Goal: Task Accomplishment & Management: Complete application form

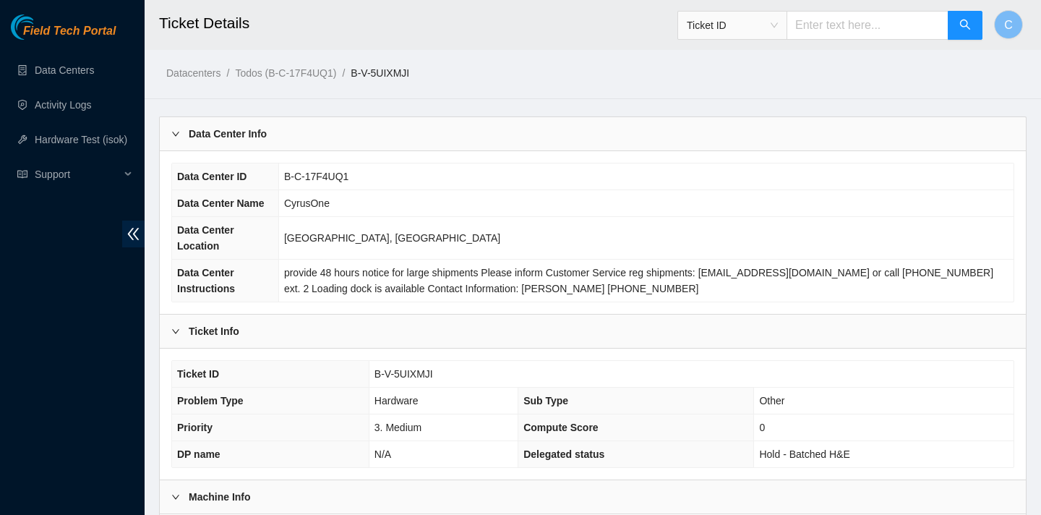
scroll to position [553, 0]
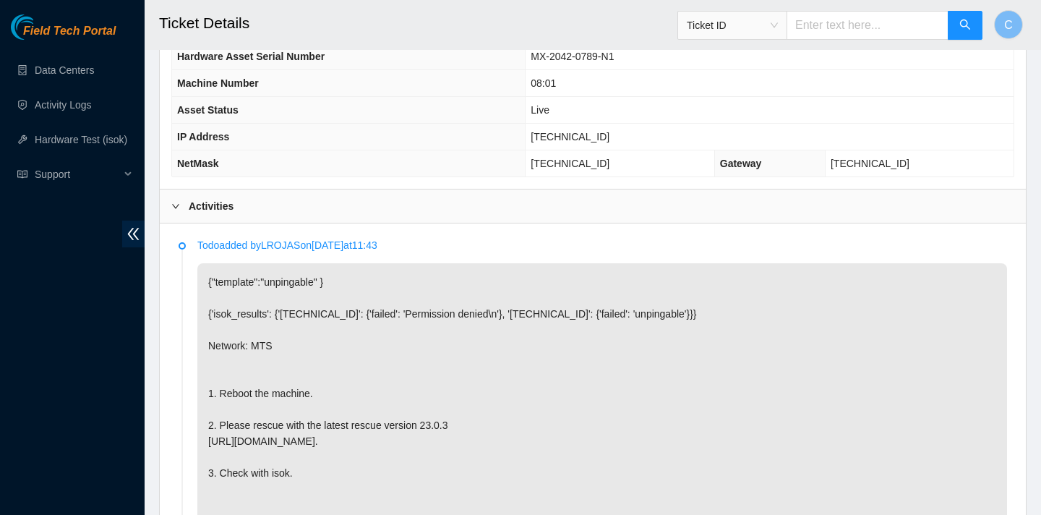
scroll to position [659, 0]
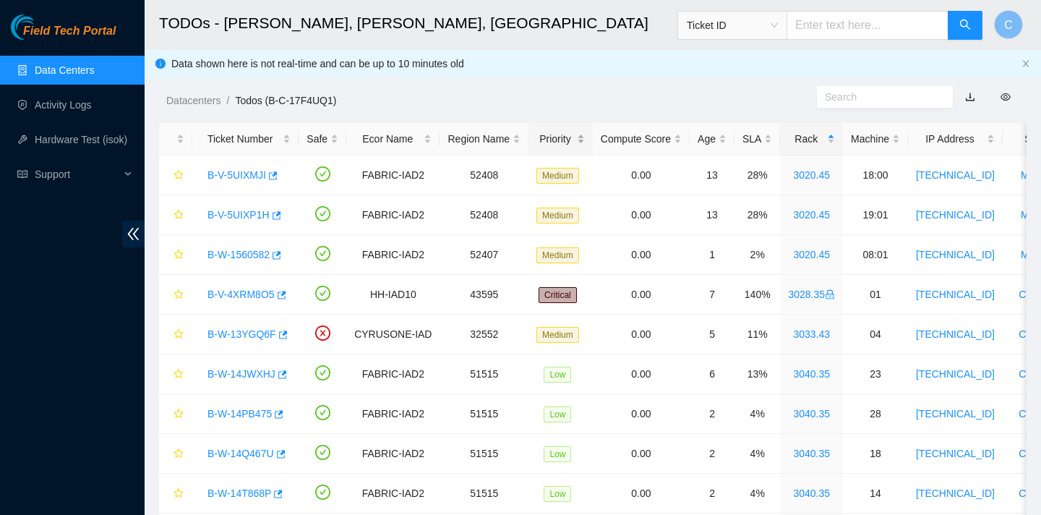
click at [560, 145] on div "Priority" at bounding box center [561, 139] width 48 height 16
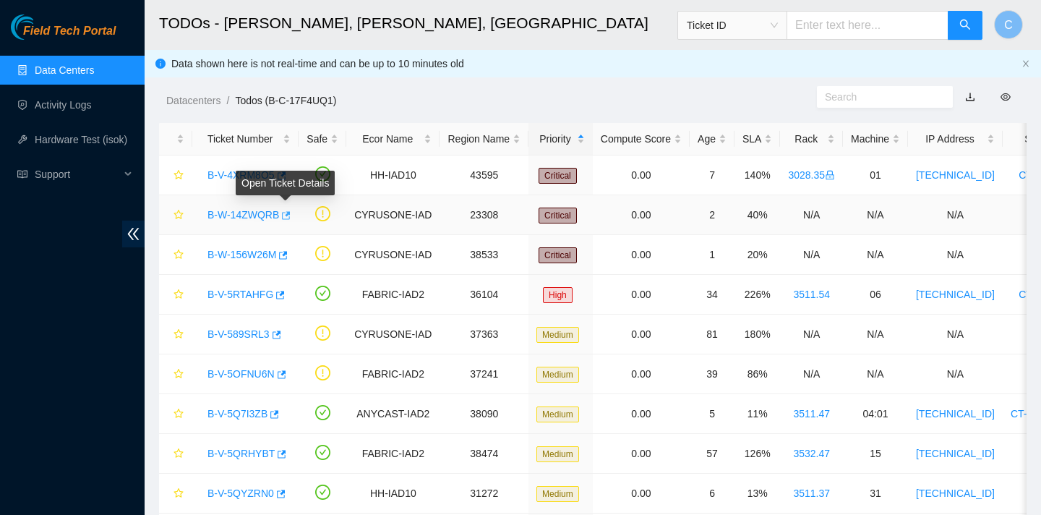
click at [289, 218] on icon "button" at bounding box center [285, 215] width 10 height 10
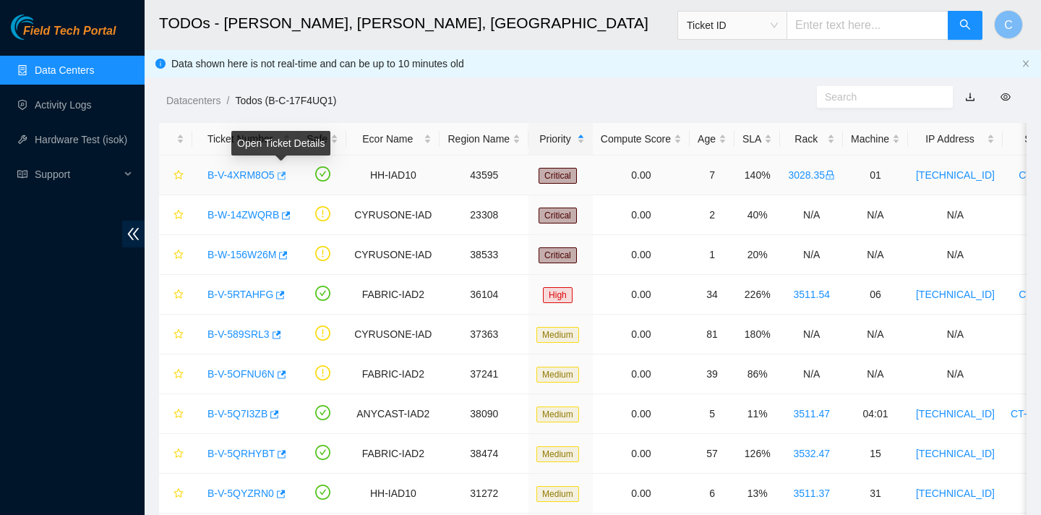
click at [286, 173] on icon "button" at bounding box center [282, 175] width 9 height 8
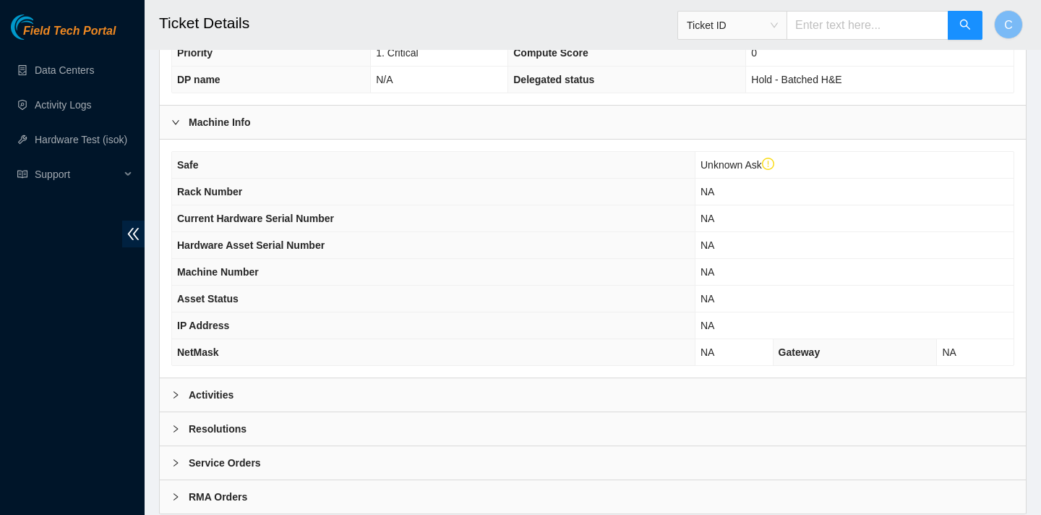
scroll to position [446, 0]
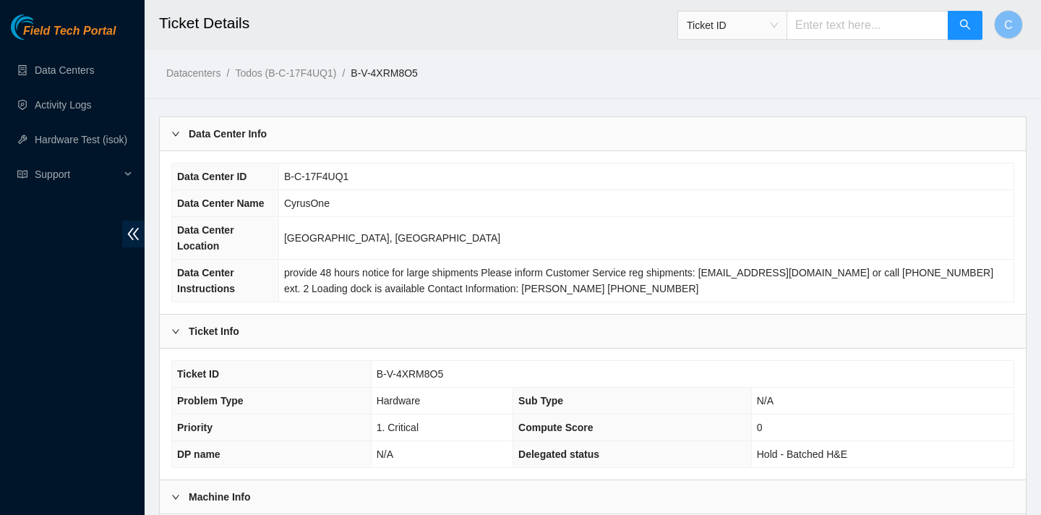
scroll to position [419, 0]
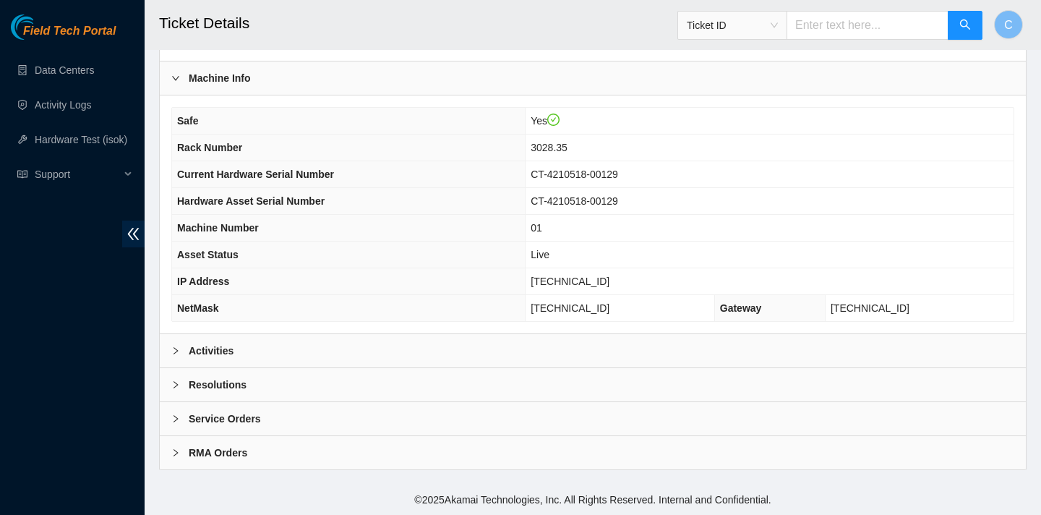
click at [368, 354] on div "Activities" at bounding box center [593, 350] width 866 height 33
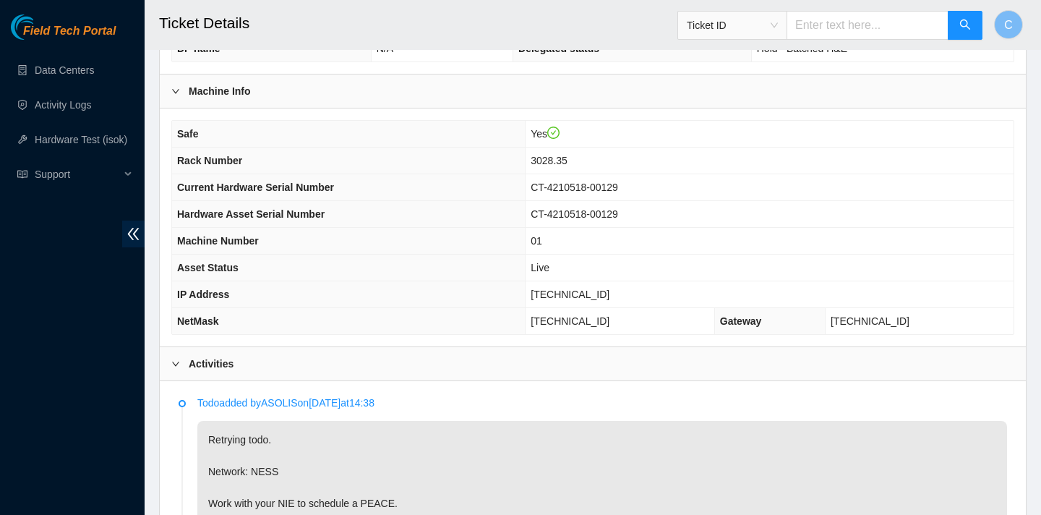
scroll to position [396, 0]
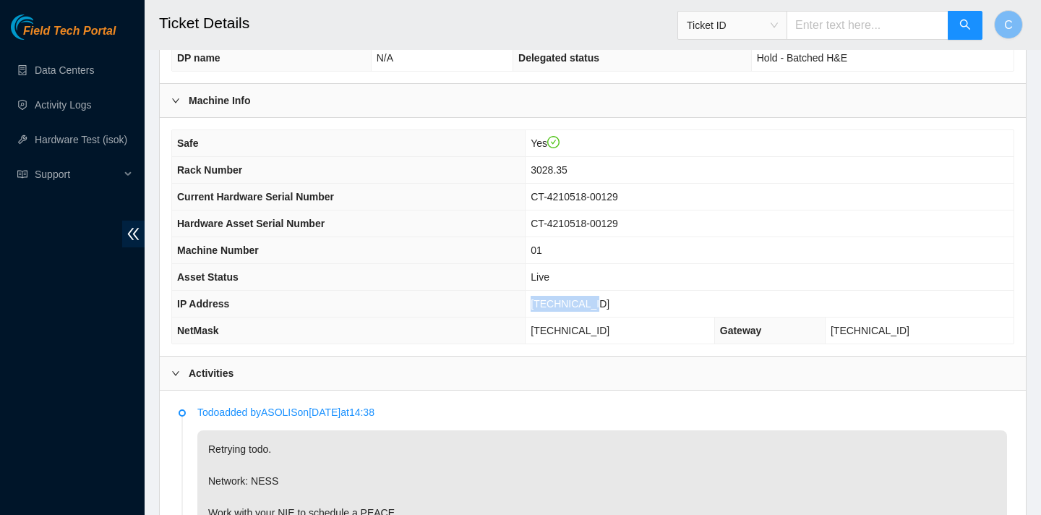
drag, startPoint x: 622, startPoint y: 304, endPoint x: 557, endPoint y: 299, distance: 65.3
click at [557, 299] on td "23.207.197.4" at bounding box center [770, 304] width 488 height 27
copy span "23.207.197.4"
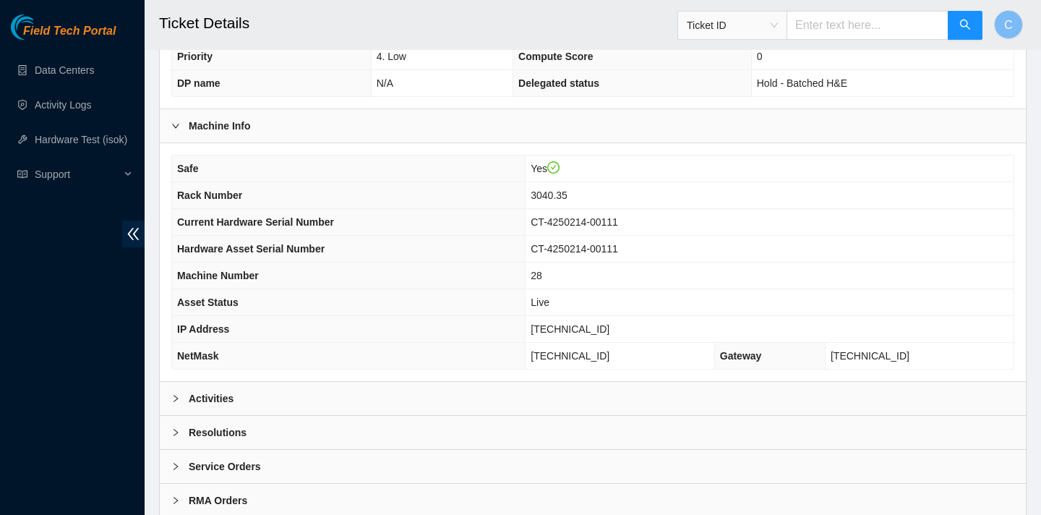
scroll to position [365, 0]
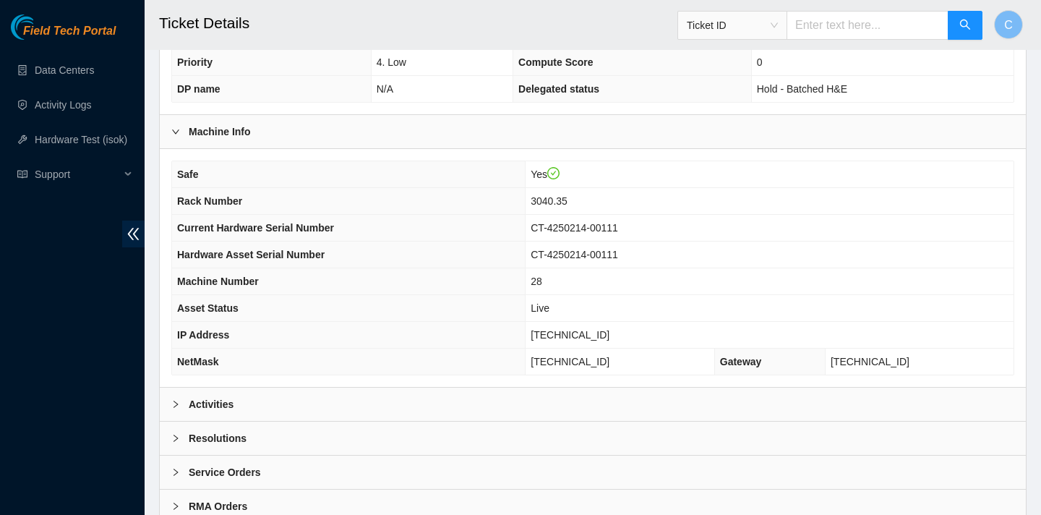
click at [548, 391] on div "Activities" at bounding box center [593, 404] width 866 height 33
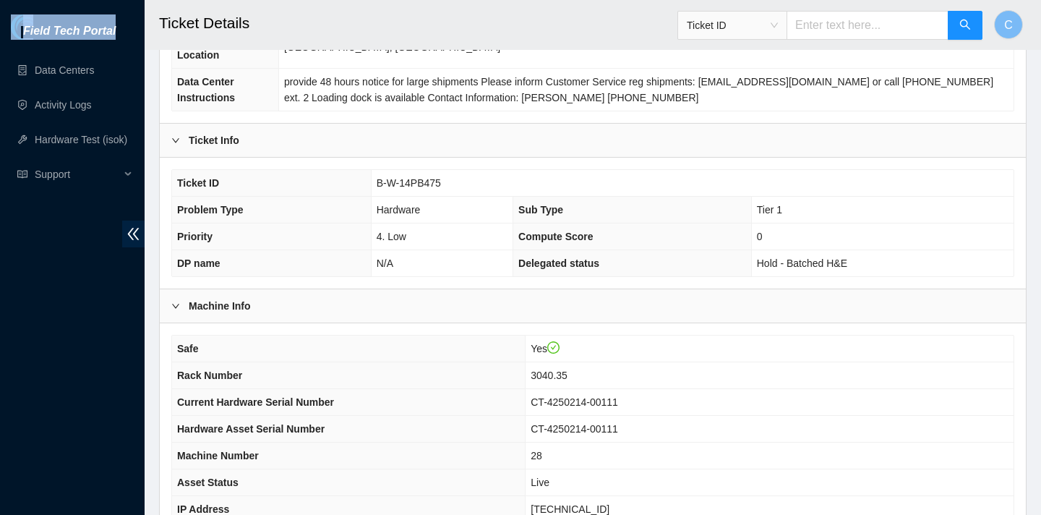
scroll to position [300, 0]
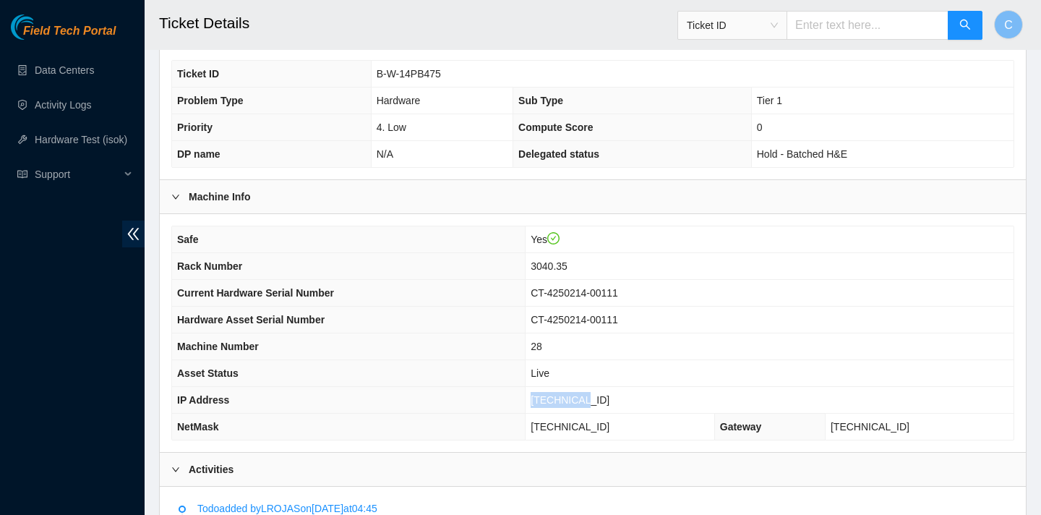
drag, startPoint x: 618, startPoint y: 398, endPoint x: 561, endPoint y: 398, distance: 57.1
click at [561, 398] on td "[TECHNICAL_ID]" at bounding box center [770, 400] width 488 height 27
copy span "[TECHNICAL_ID]"
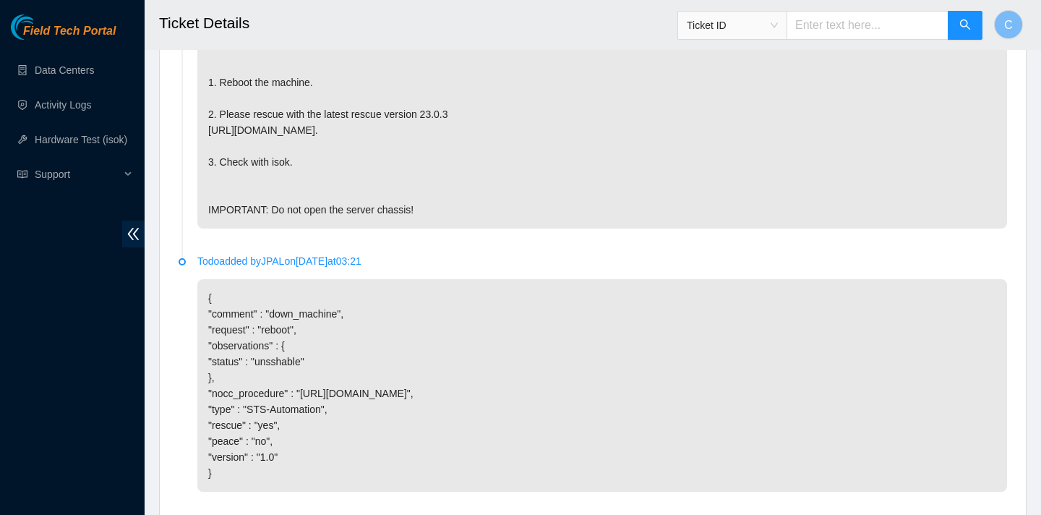
scroll to position [1079, 0]
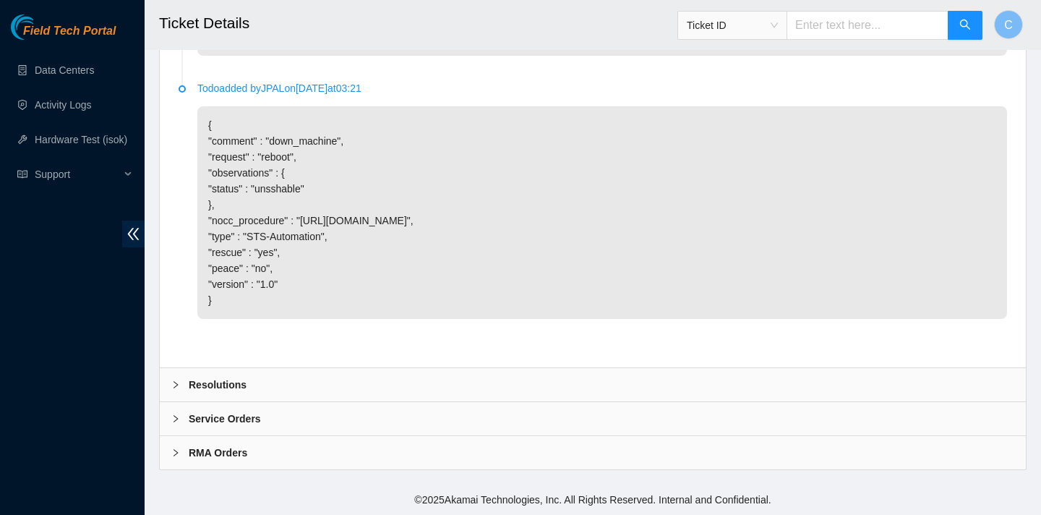
click at [176, 386] on icon "right" at bounding box center [175, 384] width 9 height 9
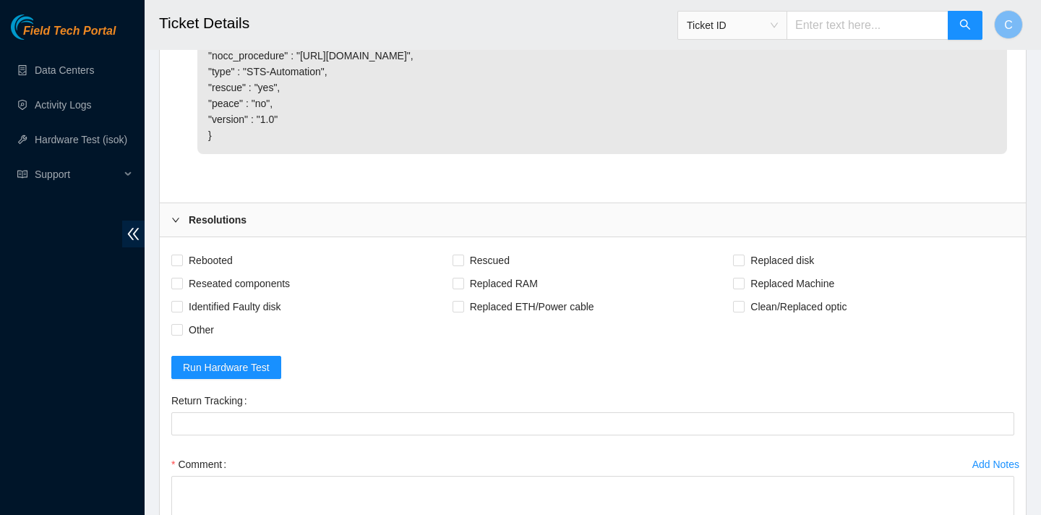
scroll to position [1215, 0]
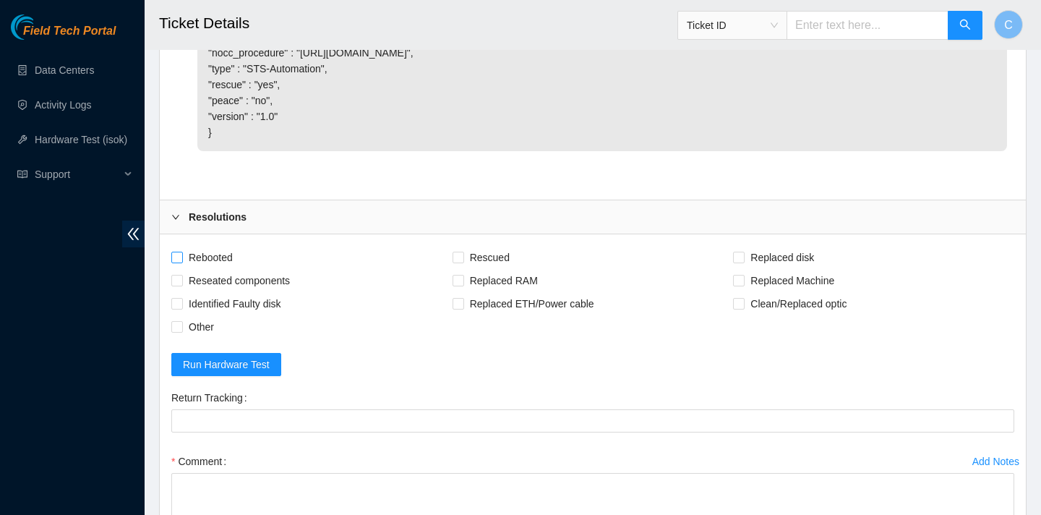
click at [220, 269] on span "Rebooted" at bounding box center [211, 257] width 56 height 23
click at [182, 262] on input "Rebooted" at bounding box center [176, 257] width 10 height 10
checkbox input "true"
click at [498, 269] on span "Rescued" at bounding box center [489, 257] width 51 height 23
click at [463, 262] on input "Rescued" at bounding box center [458, 257] width 10 height 10
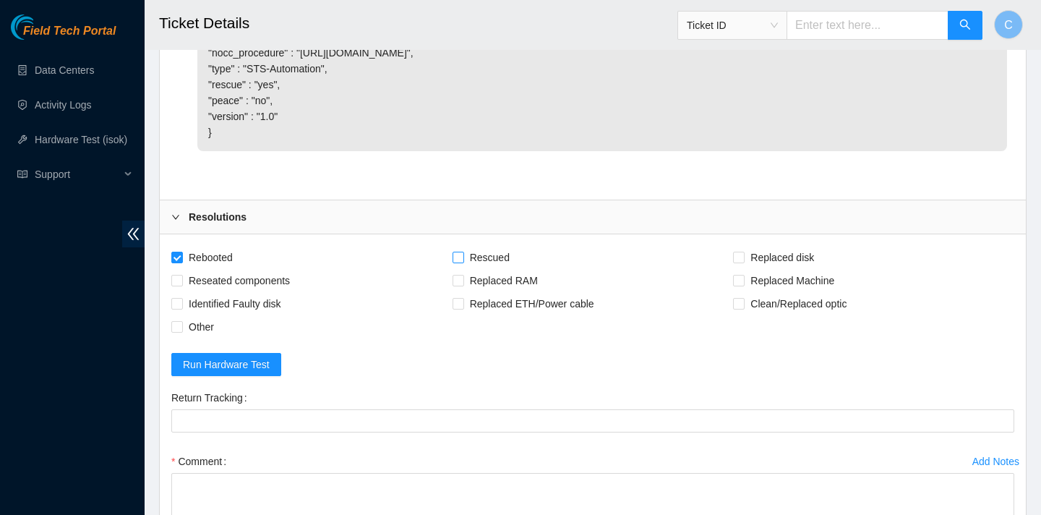
checkbox input "true"
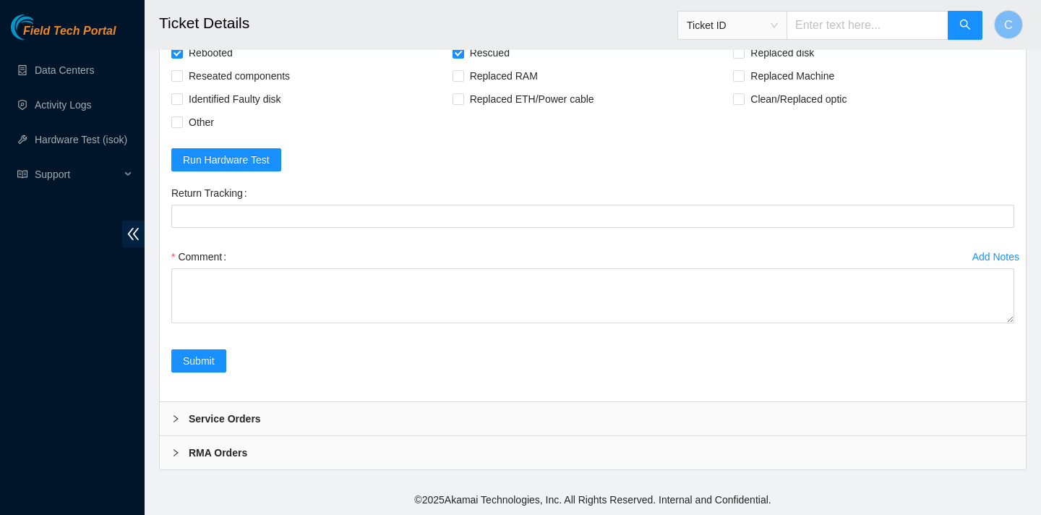
scroll to position [1445, 0]
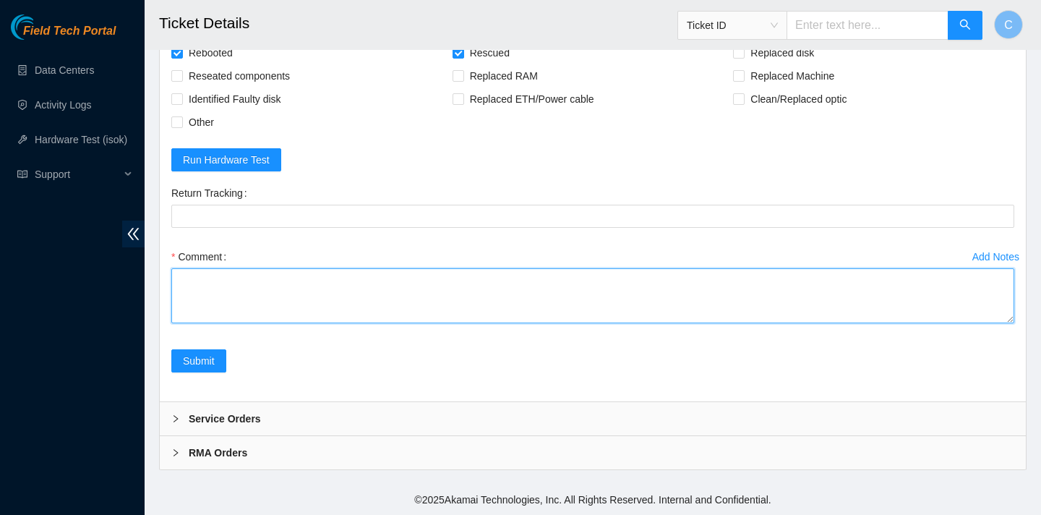
click at [397, 312] on textarea "Comment" at bounding box center [592, 295] width 843 height 55
click at [213, 323] on textarea "verify SN reboot" at bounding box center [592, 295] width 843 height 55
click at [234, 320] on textarea "verify SN reboot" at bounding box center [592, 295] width 843 height 55
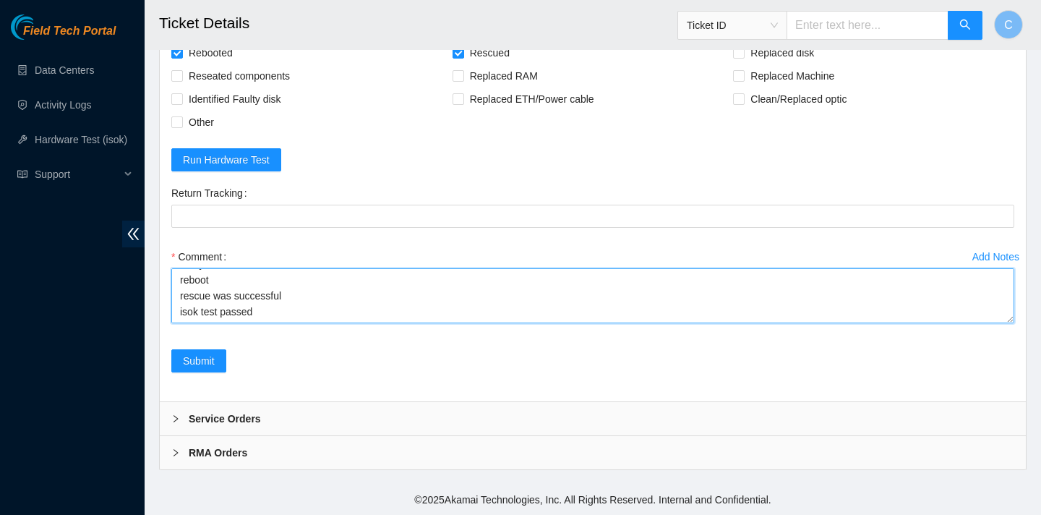
click at [213, 303] on textarea "verify SN reboot rescue was successful isok test passed" at bounding box center [592, 295] width 843 height 55
click at [267, 286] on textarea "verify SN rebooted rescue was successful isok test passed" at bounding box center [592, 295] width 843 height 55
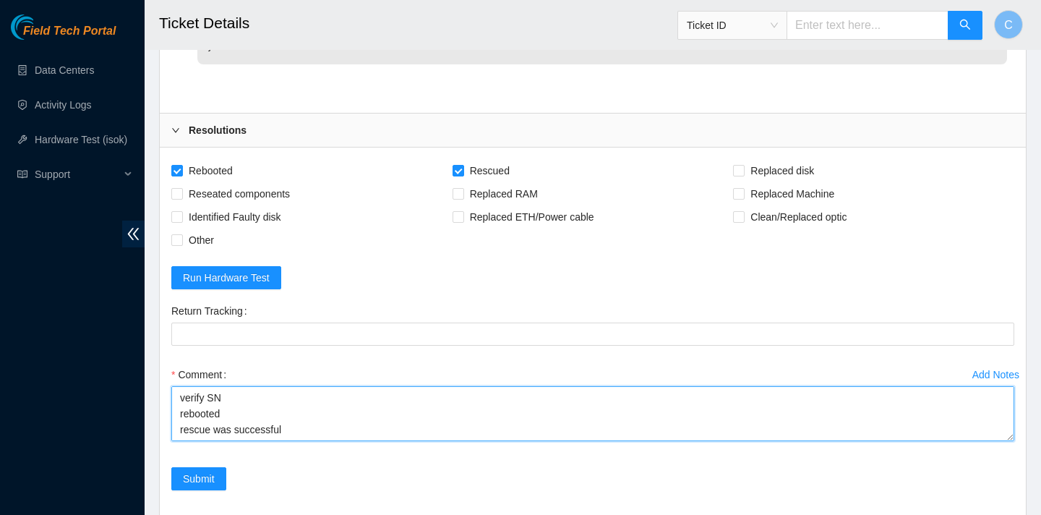
scroll to position [1424, 0]
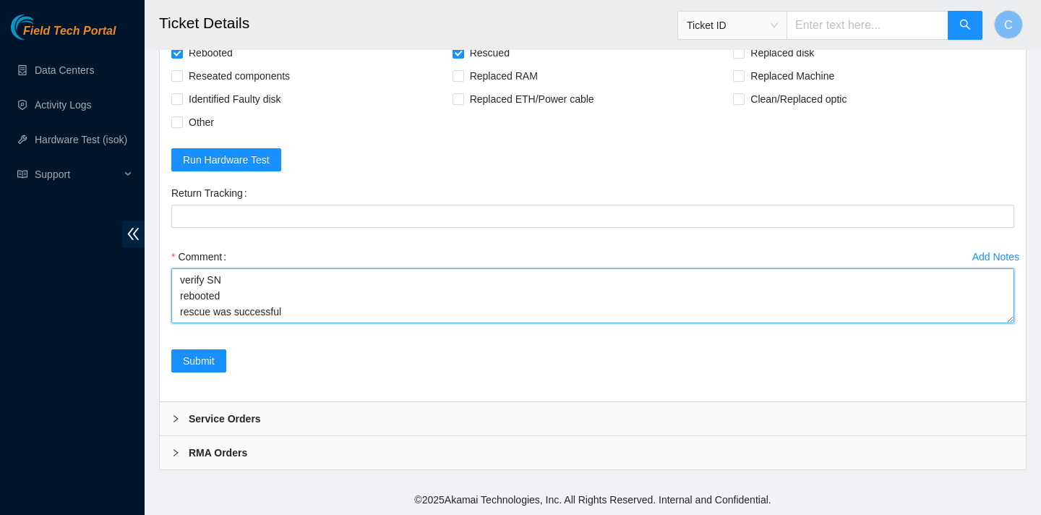
drag, startPoint x: 540, startPoint y: 350, endPoint x: 536, endPoint y: 373, distance: 23.5
click at [536, 349] on div "Add Notes Comment verify SN rebooted rescue was successful isok test was succes…" at bounding box center [593, 297] width 855 height 104
click at [274, 323] on textarea "verify SN rebooted rescue was successful isok test was successful" at bounding box center [592, 295] width 843 height 55
drag, startPoint x: 338, startPoint y: 297, endPoint x: 338, endPoint y: 289, distance: 8.0
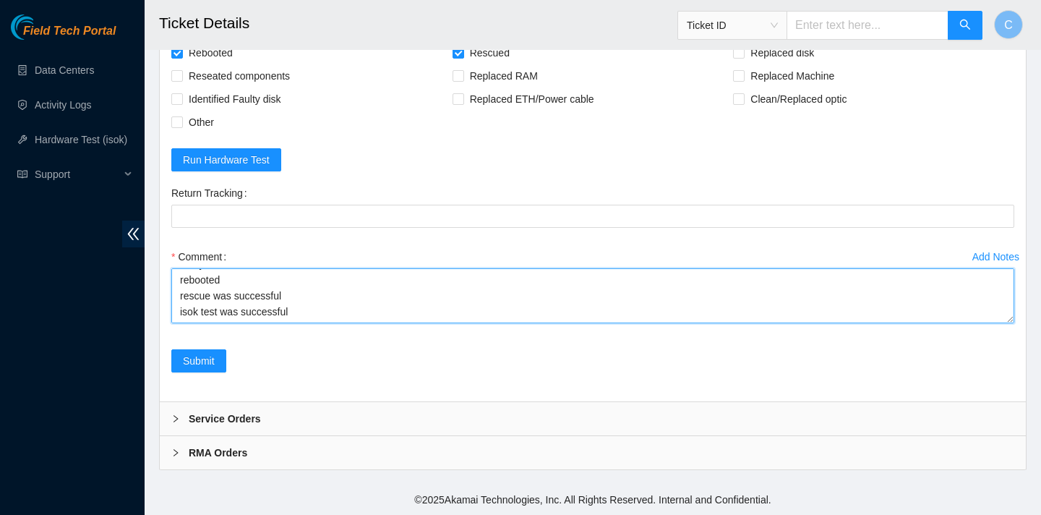
click at [338, 289] on div "Comment verify SN rebooted rescue was successful isok test was successful" at bounding box center [592, 288] width 843 height 87
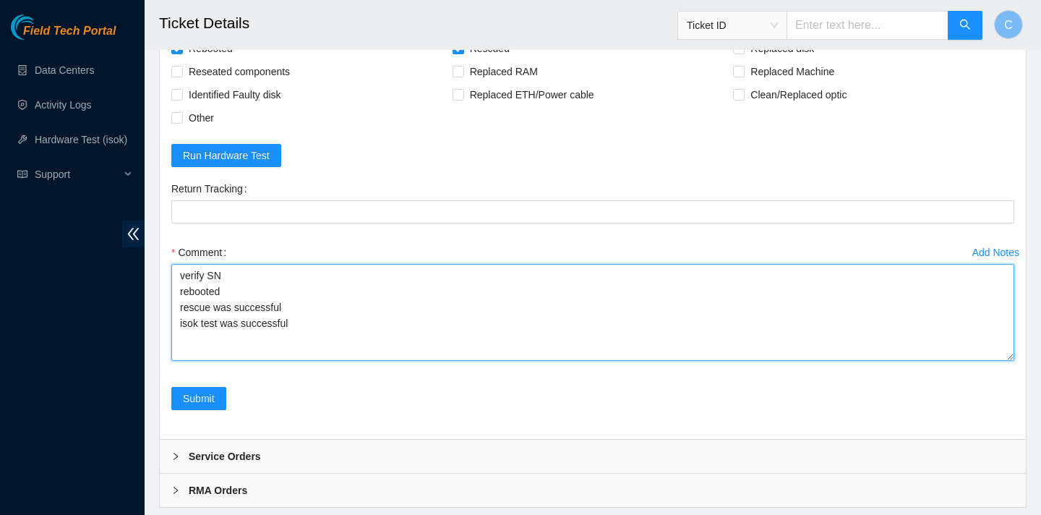
scroll to position [0, 0]
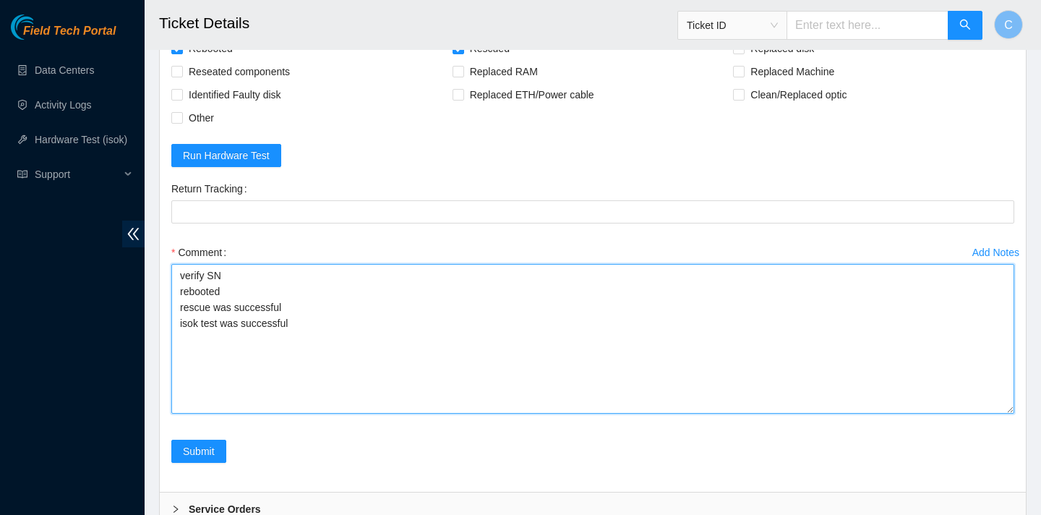
drag, startPoint x: 1008, startPoint y: 348, endPoint x: 1011, endPoint y: 443, distance: 94.8
click at [1011, 414] on textarea "verify SN rebooted rescue was successful isok test was successful" at bounding box center [592, 339] width 843 height 150
click at [260, 413] on textarea "verify SN rebooted rescue was successful isok test was successful" at bounding box center [592, 338] width 843 height 149
click at [225, 409] on textarea "verify SN rebooted rescue was successful isok test was successful" at bounding box center [592, 338] width 843 height 149
drag, startPoint x: 296, startPoint y: 355, endPoint x: 204, endPoint y: 354, distance: 91.9
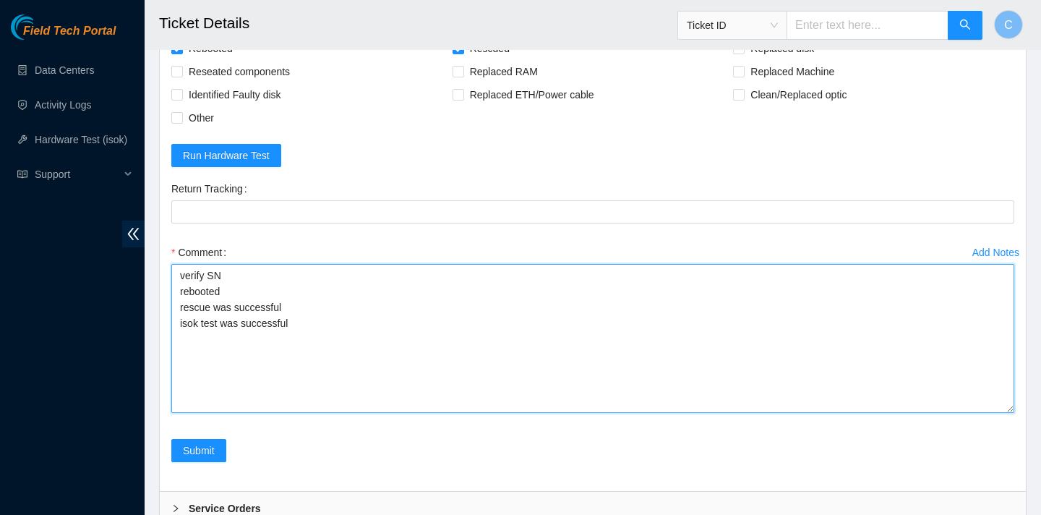
click at [204, 354] on textarea "verify SN rebooted rescue was successful isok test was successful" at bounding box center [592, 338] width 843 height 149
click at [223, 323] on textarea "verify SN rebooted rescue was successful ran isok pass isok test" at bounding box center [592, 338] width 843 height 149
click at [290, 339] on textarea "verify SN rebooted rescue was successful ran isok pass isok test" at bounding box center [592, 338] width 843 height 149
drag, startPoint x: 248, startPoint y: 421, endPoint x: 174, endPoint y: 310, distance: 133.4
click at [174, 310] on textarea "verify SN rebooted rescue was successful rebooted configured rebooted ran isok …" at bounding box center [592, 338] width 843 height 149
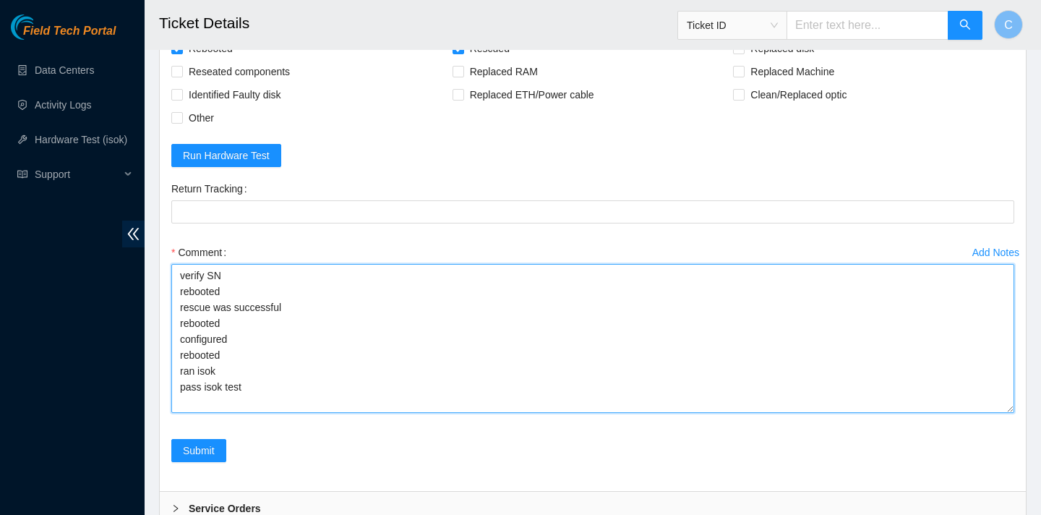
click at [573, 360] on textarea "verify SN rebooted rescue was successful rebooted configured rebooted ran isok …" at bounding box center [592, 338] width 843 height 149
click at [202, 413] on textarea "verify SN rebooted rescue was successful rebooted configured rebooted ran isok …" at bounding box center [592, 338] width 843 height 149
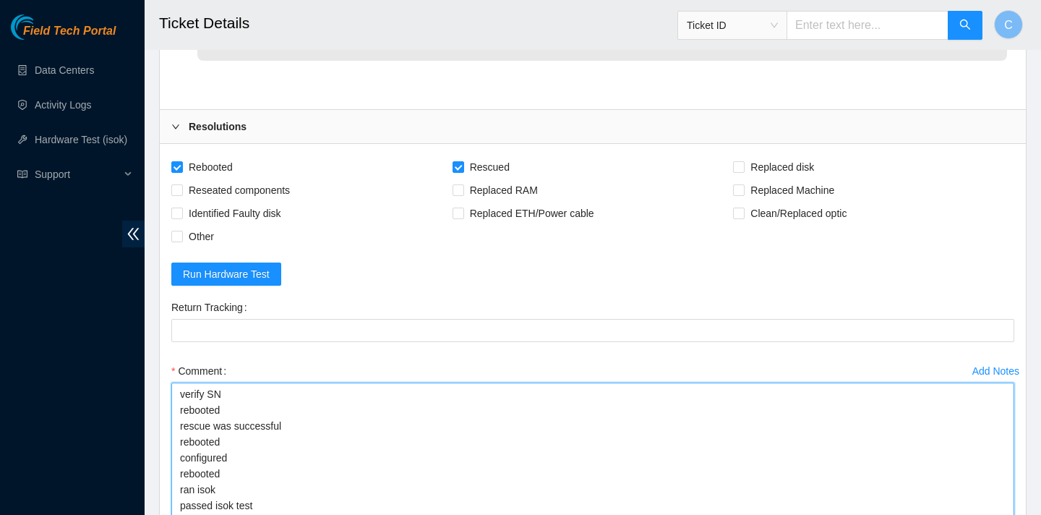
scroll to position [1502, 0]
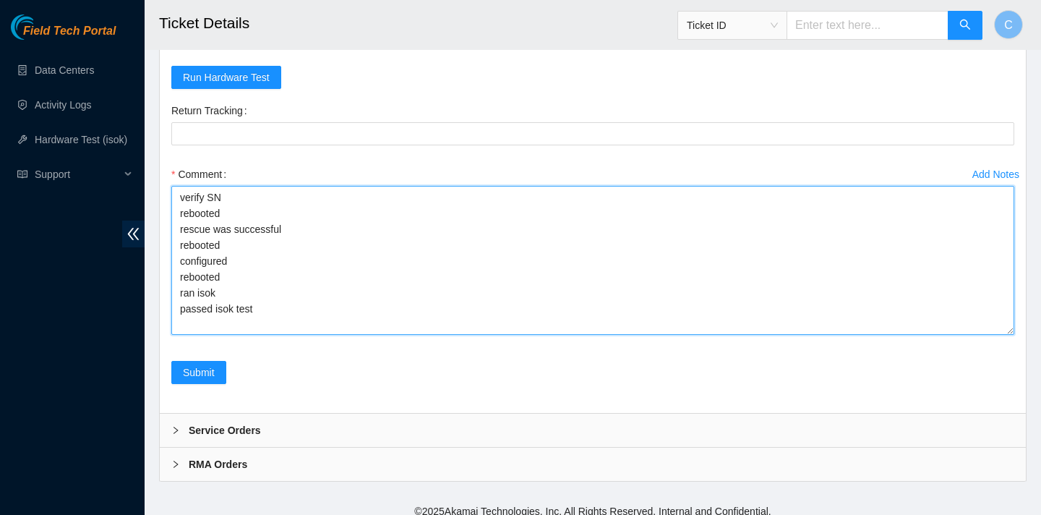
click at [260, 335] on textarea "verify SN rebooted rescue was successful rebooted configured rebooted ran isok …" at bounding box center [592, 260] width 843 height 149
paste textarea "23.3.12.31 : passed: ok"
type textarea "verify SN rebooted rescue was successful rebooted configured rebooted ran isok …"
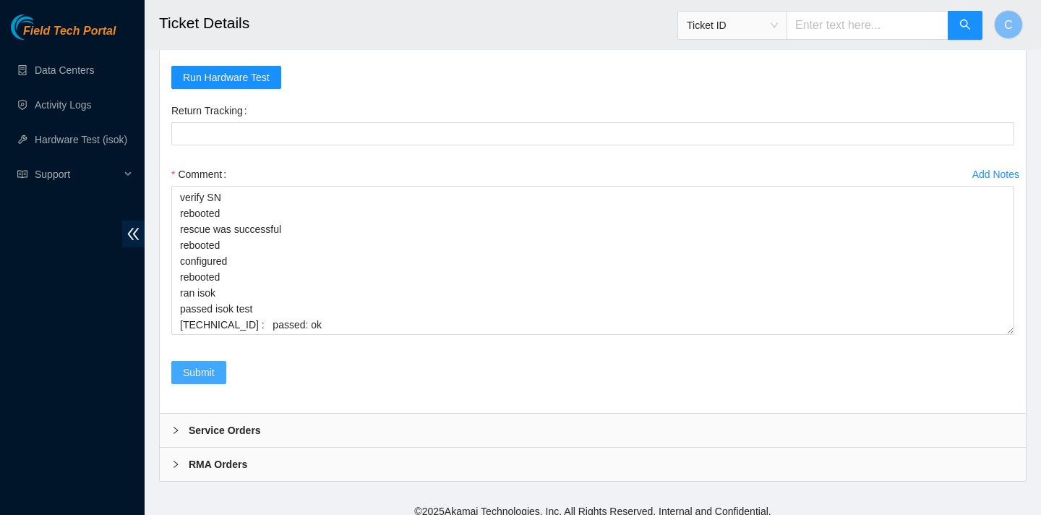
click at [198, 380] on span "Submit" at bounding box center [199, 372] width 32 height 16
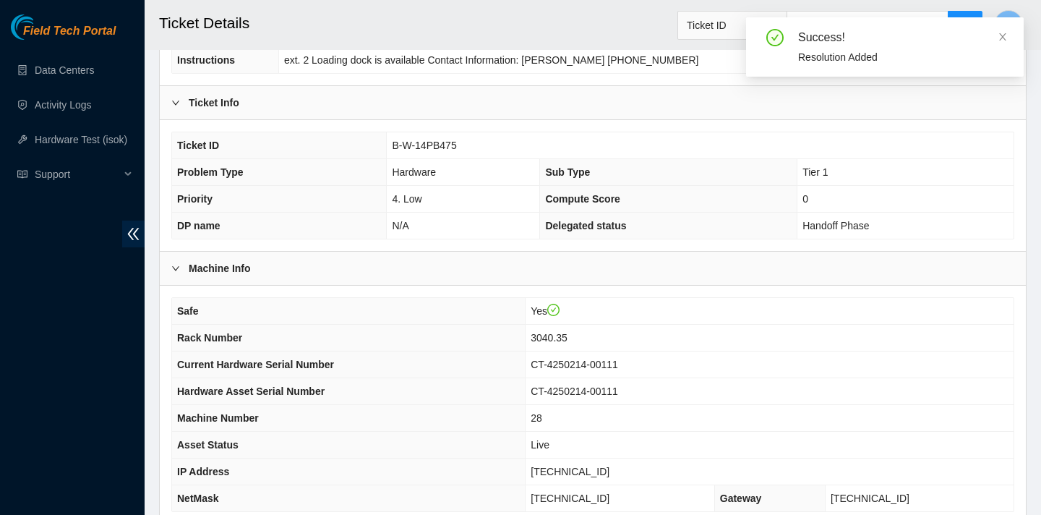
scroll to position [419, 0]
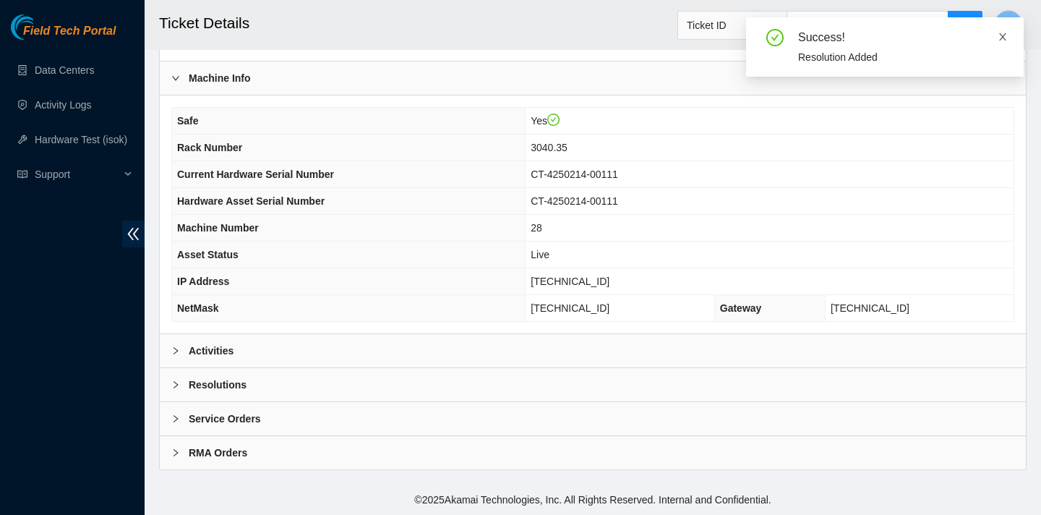
click at [1003, 39] on icon "close" at bounding box center [1003, 37] width 10 height 10
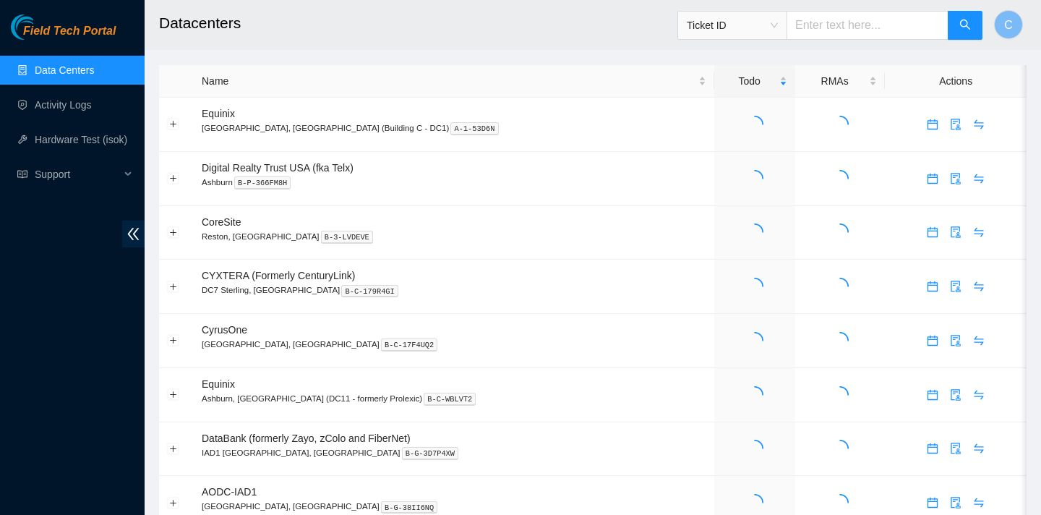
click at [849, 17] on input "text" at bounding box center [868, 25] width 162 height 29
paste input "B-W-14JWXHJ"
type input "B-W-14JWXHJ"
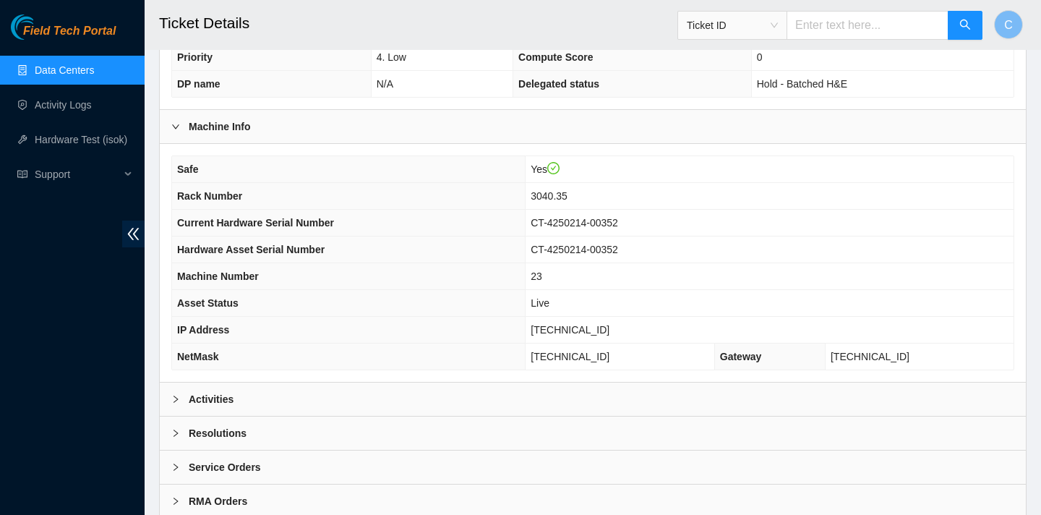
scroll to position [419, 0]
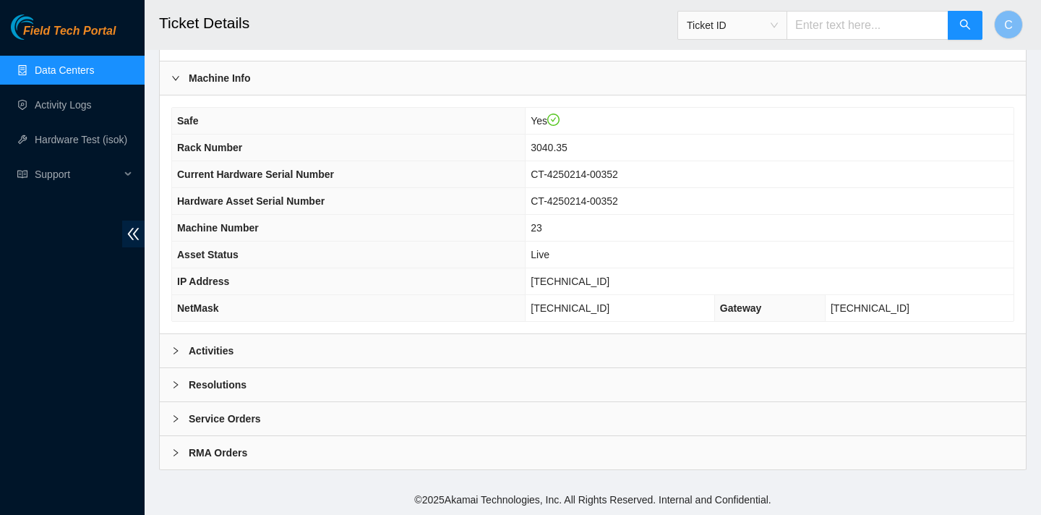
click at [502, 346] on div "Activities" at bounding box center [593, 350] width 866 height 33
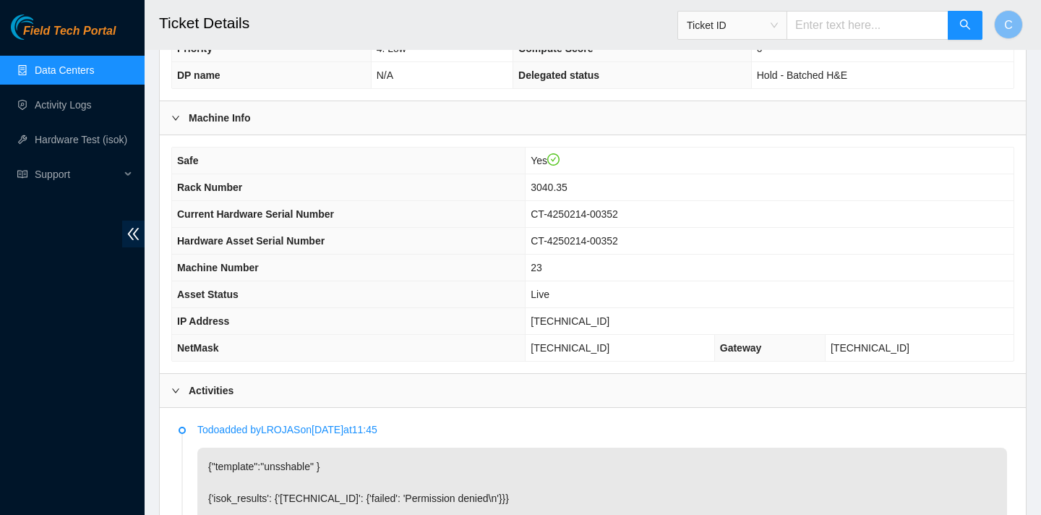
scroll to position [351, 0]
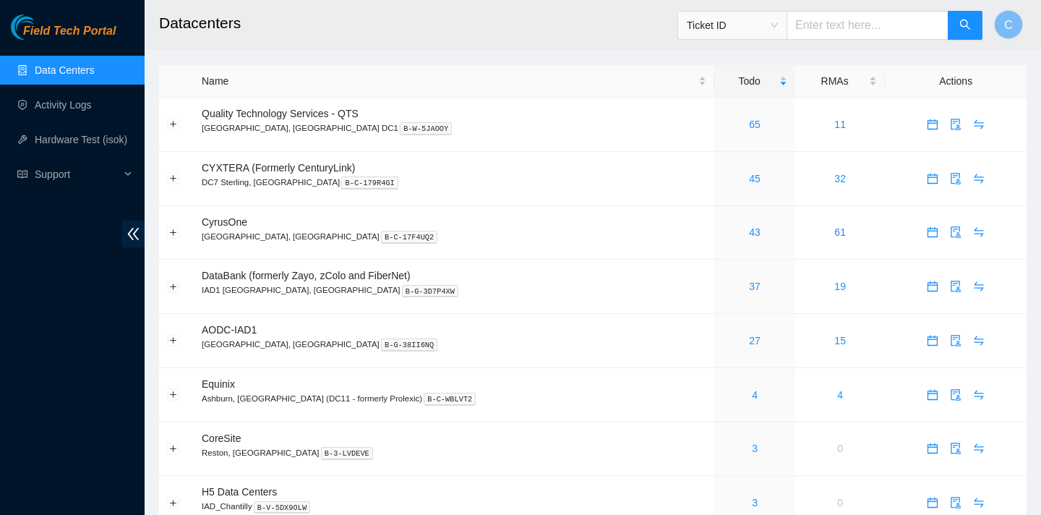
click at [858, 30] on input "text" at bounding box center [868, 25] width 162 height 29
paste input "B-W-14PB475"
type input "B-W-14PB475"
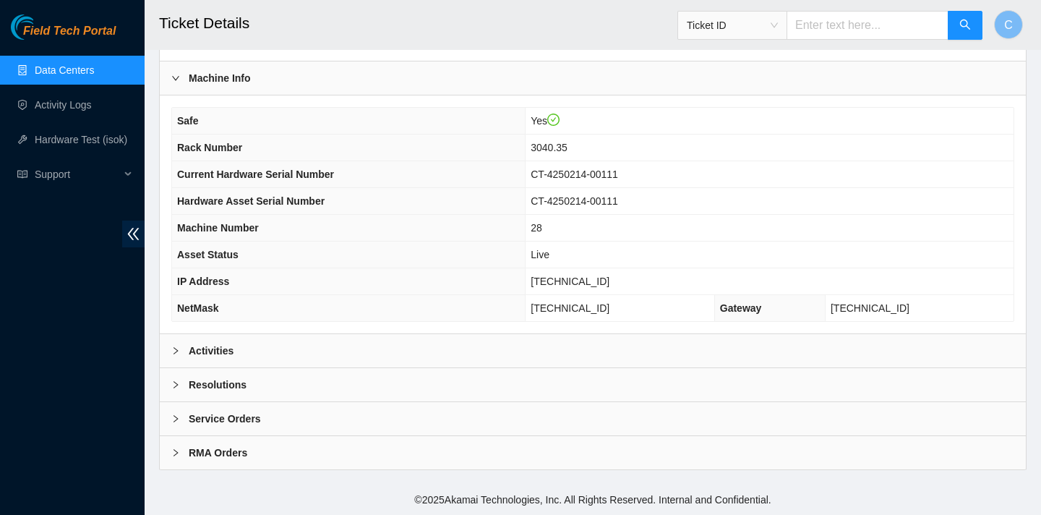
scroll to position [412, 0]
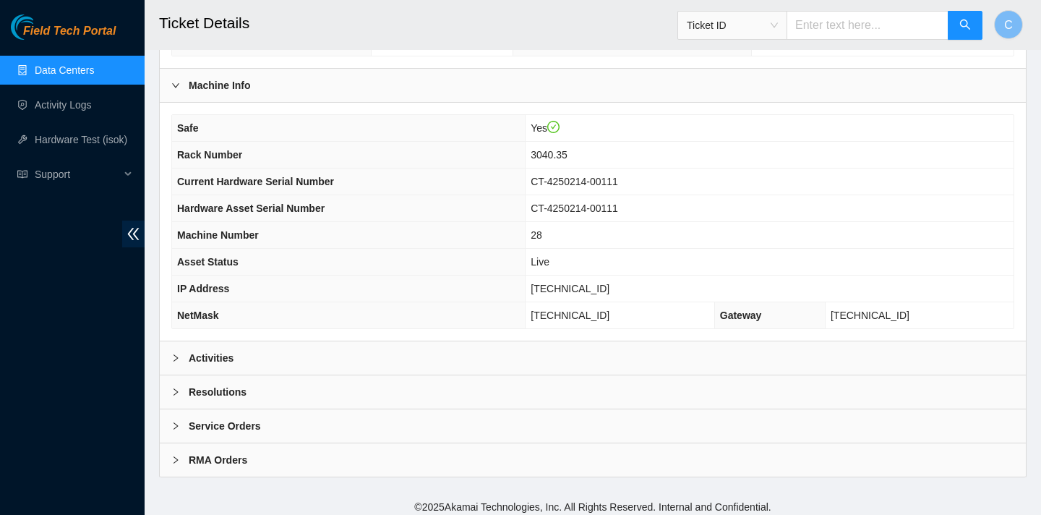
click at [222, 359] on b "Activities" at bounding box center [211, 358] width 45 height 16
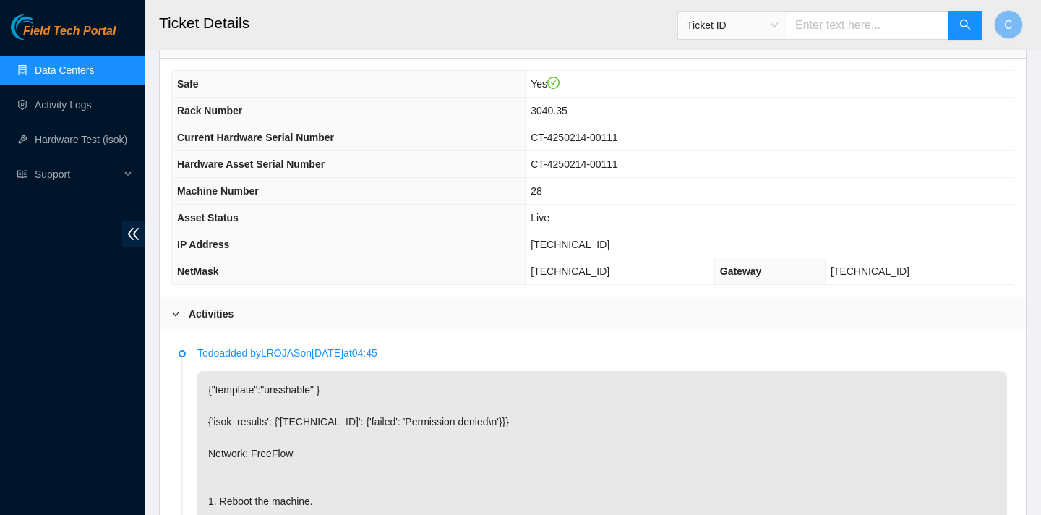
scroll to position [0, 0]
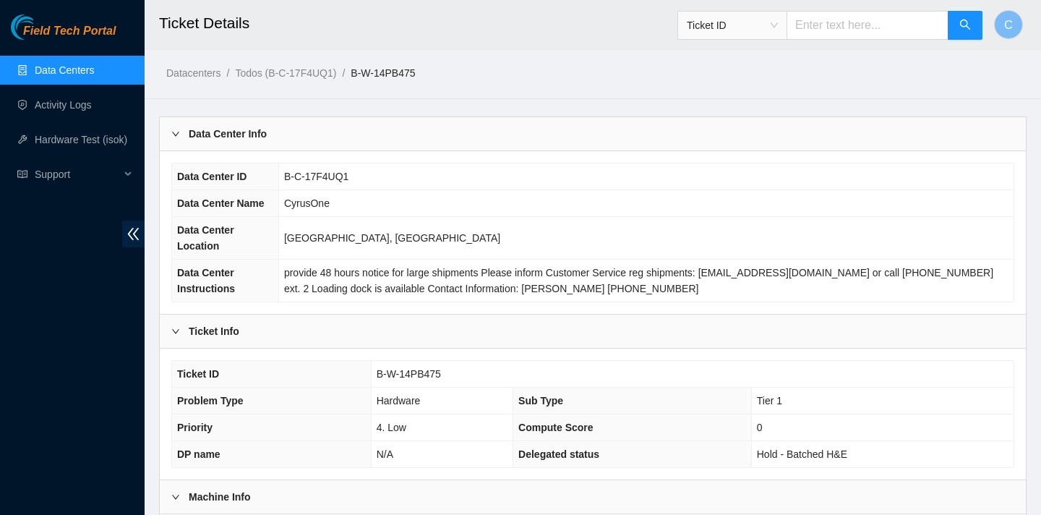
click at [885, 21] on input "text" at bounding box center [868, 25] width 162 height 29
paste input "B-W-14JWXHJ"
type input "B-W-14JWXHJ"
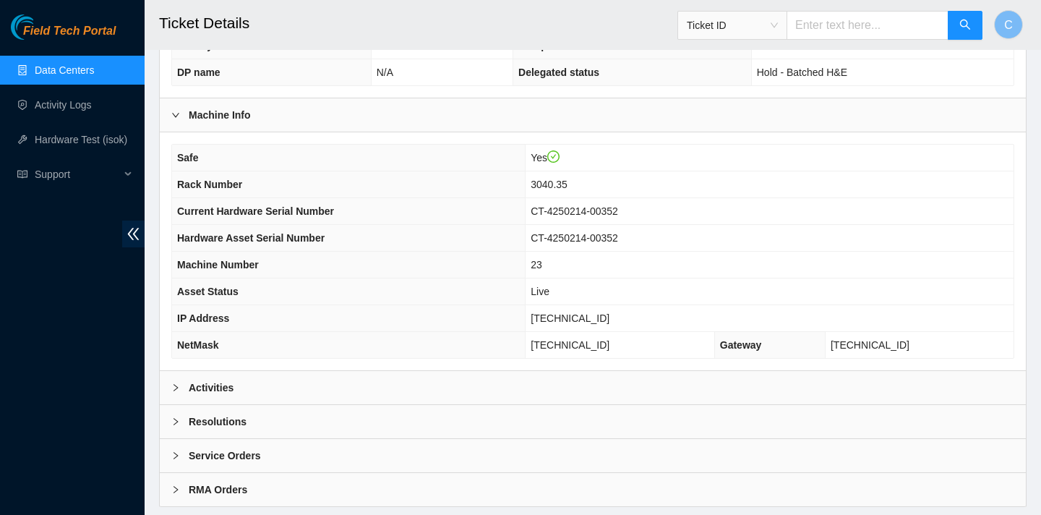
scroll to position [409, 0]
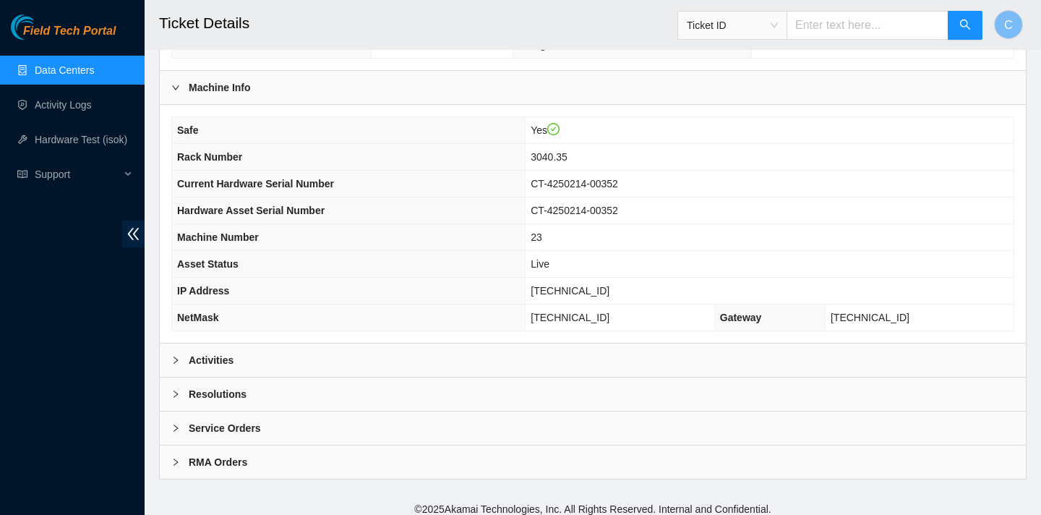
click at [385, 354] on div "Activities" at bounding box center [593, 360] width 866 height 33
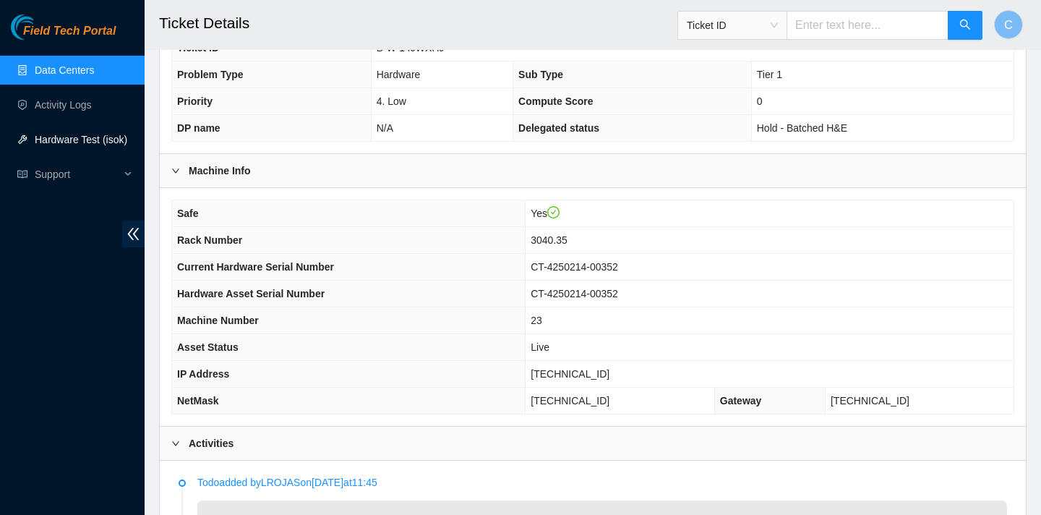
scroll to position [309, 0]
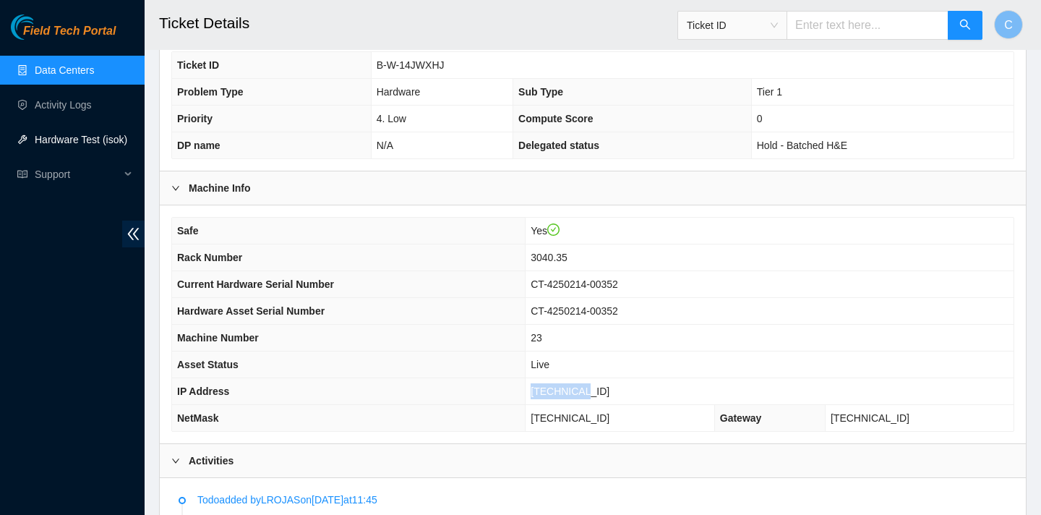
drag, startPoint x: 615, startPoint y: 391, endPoint x: 565, endPoint y: 387, distance: 50.8
click at [565, 387] on td "[TECHNICAL_ID]" at bounding box center [770, 391] width 488 height 27
copy span "[TECHNICAL_ID]"
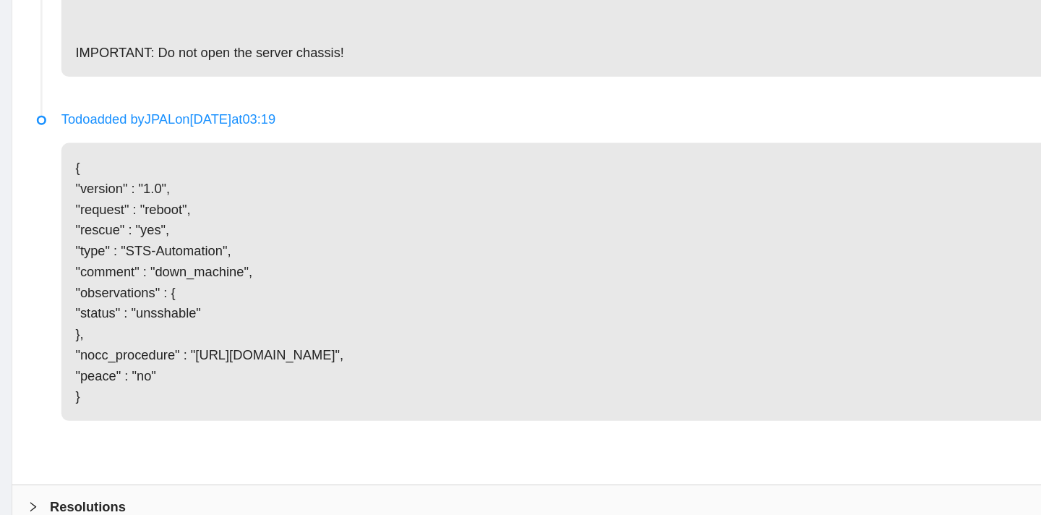
scroll to position [1079, 0]
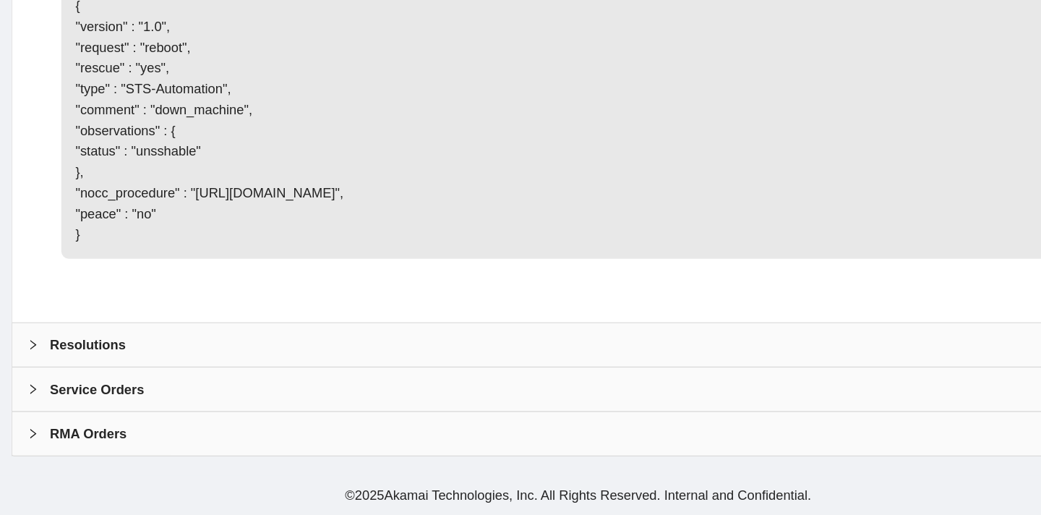
click at [210, 388] on b "Resolutions" at bounding box center [218, 385] width 58 height 16
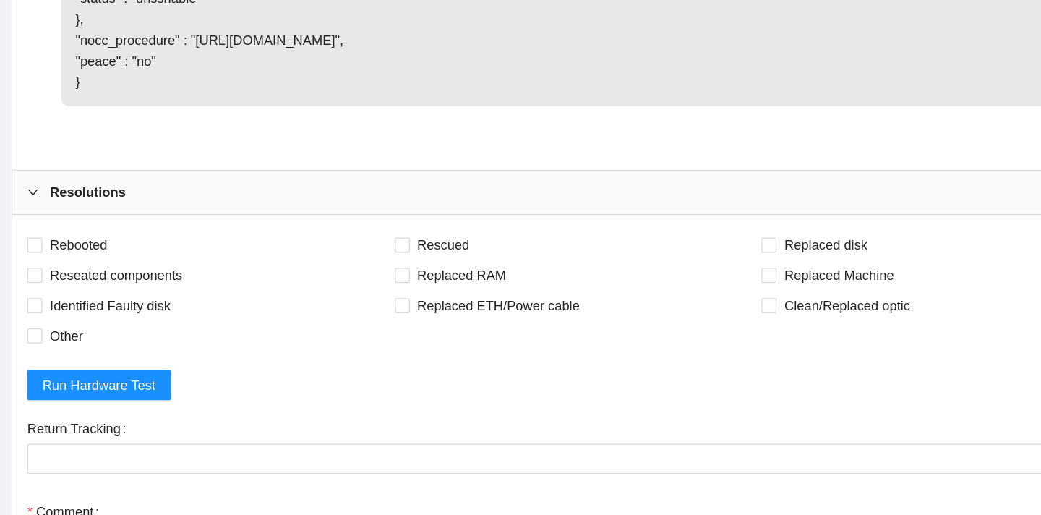
scroll to position [1216, 0]
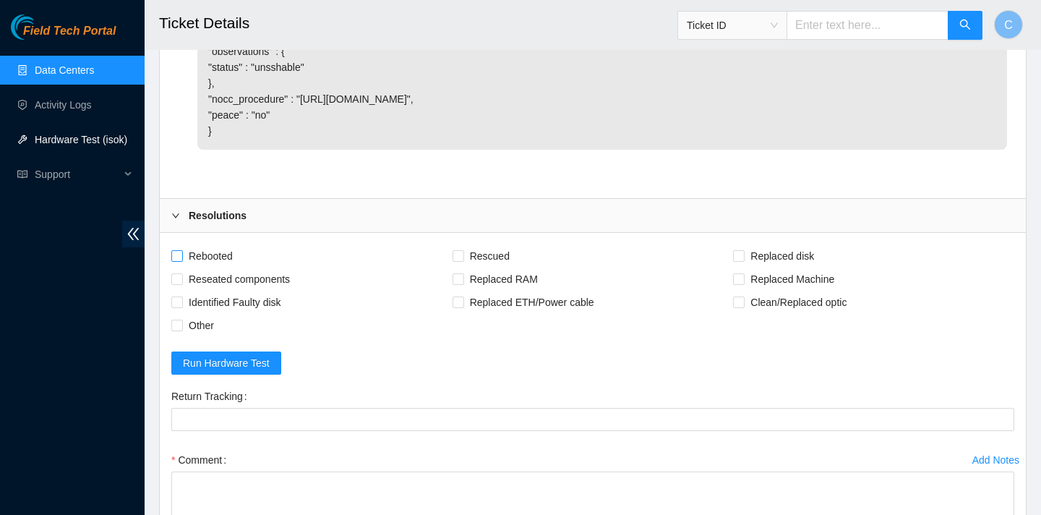
click at [178, 260] on input "Rebooted" at bounding box center [176, 255] width 10 height 10
checkbox input "true"
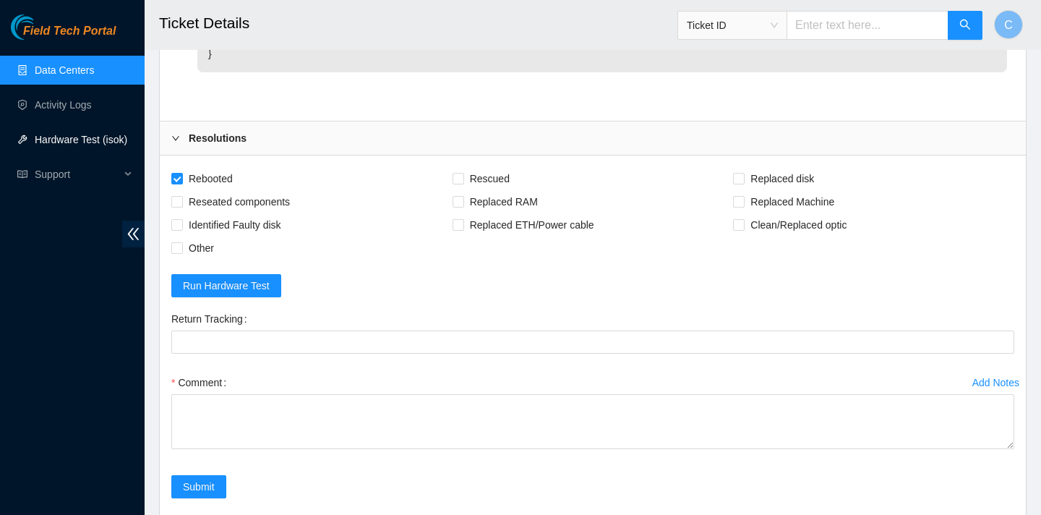
scroll to position [1302, 0]
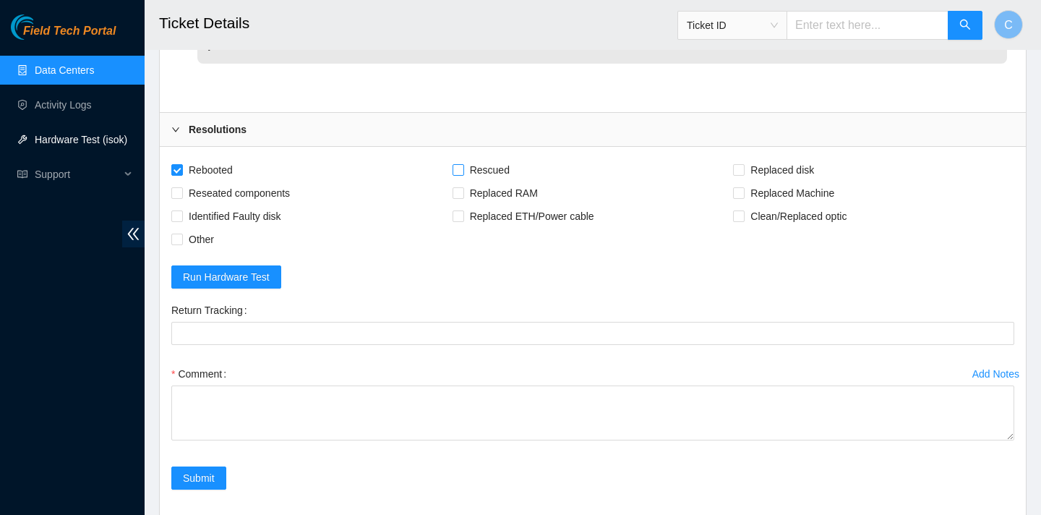
click at [461, 174] on input "Rescued" at bounding box center [458, 169] width 10 height 10
checkbox input "true"
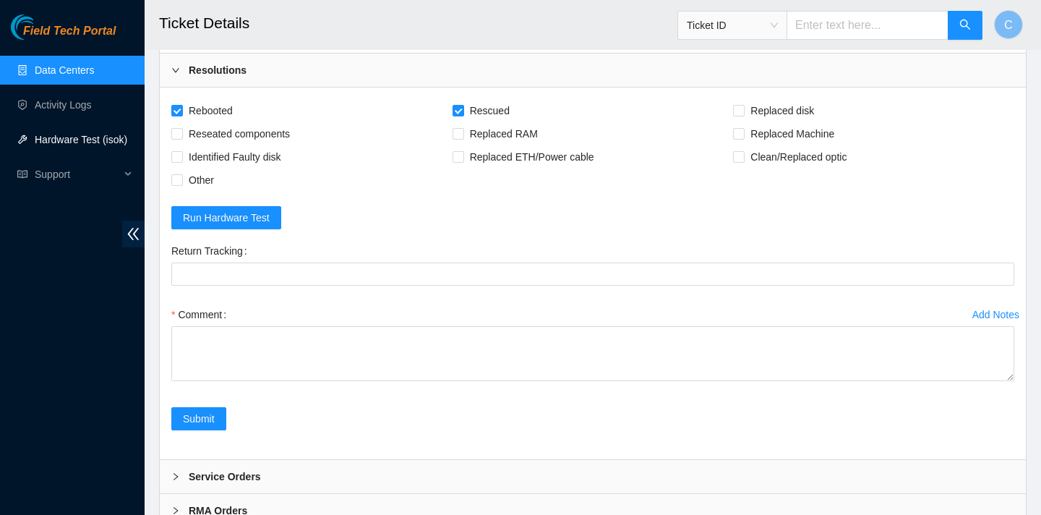
scroll to position [1365, 0]
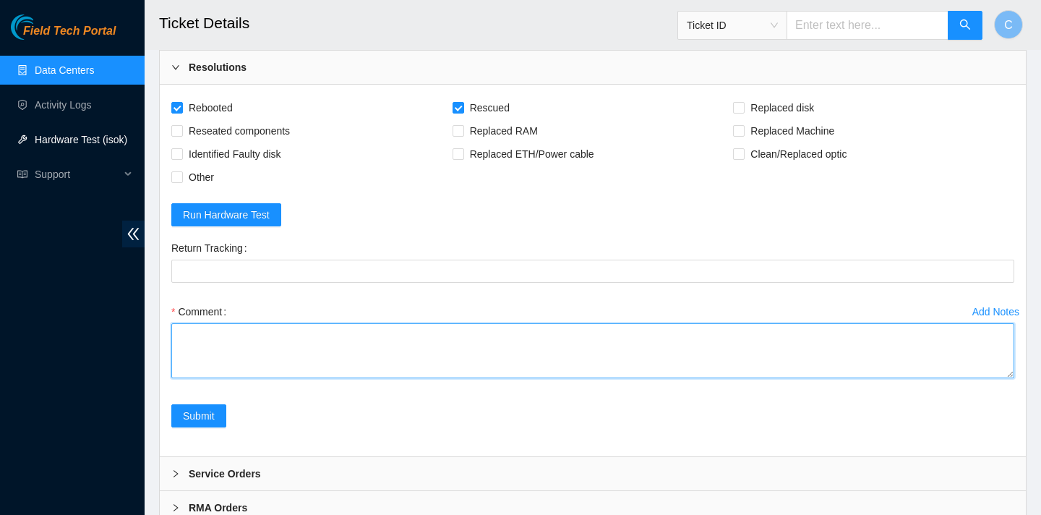
click at [244, 361] on textarea "Comment" at bounding box center [592, 350] width 843 height 55
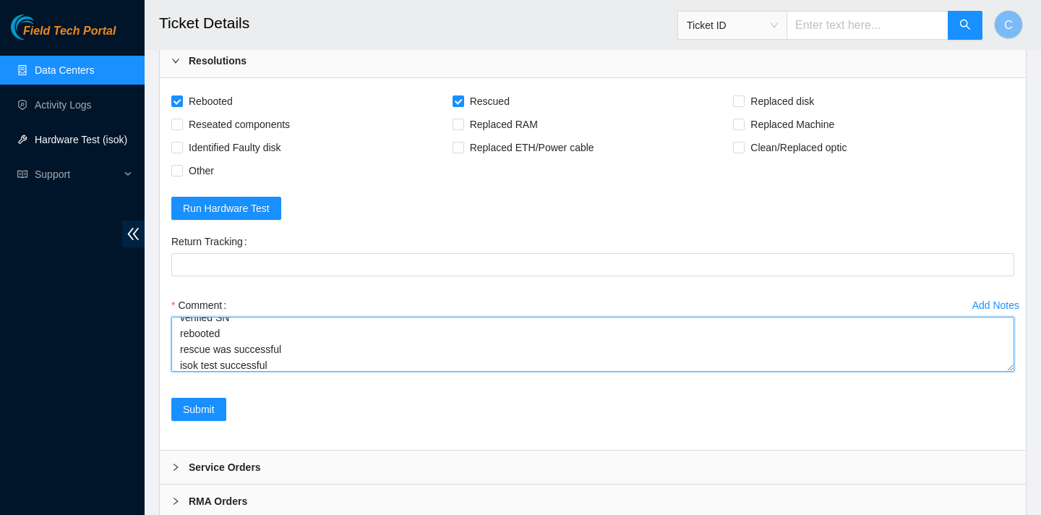
scroll to position [1367, 0]
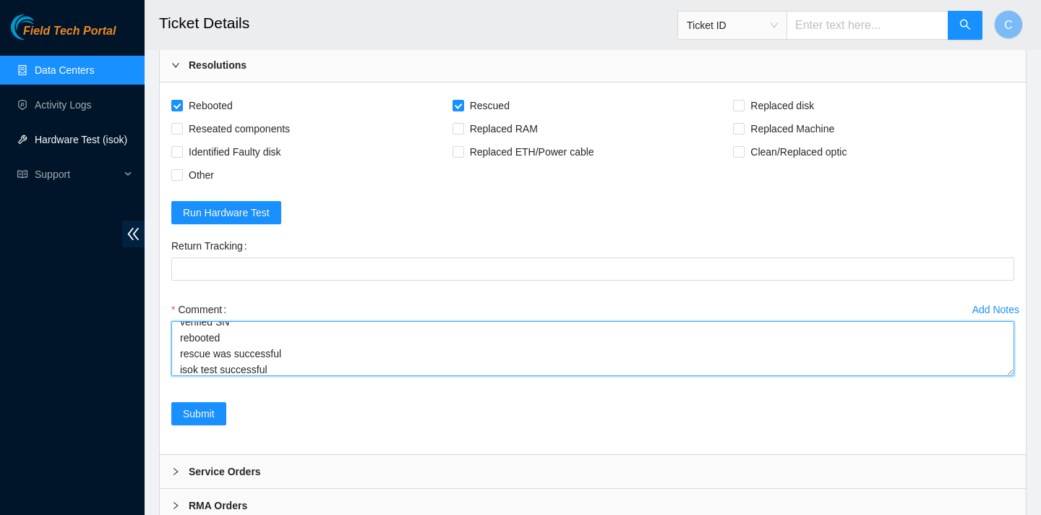
click at [179, 376] on textarea "verified SN rebooted rescue was successful isok test successful" at bounding box center [592, 348] width 843 height 55
click at [219, 376] on textarea "verified SN rebooted rescue was successful ran isok test successful" at bounding box center [592, 348] width 843 height 55
click at [197, 376] on textarea "verified SN rebooted rescue was successful ran isok test successful" at bounding box center [592, 348] width 843 height 55
drag, startPoint x: 270, startPoint y: 399, endPoint x: 213, endPoint y: 398, distance: 57.2
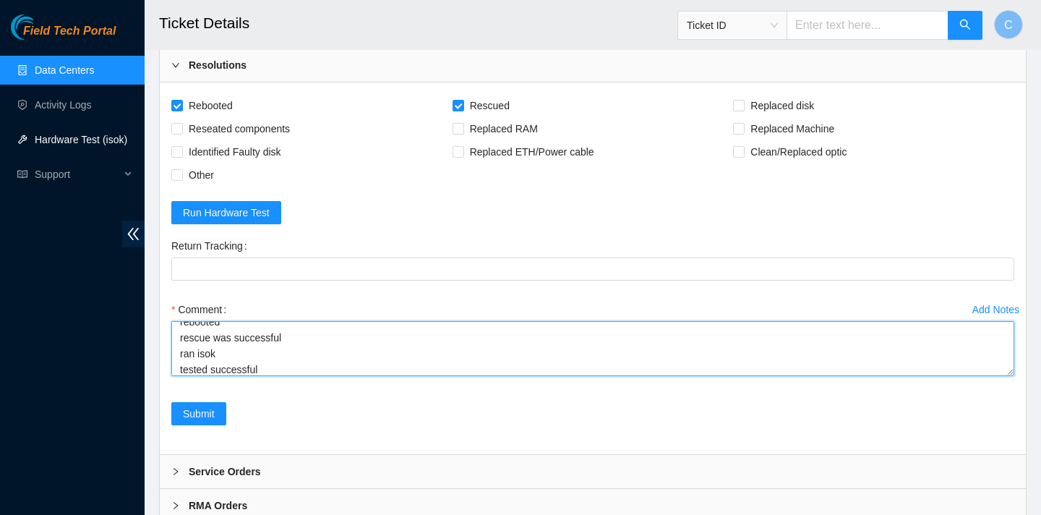
click at [213, 376] on textarea "verified SN rebooted rescue was successful ran isok tested successful" at bounding box center [592, 348] width 843 height 55
type textarea "verified SN rebooted rescue was successful ran isok pass iso"
drag, startPoint x: 242, startPoint y: 394, endPoint x: 166, endPoint y: 336, distance: 95.3
click at [166, 336] on div "Add Notes Comment verified SN rebooted rescue was successful ran isok pass iso" at bounding box center [593, 350] width 855 height 104
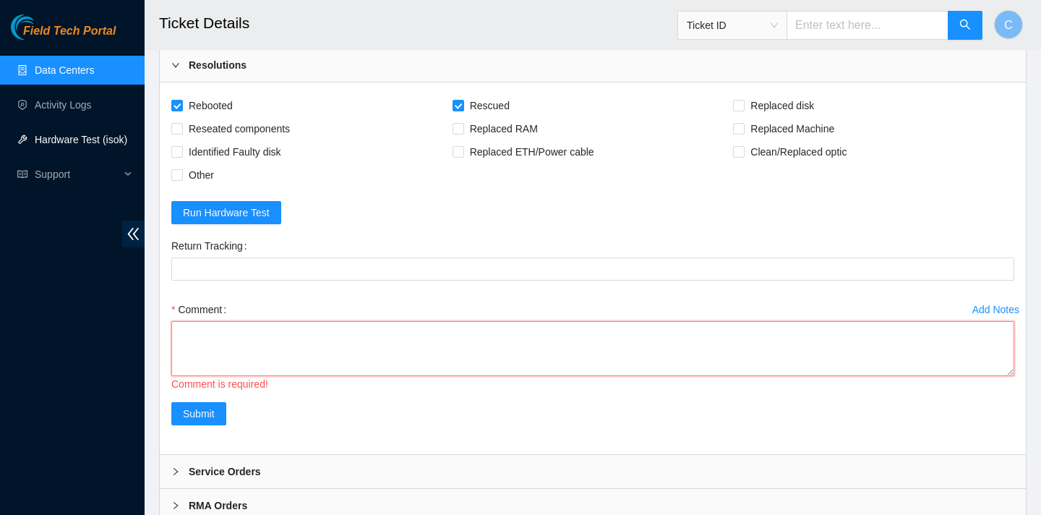
paste textarea "verify SN rebooted rescue was successful rebooted configured rebooted ran isok …"
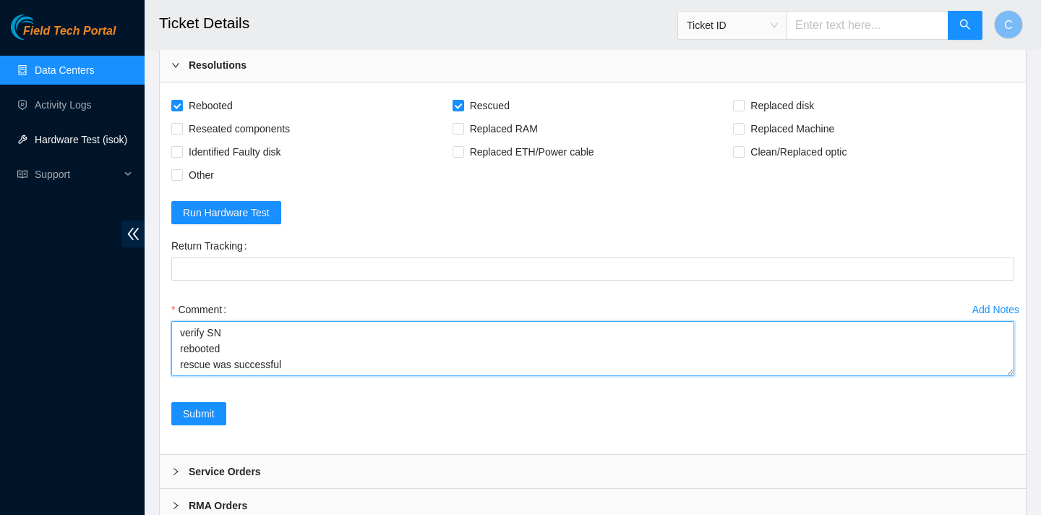
scroll to position [74, 0]
click at [202, 376] on textarea "verify SN rebooted rescue was successful rebooted configured rebooted ran isok …" at bounding box center [592, 348] width 843 height 55
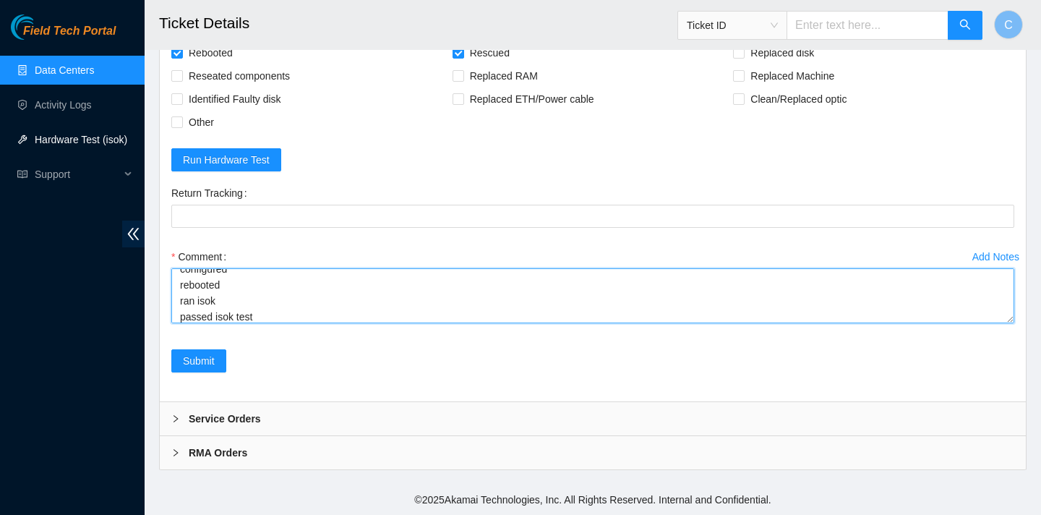
scroll to position [1451, 0]
click at [279, 320] on textarea "verify SN rebooted rescue was successful rebooted configured rebooted ran isok …" at bounding box center [592, 295] width 843 height 55
paste textarea "23.3.12.26 : passed: ok"
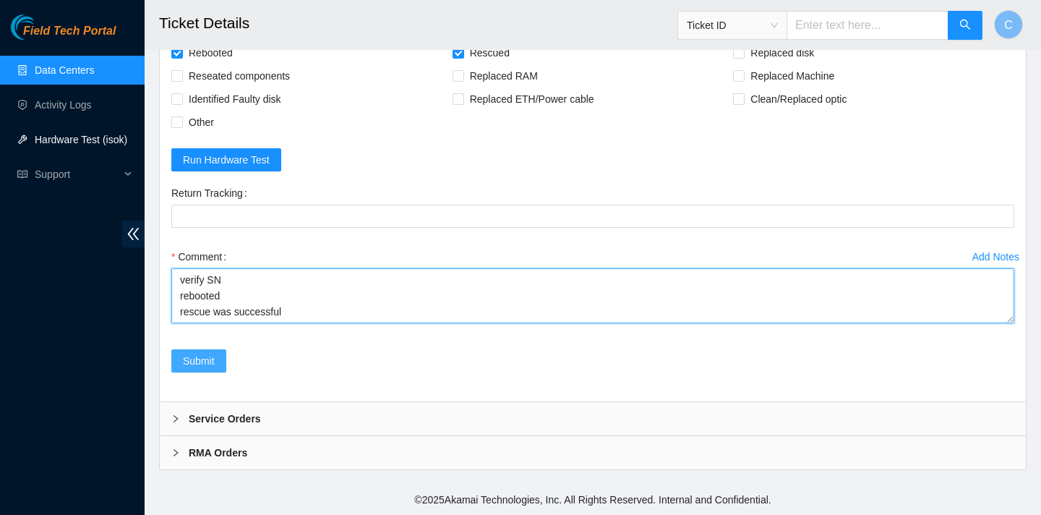
type textarea "verify SN rebooted rescue was successful rebooted configured rebooted ran isok …"
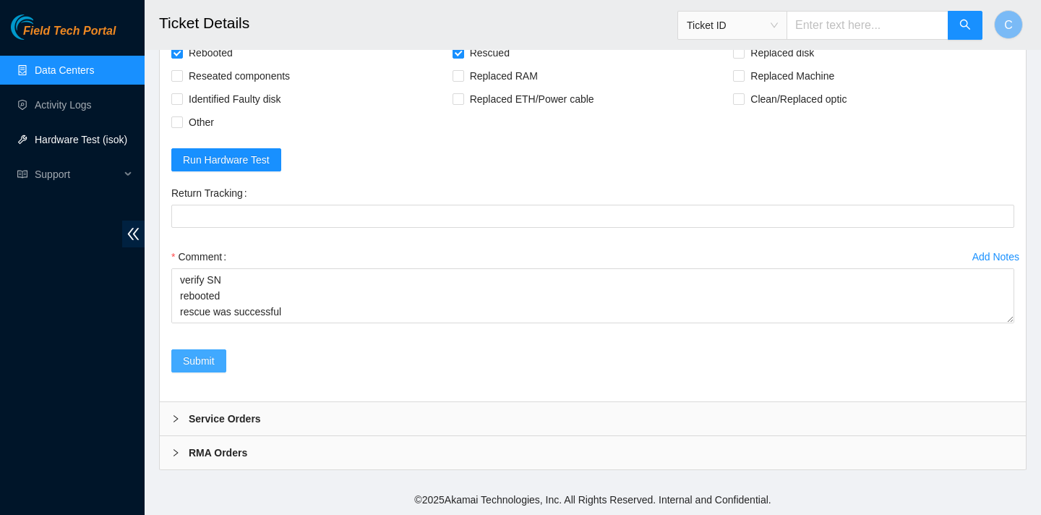
click at [216, 361] on button "Submit" at bounding box center [198, 360] width 55 height 23
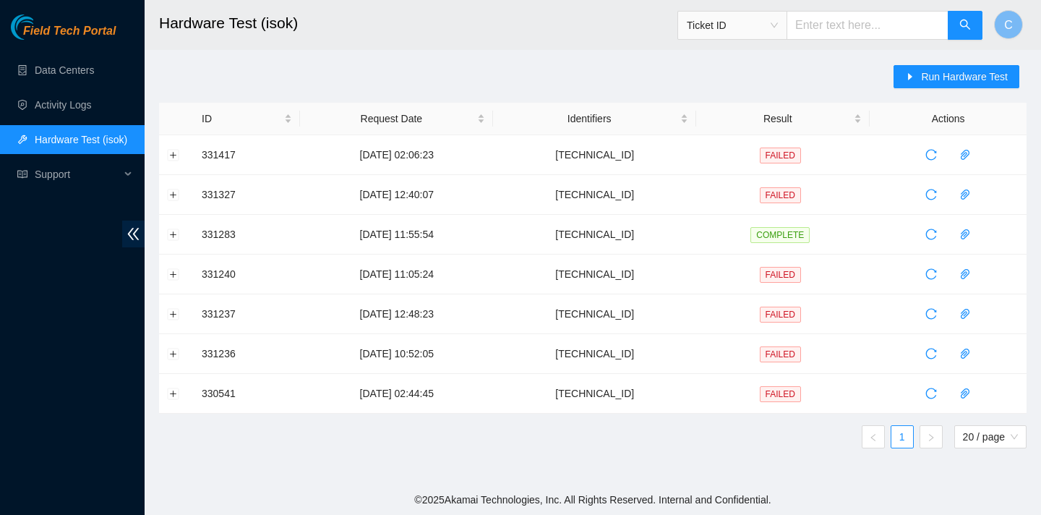
click at [836, 23] on input "text" at bounding box center [868, 25] width 162 height 29
click at [921, 65] on button "Run Hardware Test" at bounding box center [957, 76] width 126 height 23
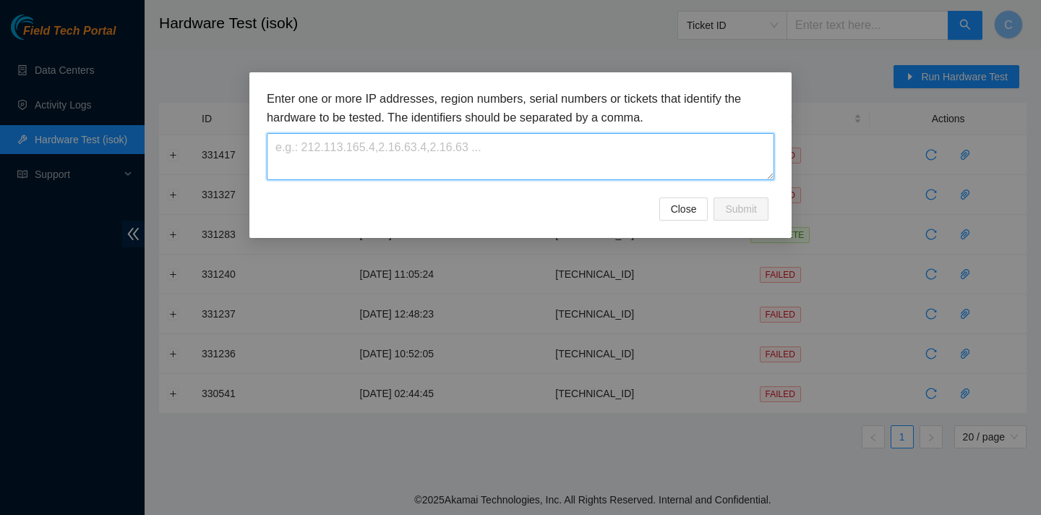
click at [647, 167] on textarea at bounding box center [521, 156] width 508 height 47
paste textarea "[TECHNICAL_ID]"
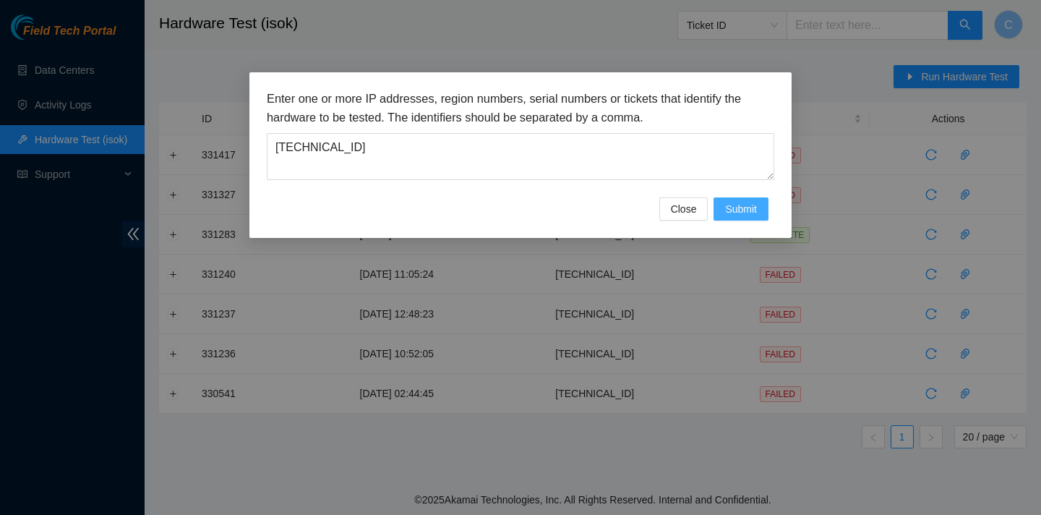
click at [751, 213] on span "Submit" at bounding box center [741, 209] width 32 height 16
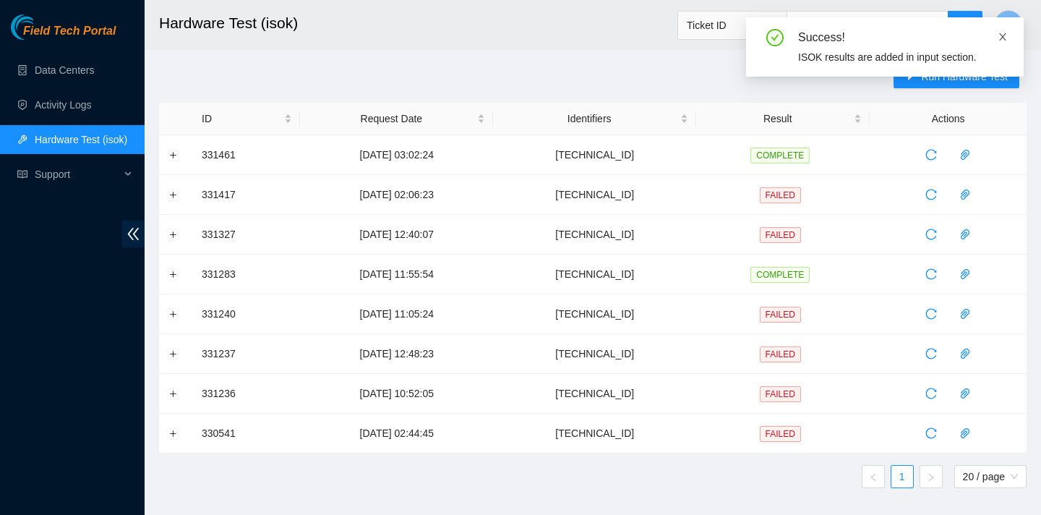
click at [1002, 33] on icon "close" at bounding box center [1003, 37] width 10 height 10
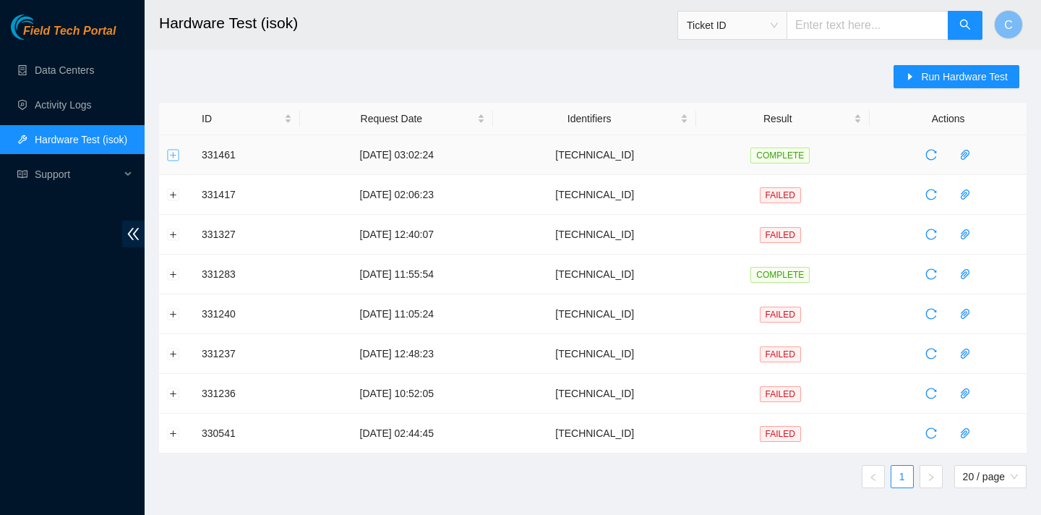
click at [174, 155] on button "Expand row" at bounding box center [174, 155] width 12 height 12
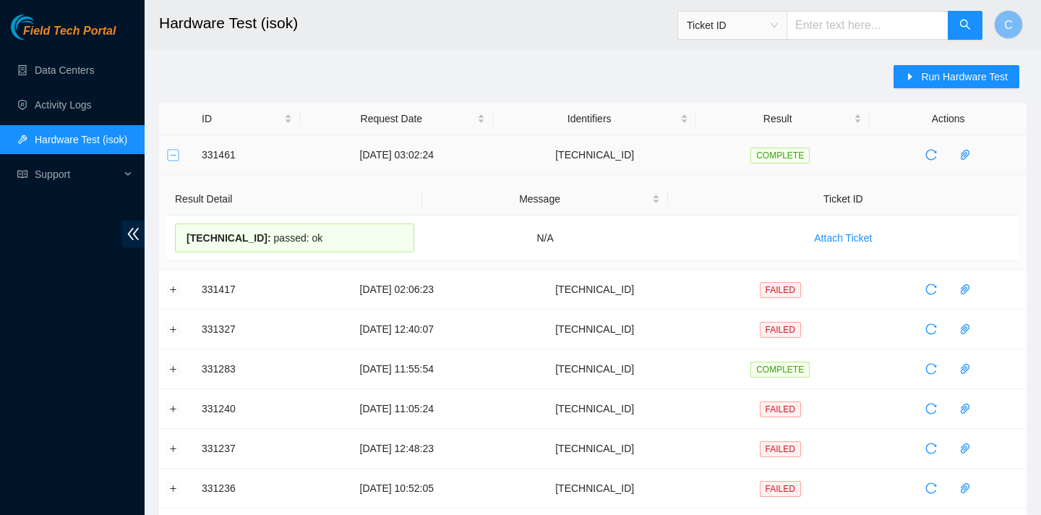
click at [175, 155] on button "Collapse row" at bounding box center [174, 155] width 12 height 12
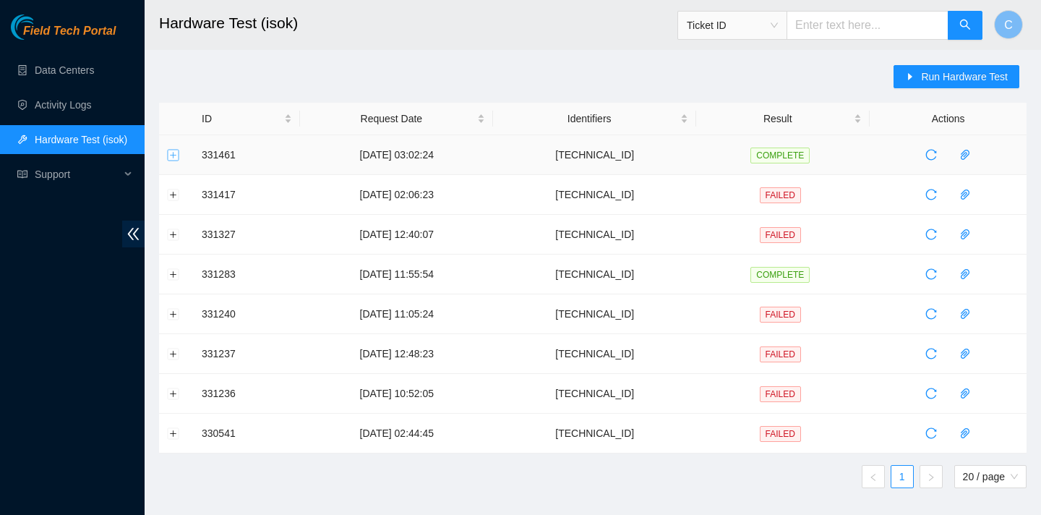
click at [175, 155] on button "Expand row" at bounding box center [174, 155] width 12 height 12
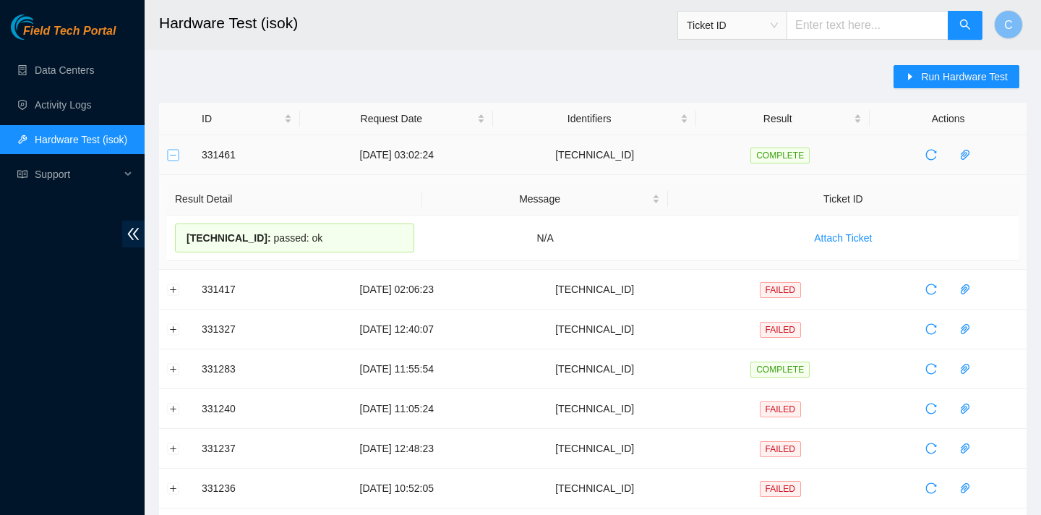
click at [175, 155] on button "Collapse row" at bounding box center [174, 155] width 12 height 12
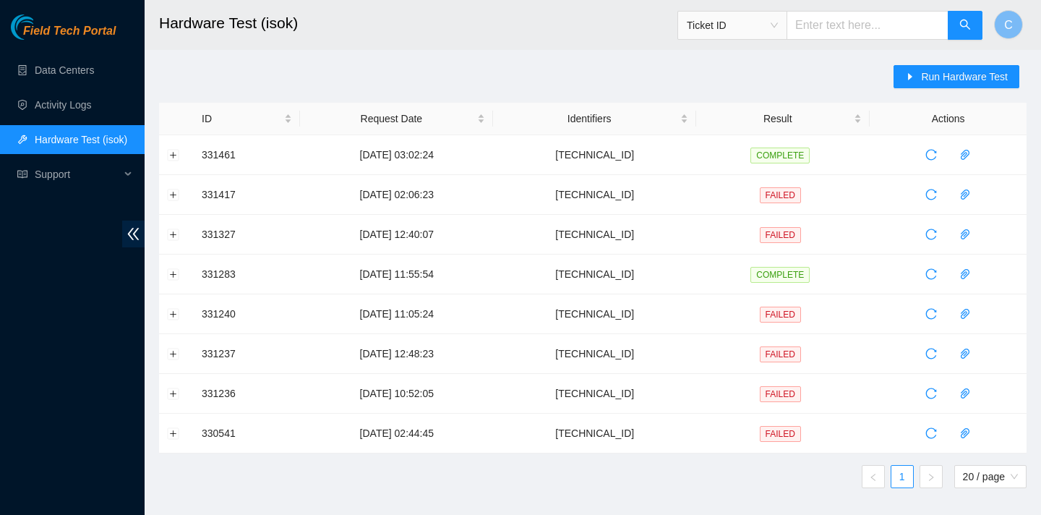
click at [861, 32] on input "text" at bounding box center [868, 25] width 162 height 29
click at [933, 82] on span "Run Hardware Test" at bounding box center [964, 77] width 87 height 16
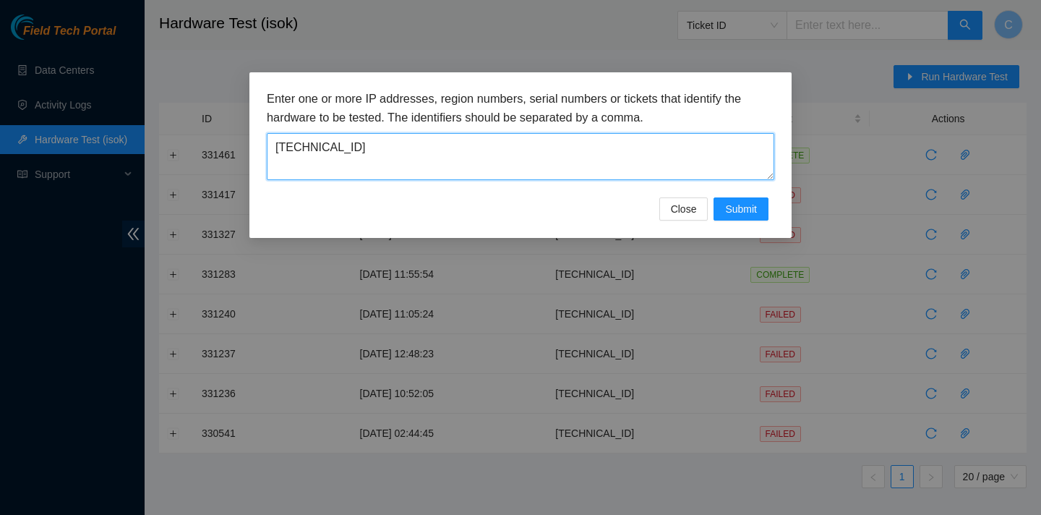
click at [741, 148] on textarea "[TECHNICAL_ID]" at bounding box center [521, 156] width 508 height 47
type textarea "2"
paste textarea "[TECHNICAL_ID]"
type textarea "[TECHNICAL_ID]"
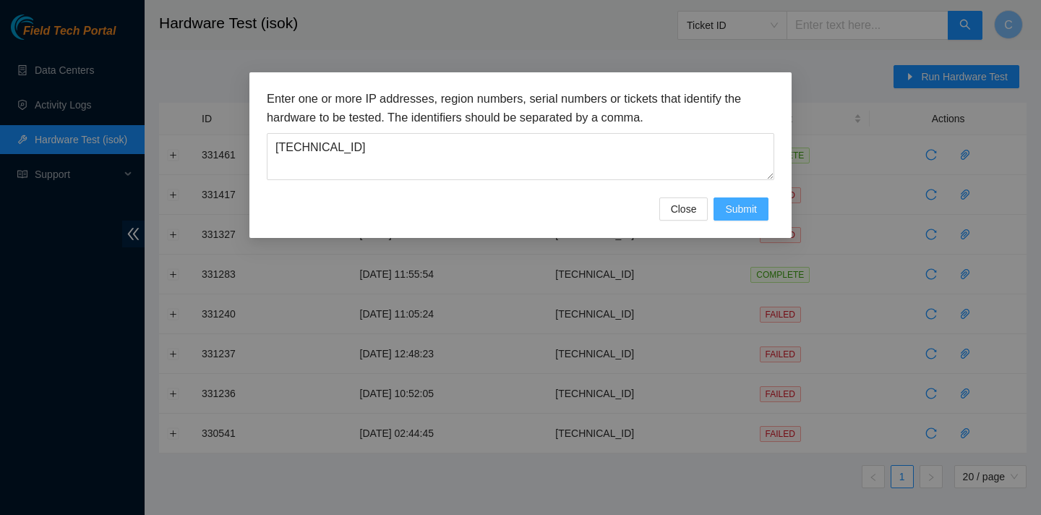
click at [757, 210] on button "Submit" at bounding box center [741, 208] width 55 height 23
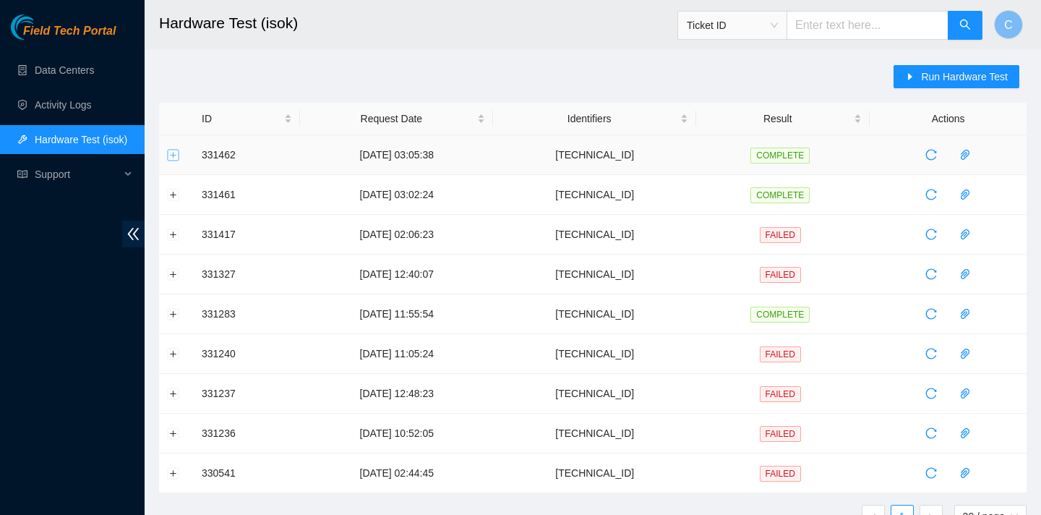
click at [175, 153] on button "Expand row" at bounding box center [174, 155] width 12 height 12
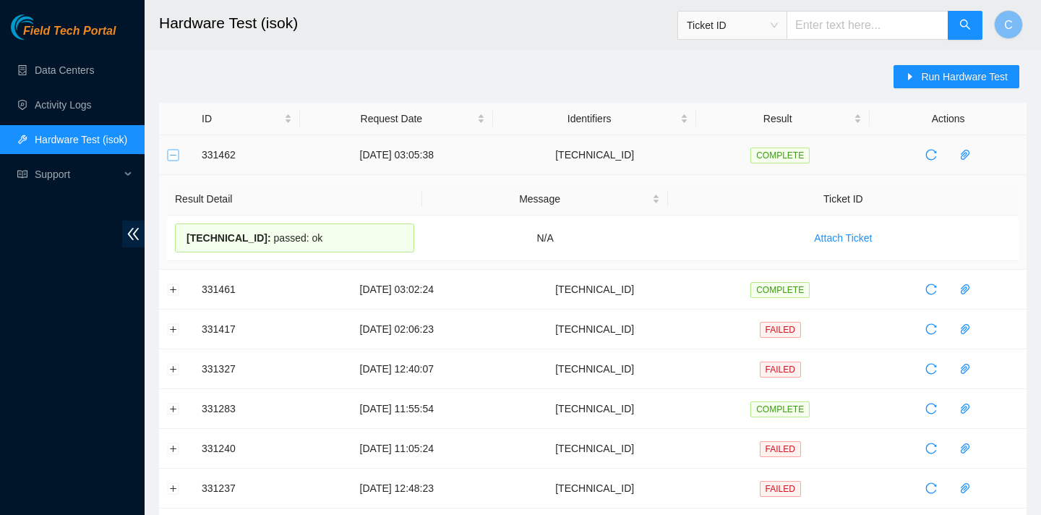
click at [172, 155] on button "Collapse row" at bounding box center [174, 155] width 12 height 12
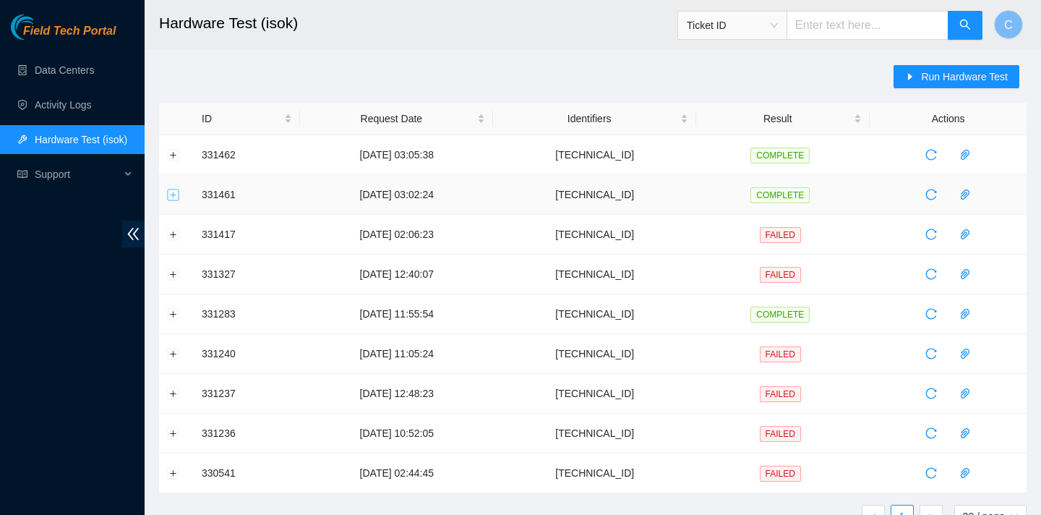
click at [174, 195] on button "Expand row" at bounding box center [174, 195] width 12 height 12
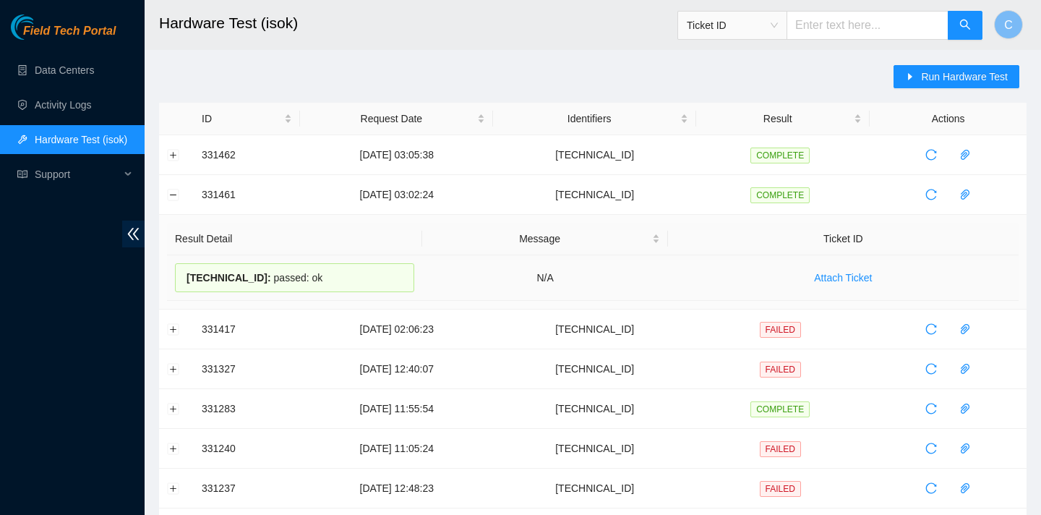
drag, startPoint x: 187, startPoint y: 273, endPoint x: 308, endPoint y: 278, distance: 121.6
click at [308, 278] on div "[TECHNICAL_ID] : passed: ok" at bounding box center [294, 277] width 239 height 29
copy div "[TECHNICAL_ID] : passed: ok"
click at [174, 155] on button "Expand row" at bounding box center [174, 155] width 12 height 12
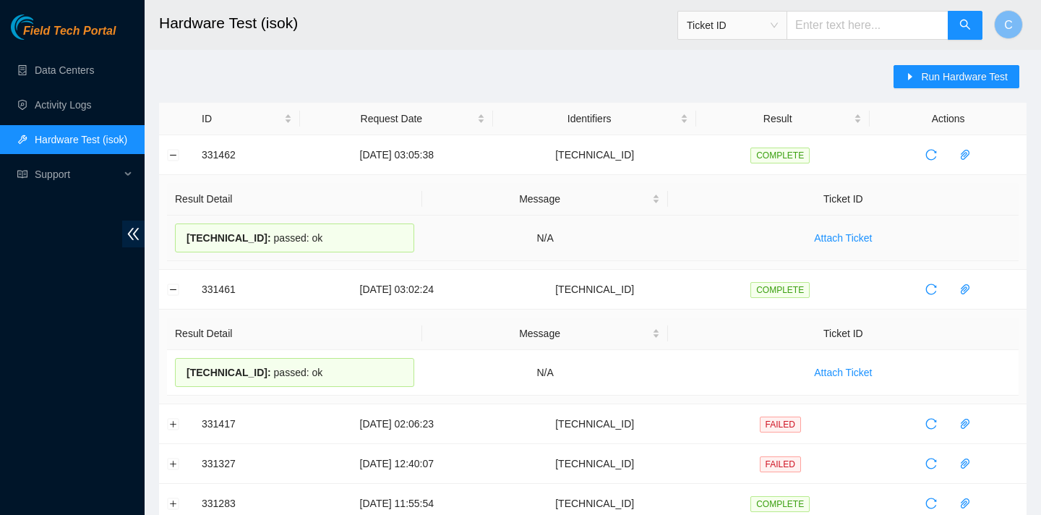
drag, startPoint x: 307, startPoint y: 238, endPoint x: 184, endPoint y: 234, distance: 123.0
click at [184, 234] on div "[TECHNICAL_ID] : passed: ok" at bounding box center [294, 237] width 239 height 29
copy div "[TECHNICAL_ID] : passed: ok"
click at [173, 155] on button "Collapse row" at bounding box center [174, 155] width 12 height 12
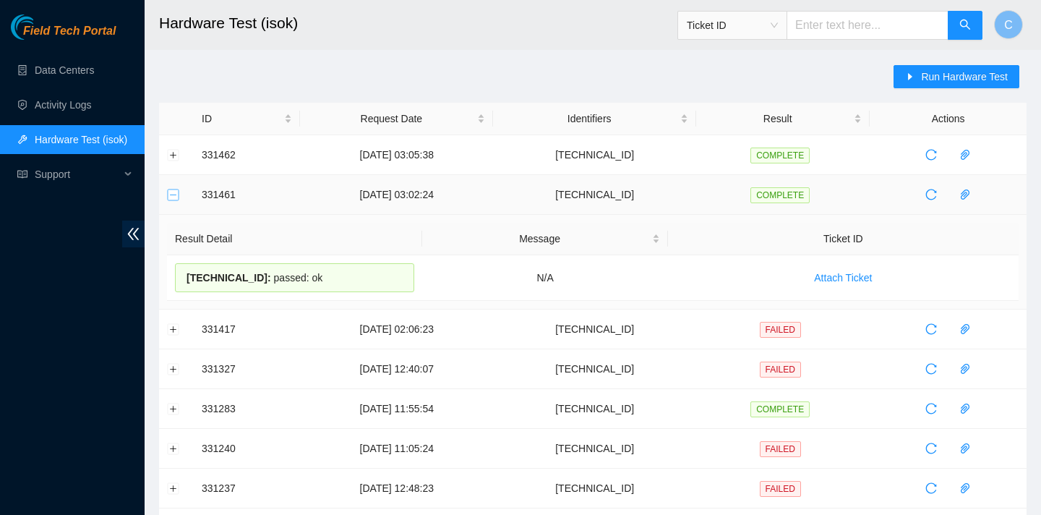
click at [171, 196] on button "Collapse row" at bounding box center [174, 195] width 12 height 12
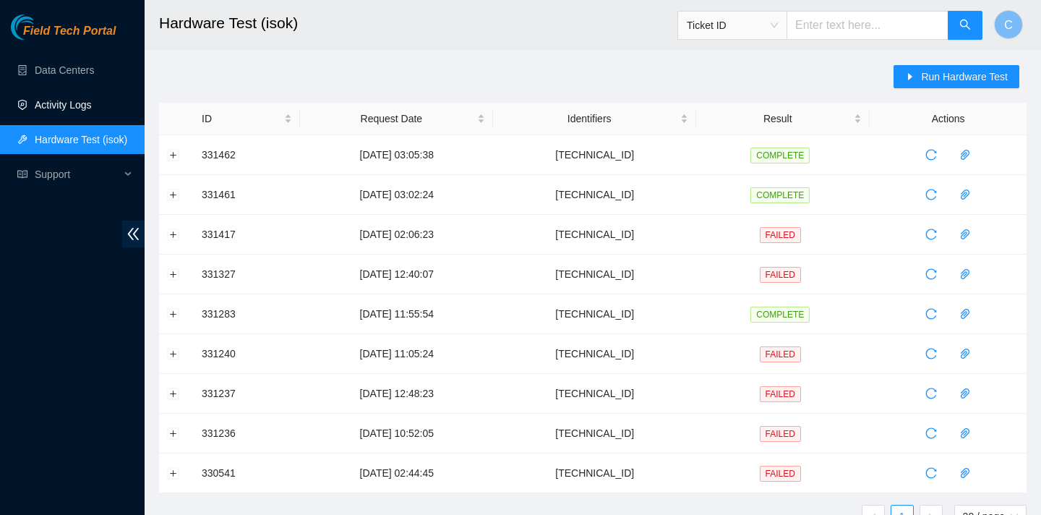
click at [88, 100] on link "Activity Logs" at bounding box center [63, 105] width 57 height 12
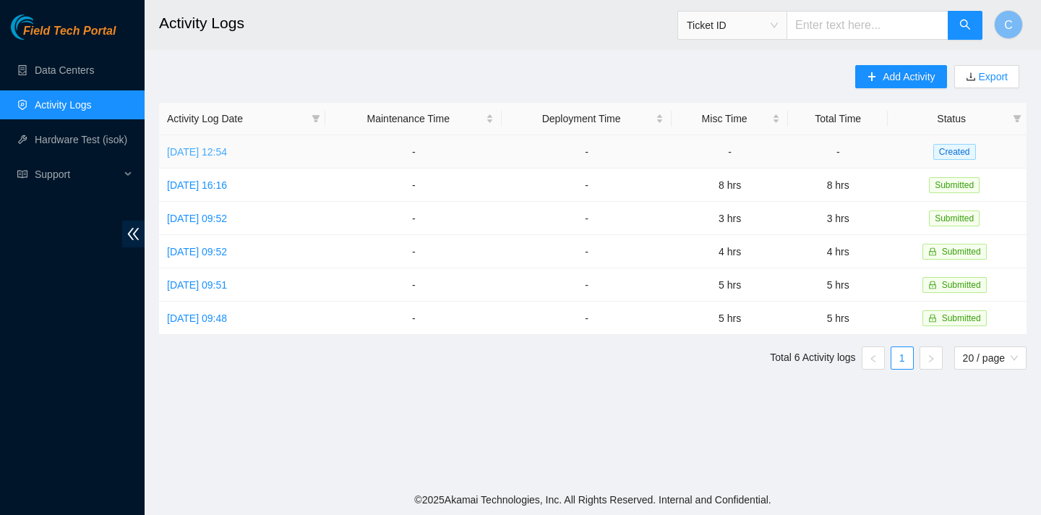
click at [227, 154] on link "[DATE] 12:54" at bounding box center [197, 152] width 60 height 12
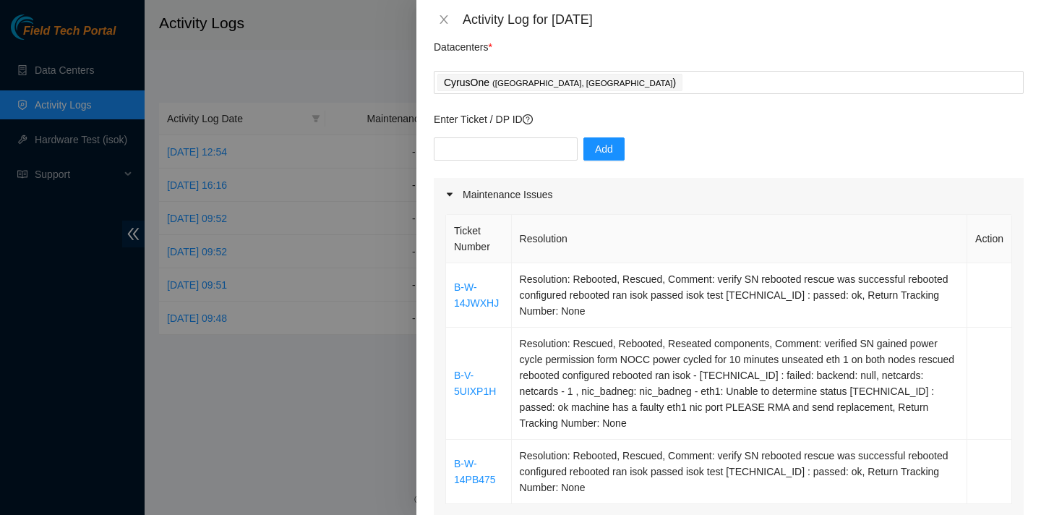
scroll to position [54, 0]
click at [585, 82] on div "CyrusOne ( [PERSON_NAME], [GEOGRAPHIC_DATA] )" at bounding box center [729, 81] width 583 height 20
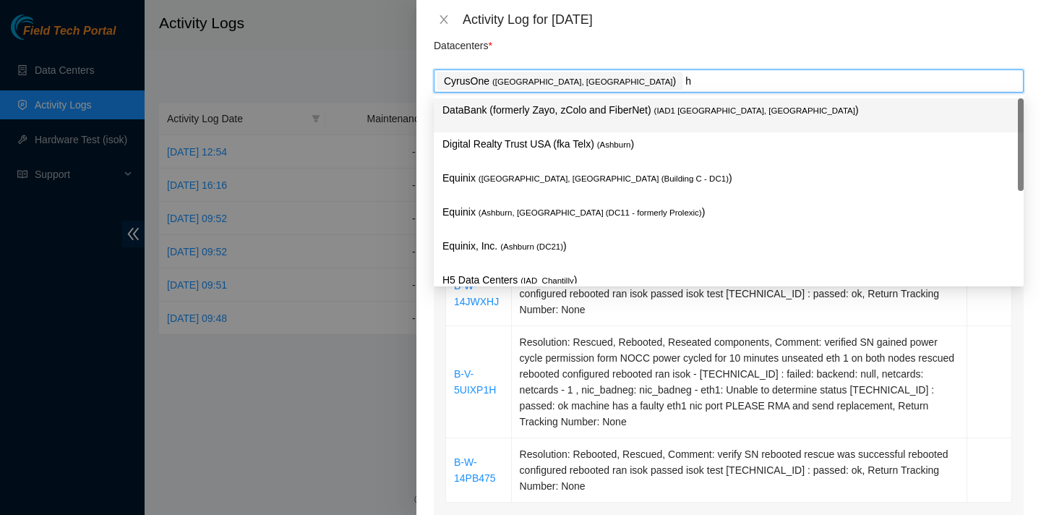
type input "h5"
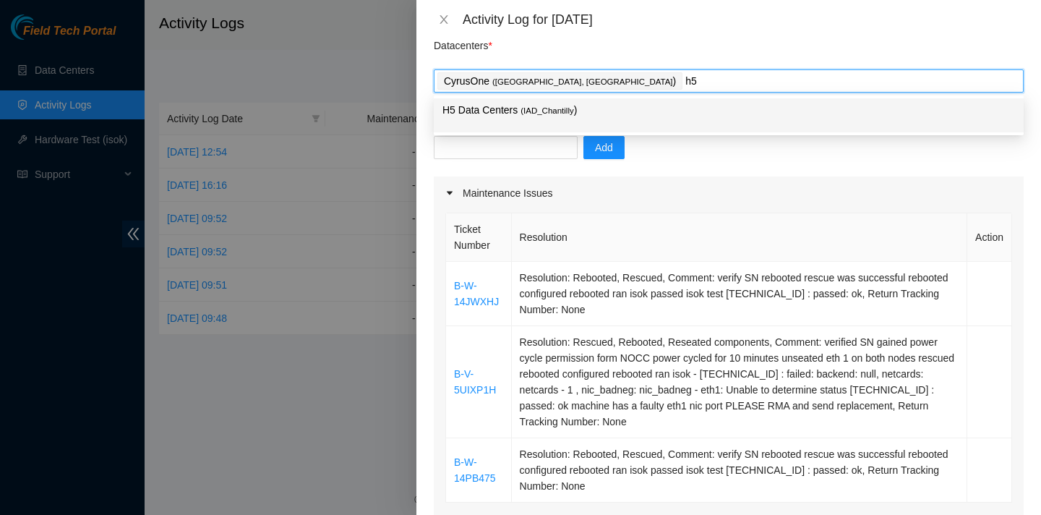
click at [576, 119] on div "H5 Data Centers ( IAD_Chantilly )" at bounding box center [729, 115] width 573 height 27
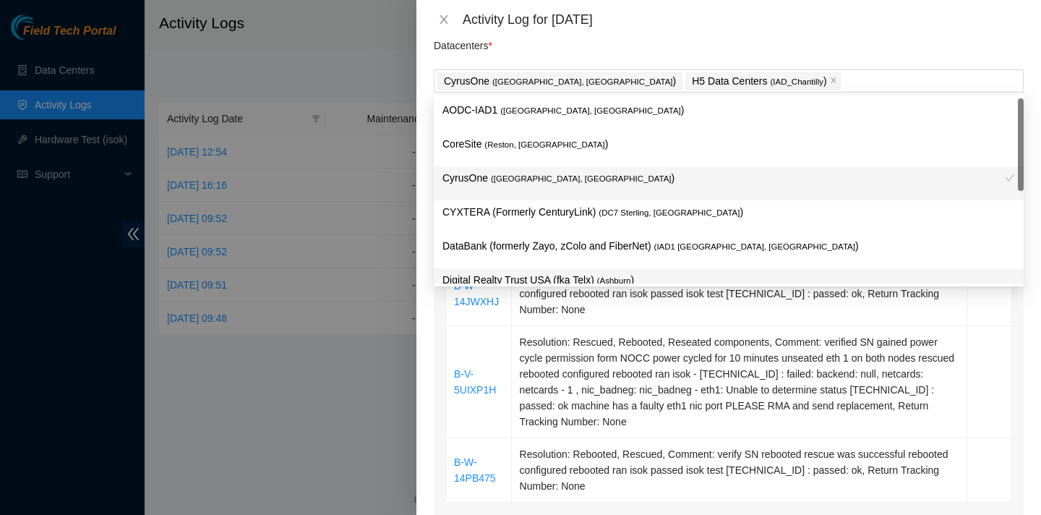
click at [432, 368] on div "Note: This activity log is for informational purposes only. You will not be pai…" at bounding box center [729, 277] width 625 height 476
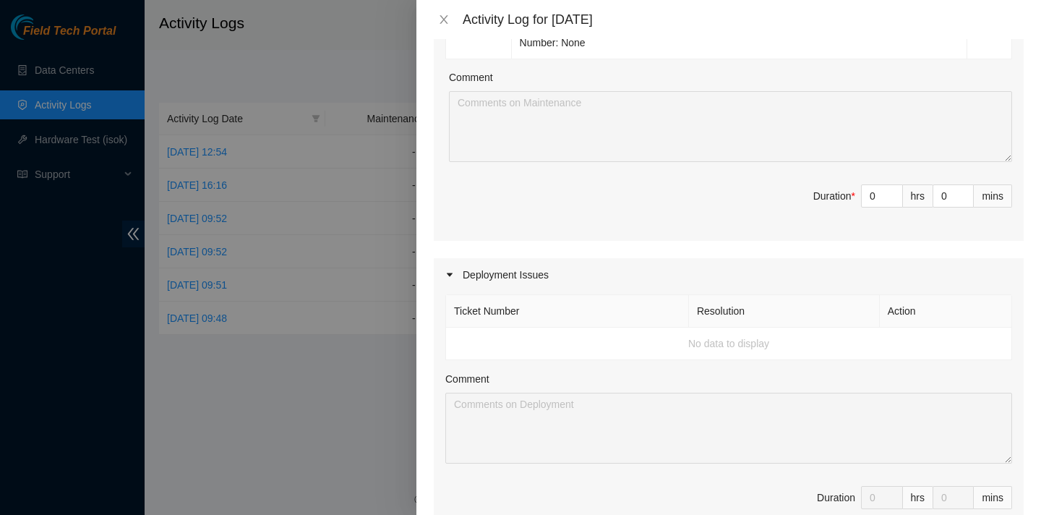
scroll to position [464, 0]
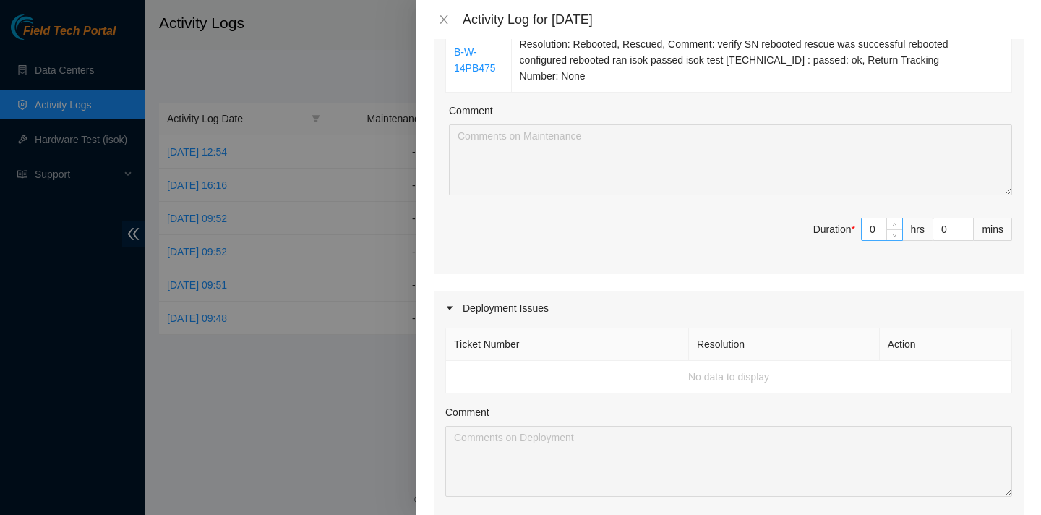
click at [884, 230] on input "0" at bounding box center [882, 229] width 40 height 22
type input "6"
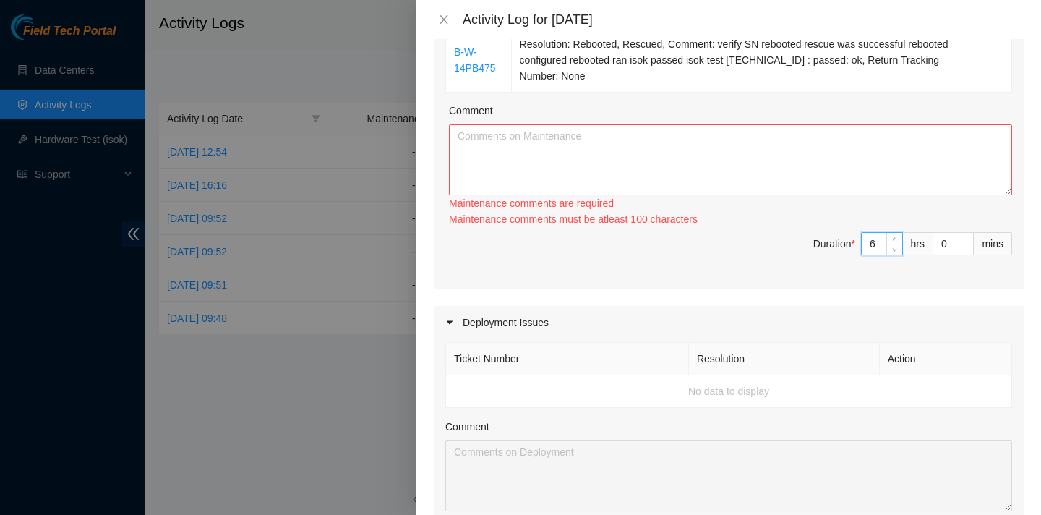
type input "0"
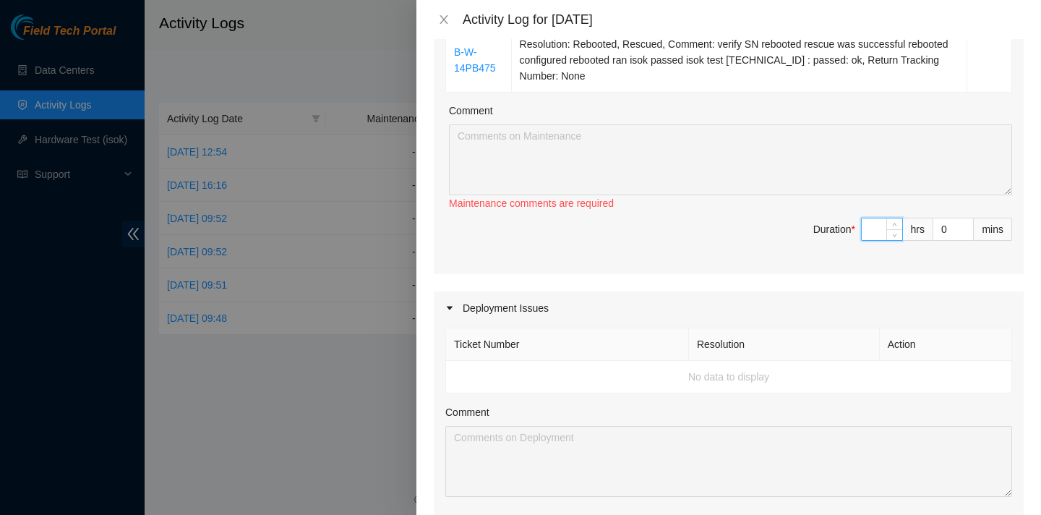
type input "6"
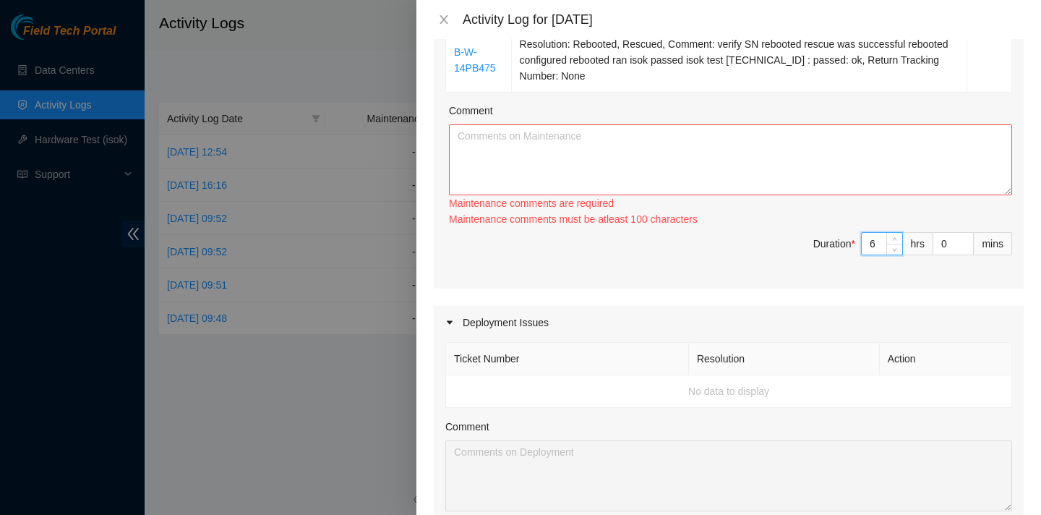
type input "6"
click at [620, 153] on textarea "Comment" at bounding box center [730, 159] width 563 height 71
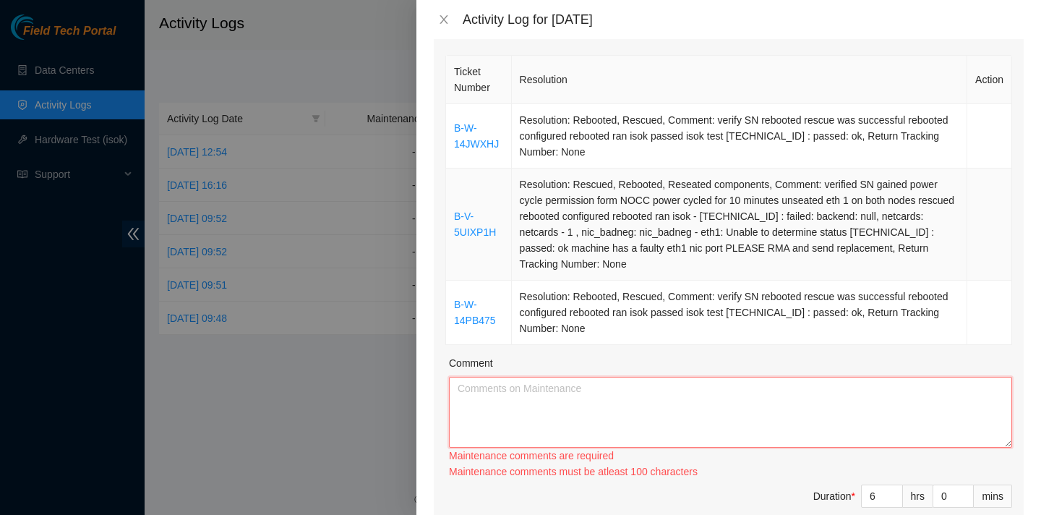
scroll to position [202, 0]
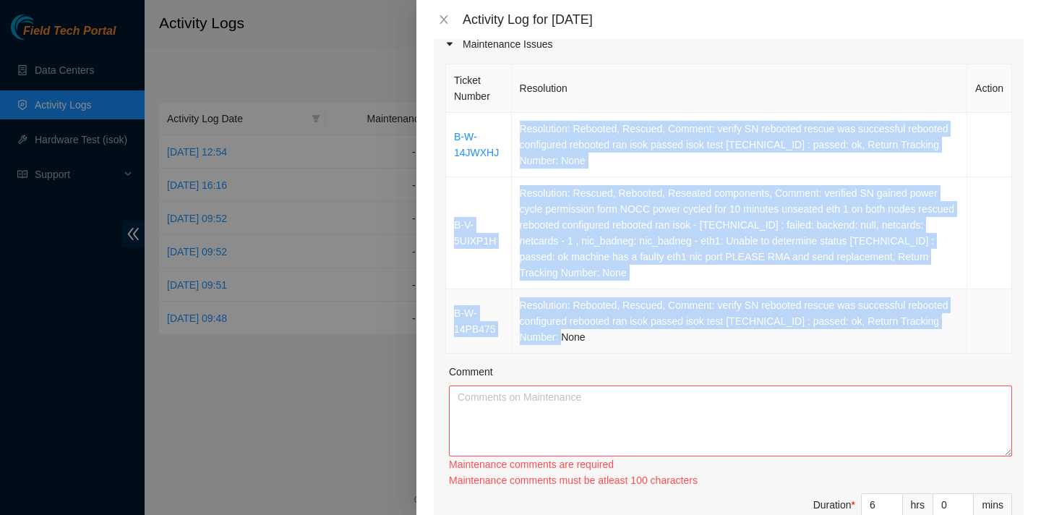
drag, startPoint x: 523, startPoint y: 125, endPoint x: 679, endPoint y: 331, distance: 258.0
click at [679, 331] on tbody "B-W-14JWXHJ Resolution: Rebooted, Rescued, Comment: verify SN rebooted rescue w…" at bounding box center [729, 233] width 566 height 241
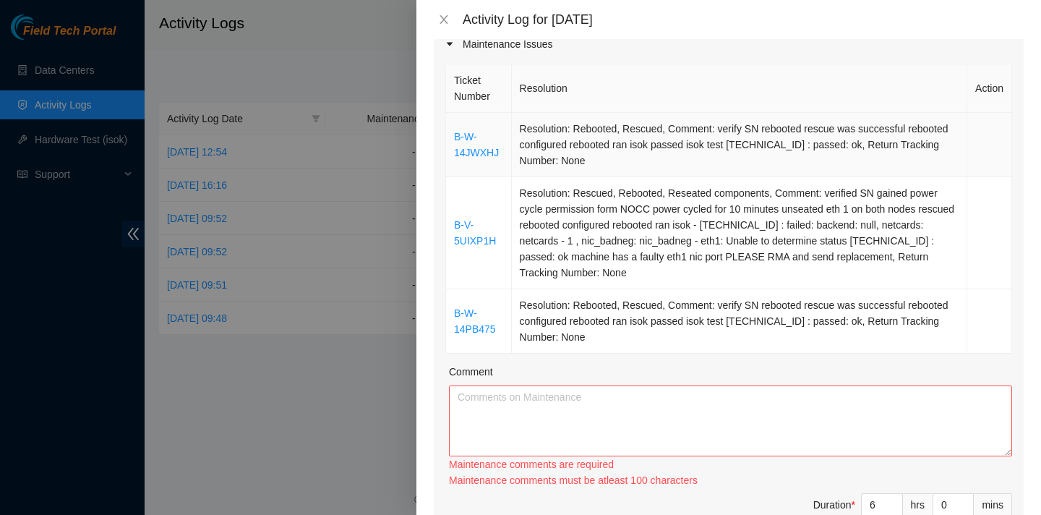
click at [511, 125] on td "B-W-14JWXHJ" at bounding box center [479, 145] width 66 height 64
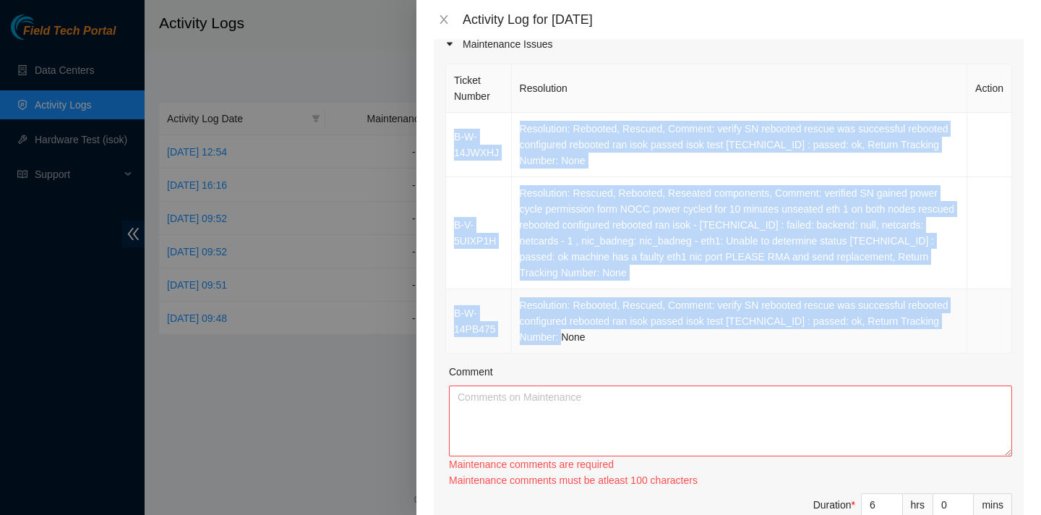
drag, startPoint x: 456, startPoint y: 124, endPoint x: 646, endPoint y: 334, distance: 282.6
click at [646, 334] on tbody "B-W-14JWXHJ Resolution: Rebooted, Rescued, Comment: verify SN rebooted rescue w…" at bounding box center [729, 233] width 566 height 241
copy tbody "B-W-14JWXHJ Resolution: Rebooted, Rescued, Comment: verify SN rebooted rescue w…"
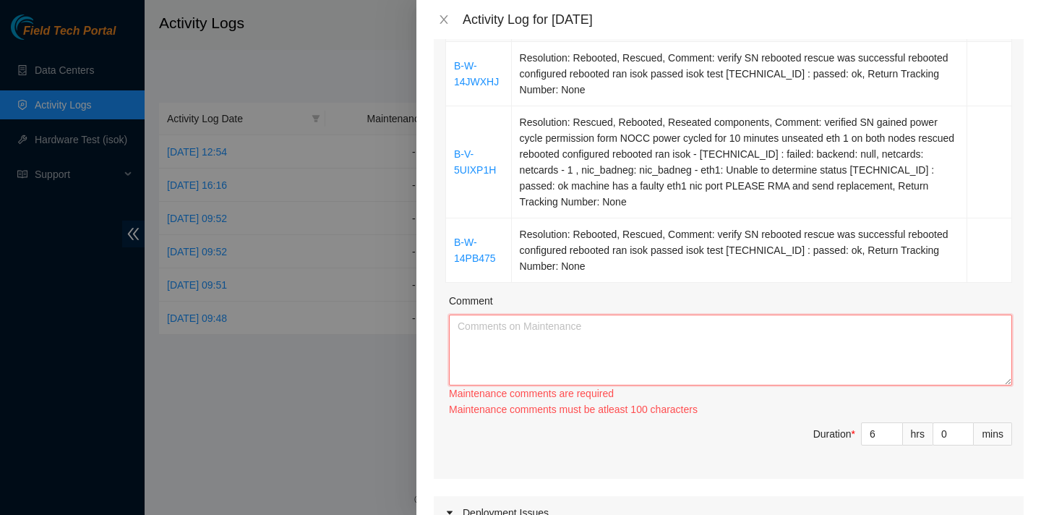
click at [630, 351] on textarea "Comment" at bounding box center [730, 350] width 563 height 71
paste textarea "B-W-14JWXHJ Resolution: Rebooted, Rescued, Comment: verify SN rebooted rescue w…"
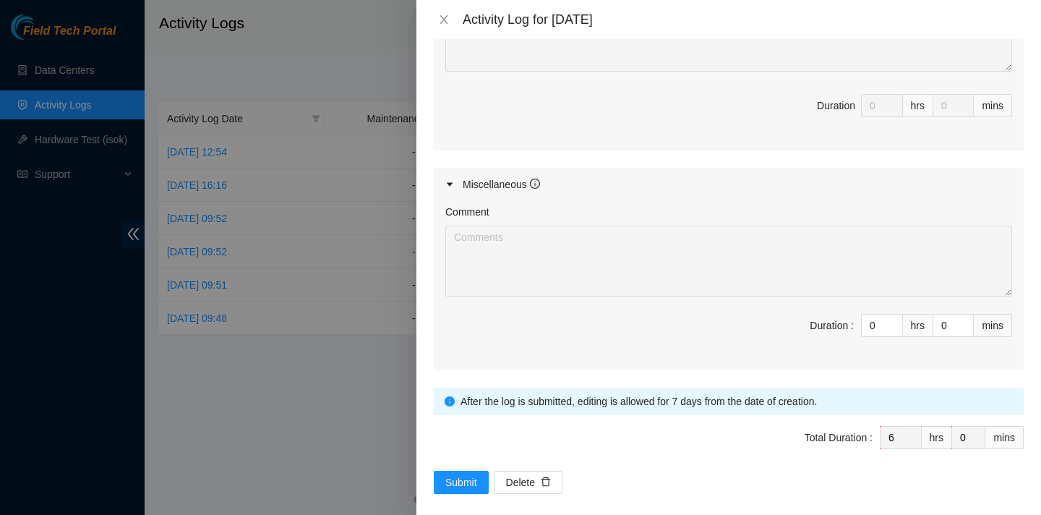
scroll to position [902, 0]
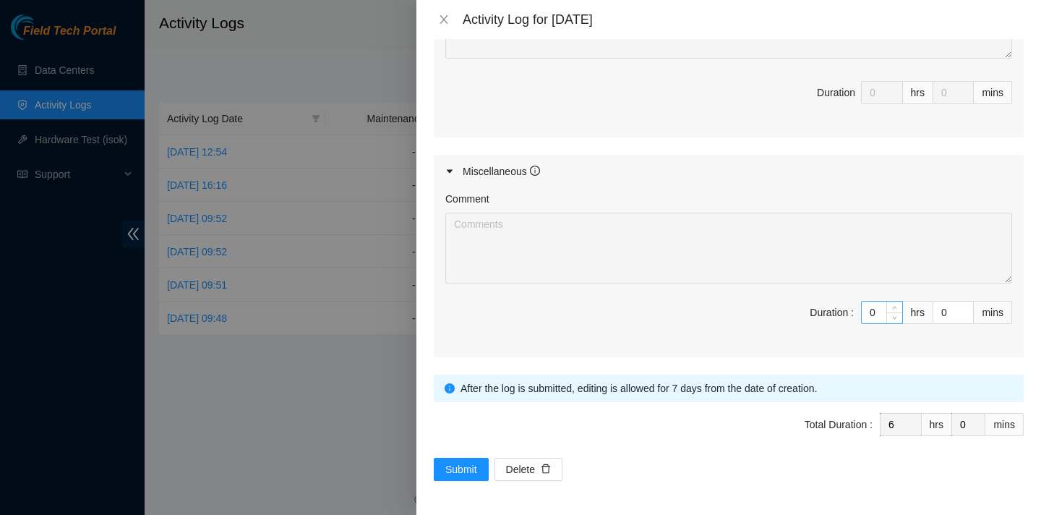
type textarea "B-W-14JWXHJ Resolution: Rebooted, Rescued, Comment: verify SN rebooted rescue w…"
click at [882, 309] on input "0" at bounding box center [882, 313] width 40 height 22
type input "1"
type input "7"
click at [896, 305] on span "up" at bounding box center [895, 308] width 9 height 9
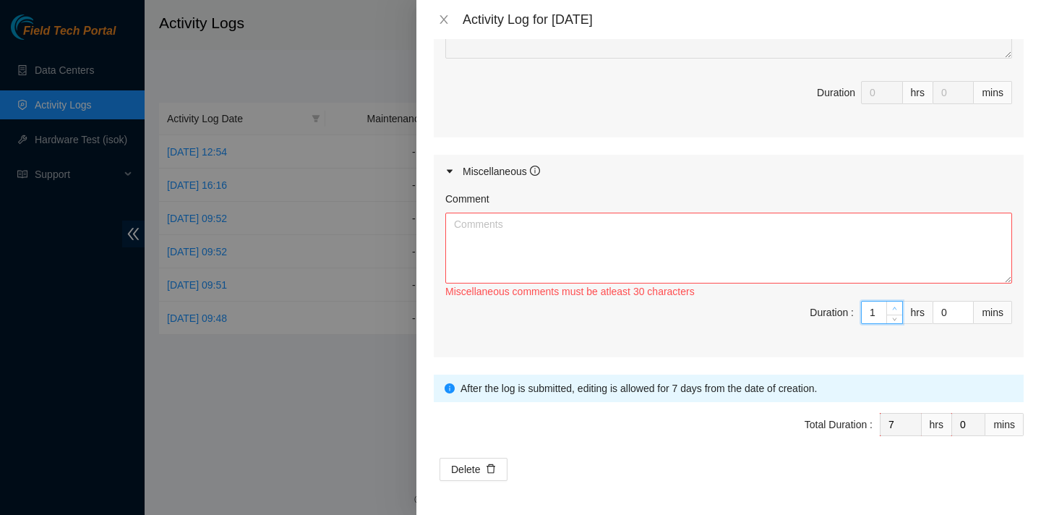
type input "2"
type input "8"
click at [896, 305] on span "up" at bounding box center [895, 308] width 9 height 9
click at [680, 221] on textarea "Comment" at bounding box center [728, 248] width 567 height 71
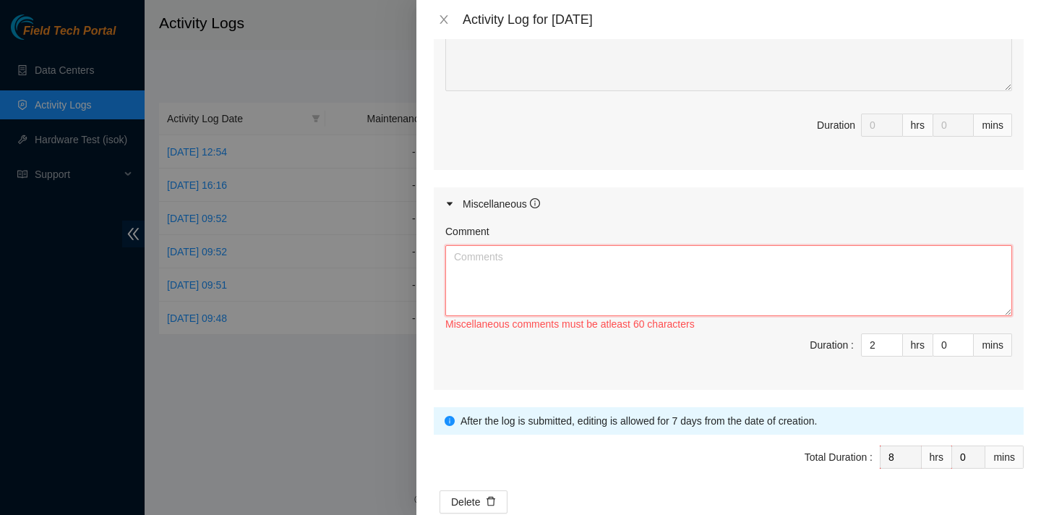
scroll to position [869, 0]
type textarea "R"
type textarea "T"
click at [615, 252] on textarea "Registering for permanent badge" at bounding box center [728, 281] width 567 height 71
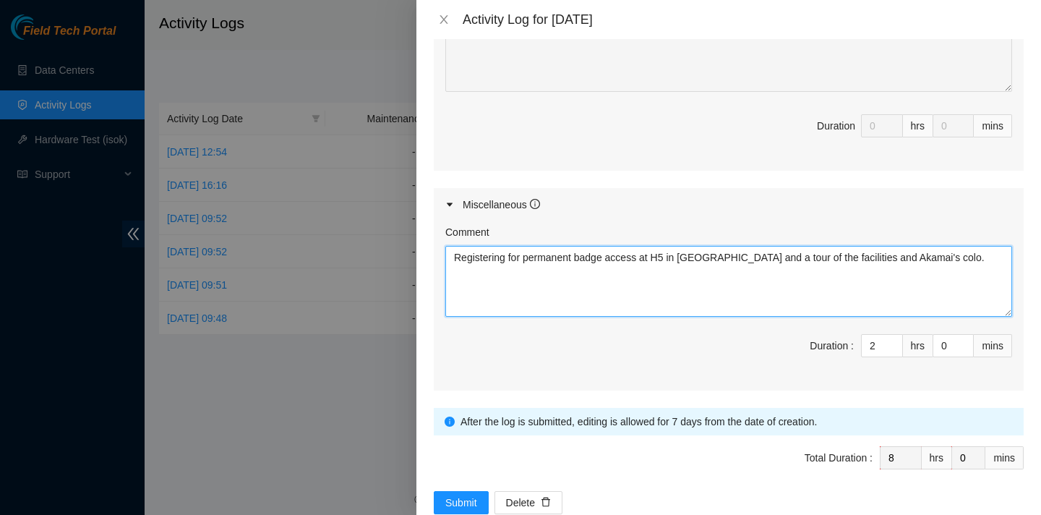
click at [939, 255] on textarea "Registering for permanent badge access at H5 in [GEOGRAPHIC_DATA] and a tour of…" at bounding box center [728, 281] width 567 height 71
drag, startPoint x: 510, startPoint y: 255, endPoint x: 670, endPoint y: 257, distance: 160.6
click at [670, 257] on textarea "Registering for permanent badge access at H5 in [GEOGRAPHIC_DATA] and a tour of…" at bounding box center [728, 281] width 567 height 71
click at [634, 280] on textarea "Registering for permanent badge access at H5 in [GEOGRAPHIC_DATA] and a tour of…" at bounding box center [728, 281] width 567 height 71
paste textarea "for permanent badge access at H5"
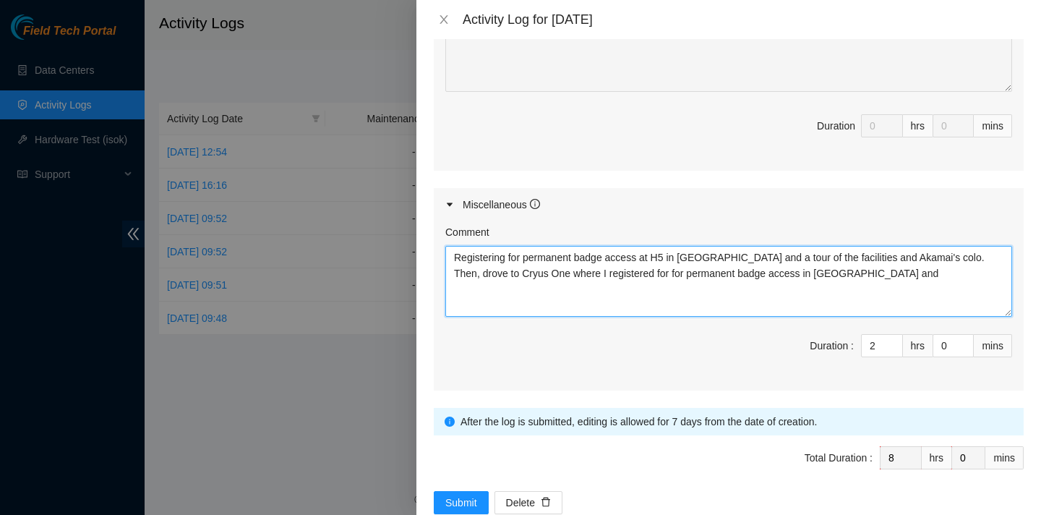
click at [754, 257] on textarea "Registering for permanent badge access at H5 in [GEOGRAPHIC_DATA] and a tour of…" at bounding box center [728, 281] width 567 height 71
click at [751, 257] on textarea "Registering for permanent badge access at H5 in [GEOGRAPHIC_DATA] and a tour of…" at bounding box center [728, 281] width 567 height 71
click at [828, 278] on textarea "Registering for permanent badge access at H5 in [GEOGRAPHIC_DATA] and a tour of…" at bounding box center [728, 281] width 567 height 71
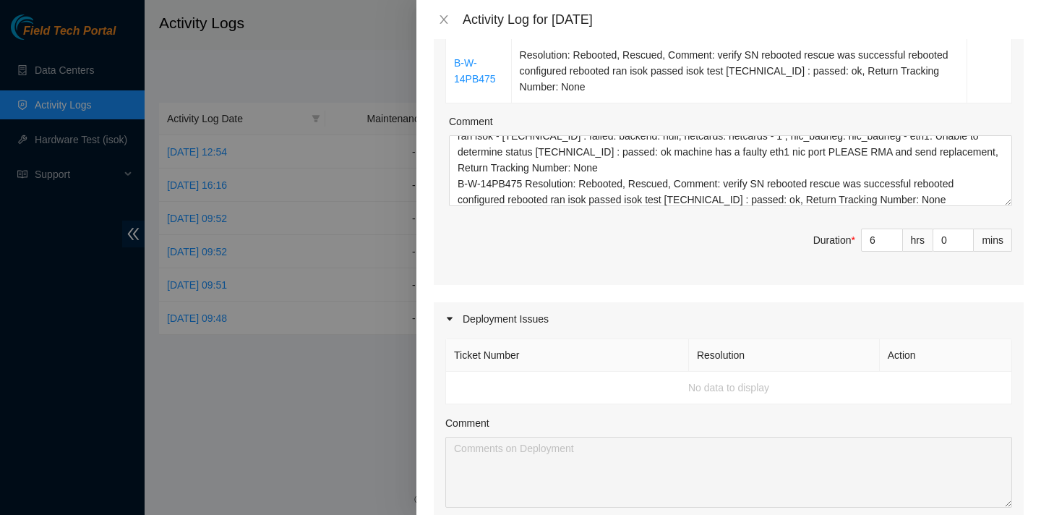
scroll to position [902, 0]
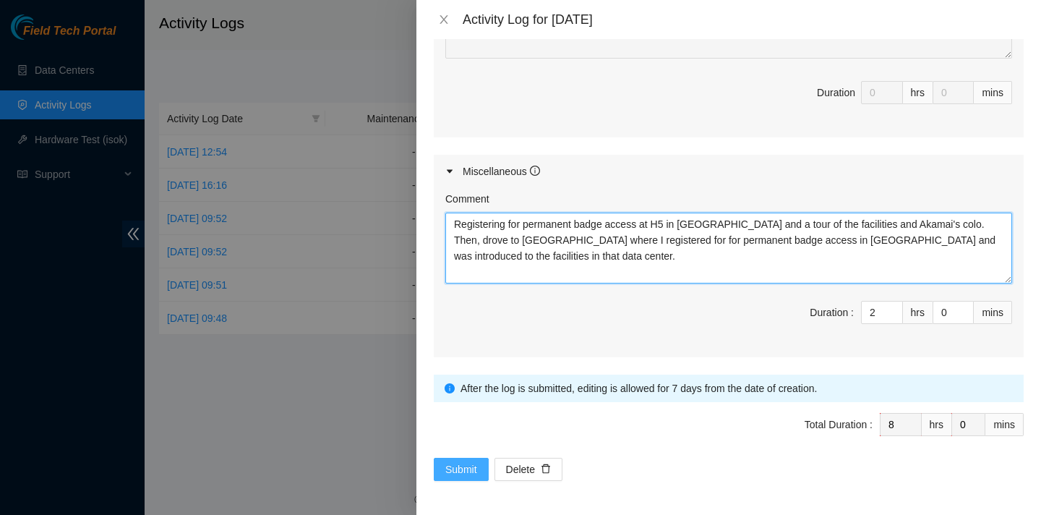
type textarea "Registering for permanent badge access at H5 in [GEOGRAPHIC_DATA] and a tour of…"
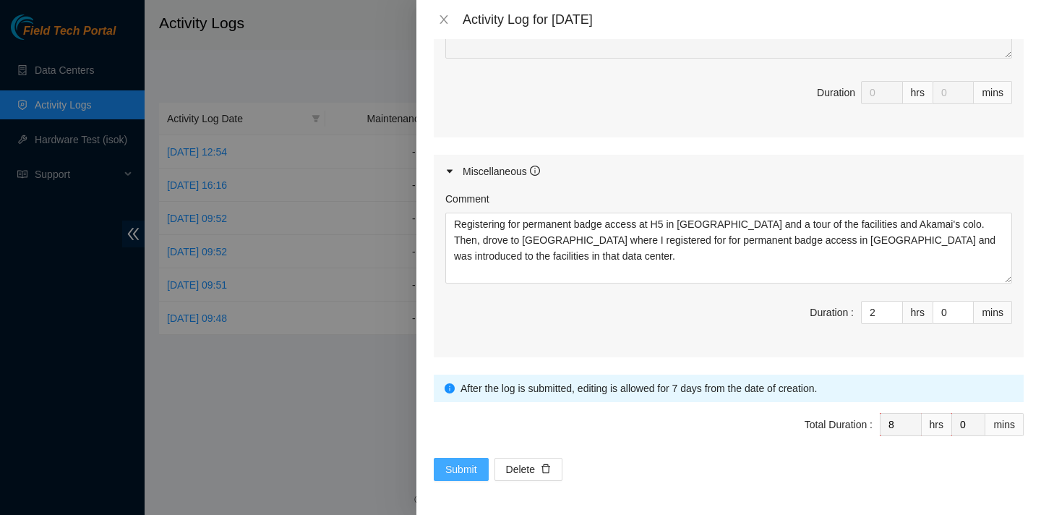
click at [467, 464] on span "Submit" at bounding box center [461, 469] width 32 height 16
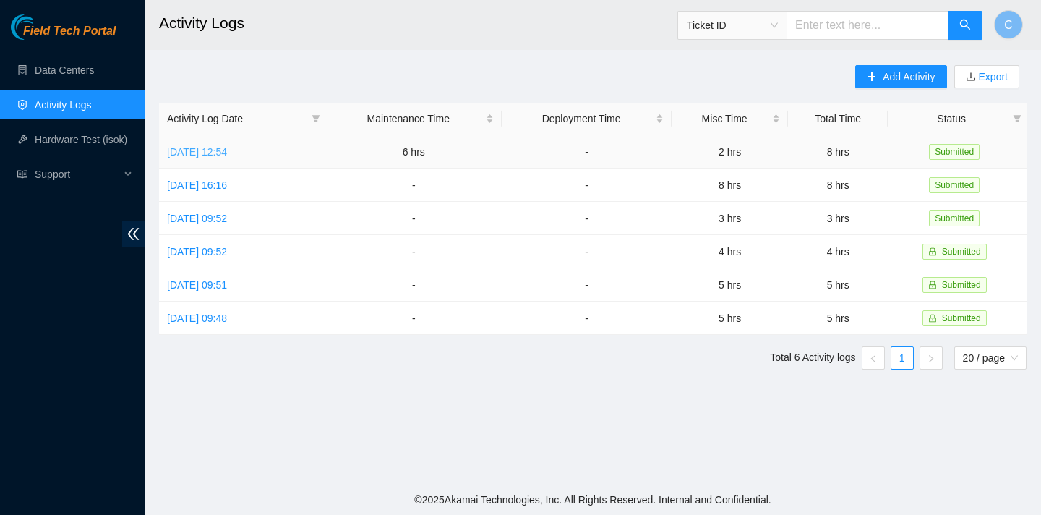
click at [227, 149] on link "[DATE] 12:54" at bounding box center [197, 152] width 60 height 12
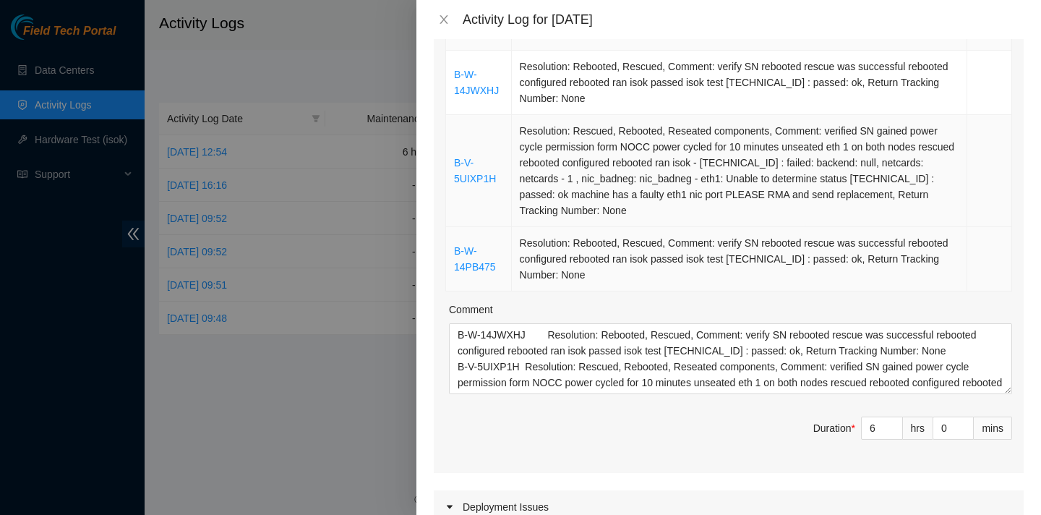
scroll to position [300, 0]
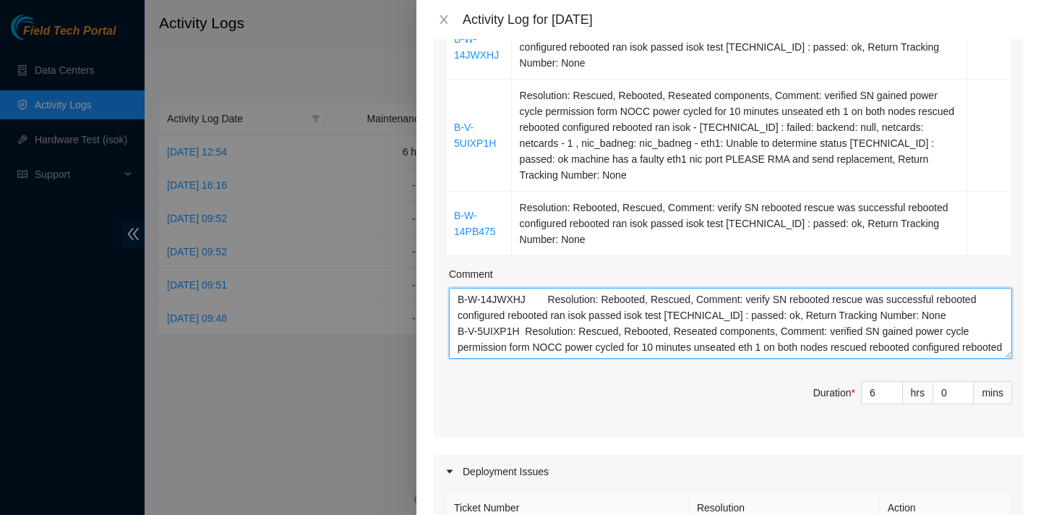
click at [456, 297] on textarea "B-W-14JWXHJ Resolution: Rebooted, Rescued, Comment: verify SN rebooted rescue w…" at bounding box center [730, 323] width 563 height 71
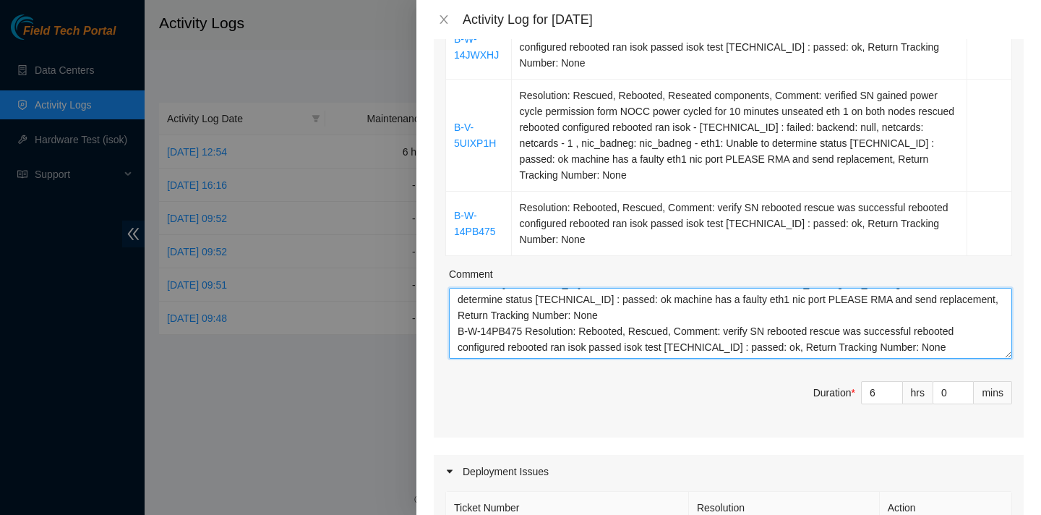
drag, startPoint x: 456, startPoint y: 297, endPoint x: 929, endPoint y: 460, distance: 500.2
click at [929, 460] on div "Maintenance Issues Ticket Number Resolution Action B-W-14JWXHJ Resolution: Rebo…" at bounding box center [729, 444] width 590 height 1029
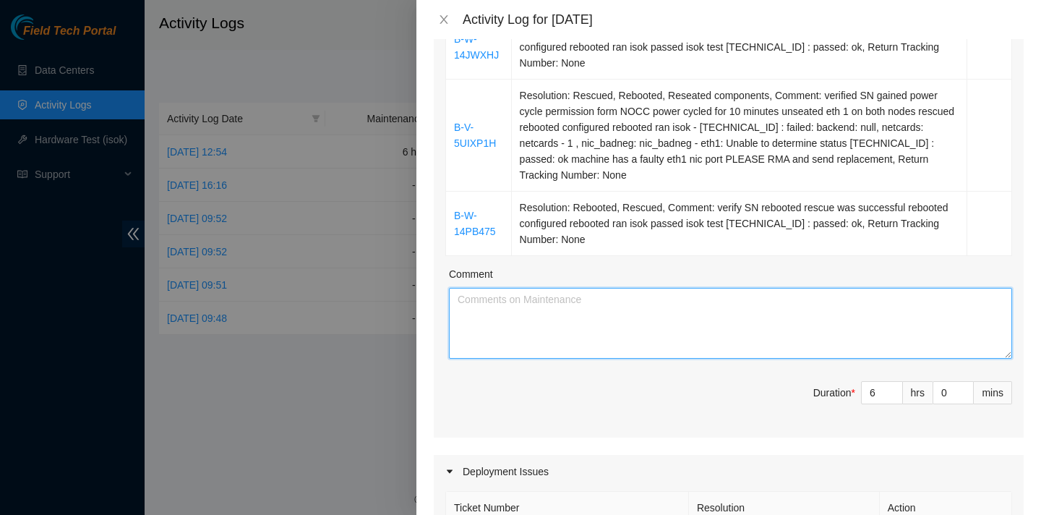
scroll to position [0, 0]
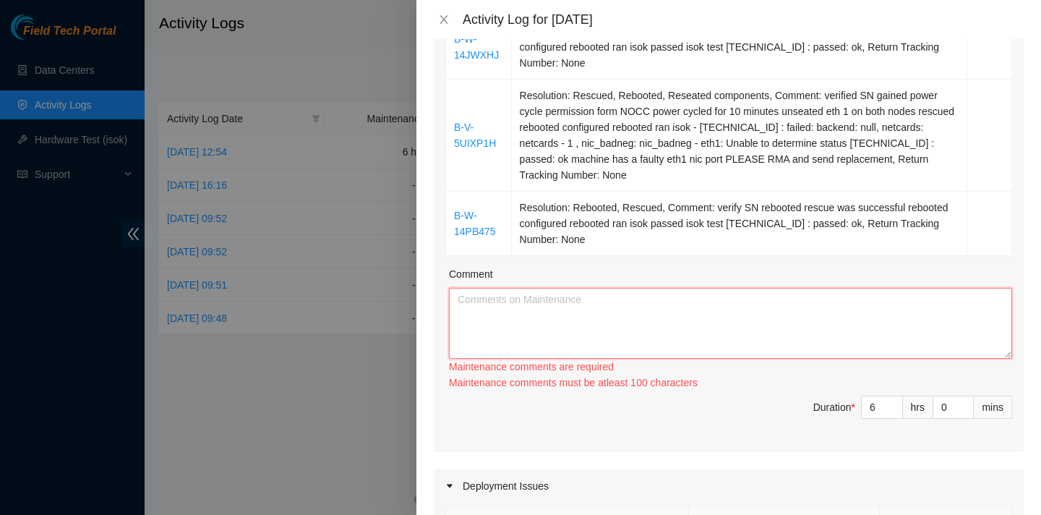
paste textarea "B-V-5UIXMJI Resolution: Other, Reseated components, Comment: verified SN reseat…"
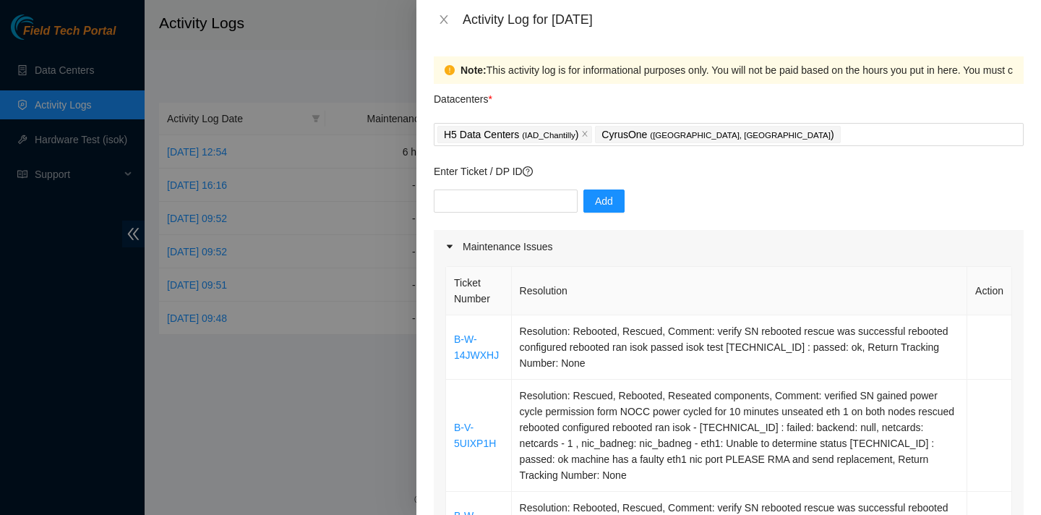
scroll to position [208, 0]
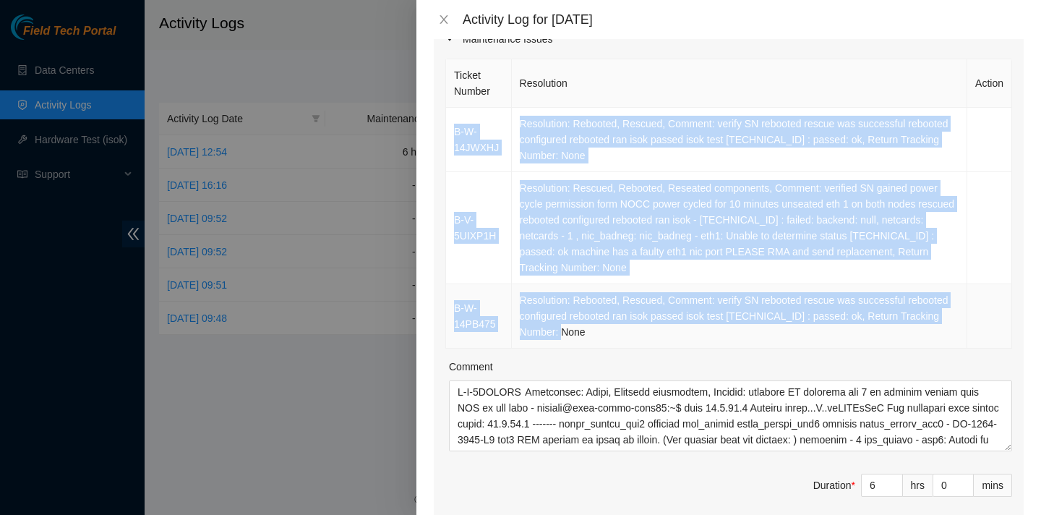
drag, startPoint x: 453, startPoint y: 132, endPoint x: 667, endPoint y: 333, distance: 293.7
click at [667, 333] on tbody "B-W-14JWXHJ Resolution: Rebooted, Rescued, Comment: verify SN rebooted rescue w…" at bounding box center [729, 228] width 566 height 241
copy tbody "B-W-14JWXHJ Resolution: Rebooted, Rescued, Comment: verify SN rebooted rescue w…"
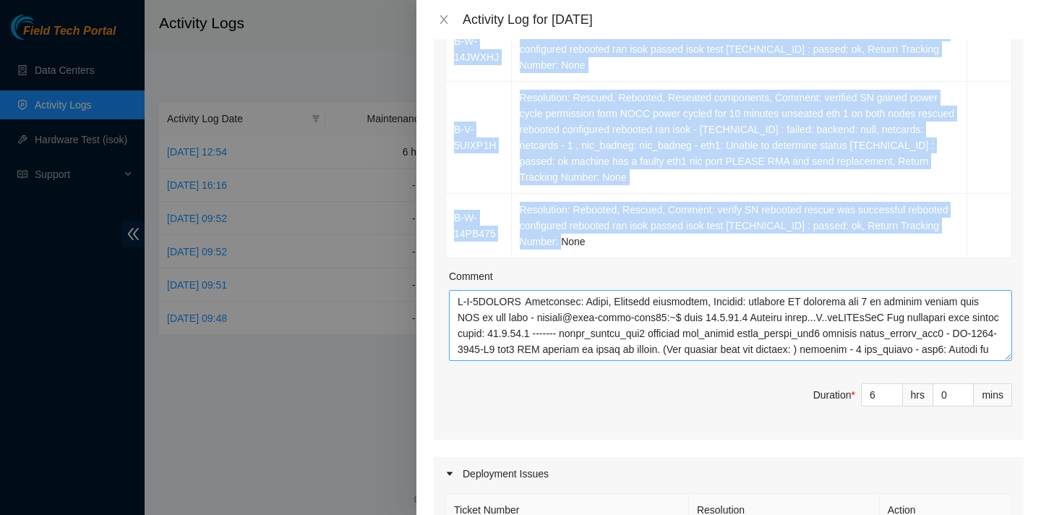
scroll to position [175, 0]
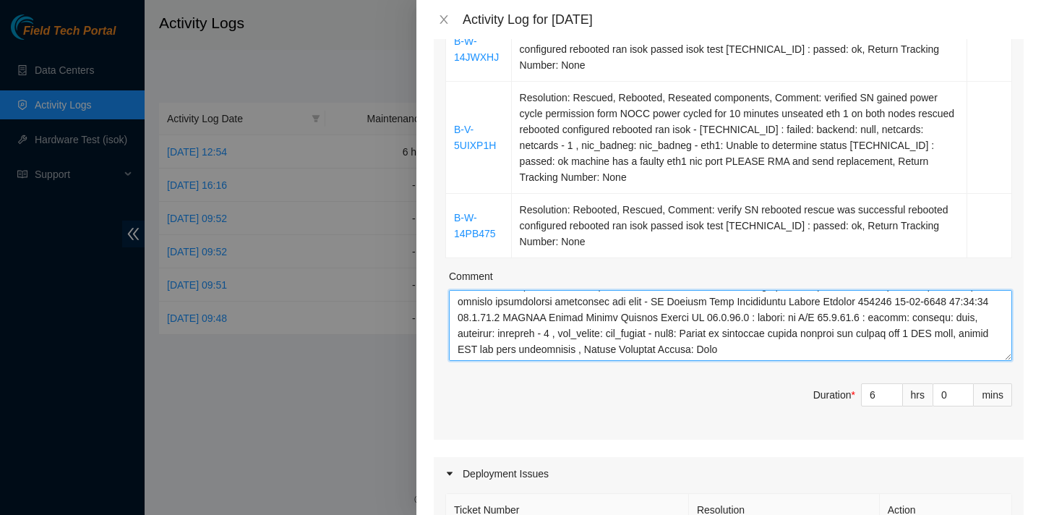
click at [622, 333] on textarea "Comment" at bounding box center [730, 325] width 563 height 71
paste textarea "B-W-14JWXHJ Resolution: Rebooted, Rescued, Comment: verify SN rebooted rescue w…"
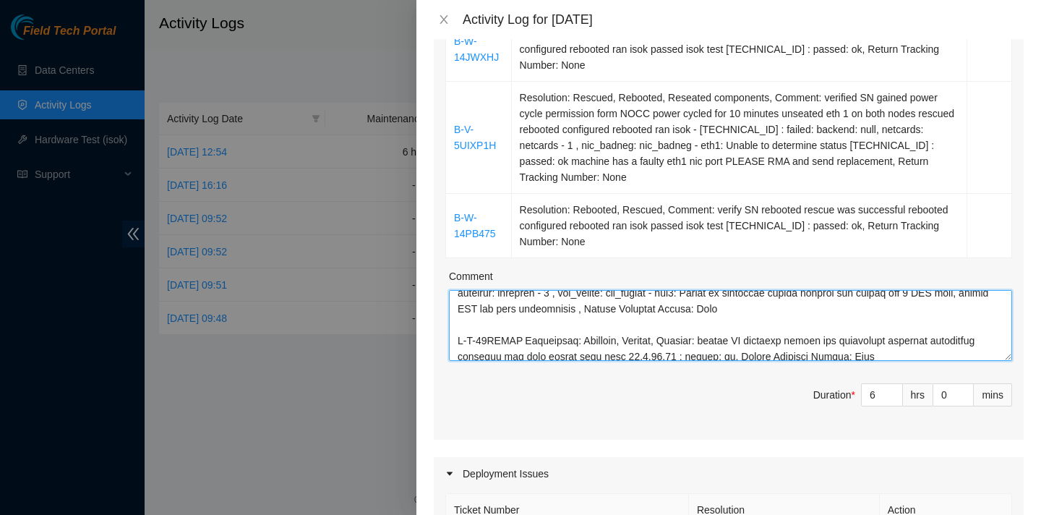
scroll to position [0, 0]
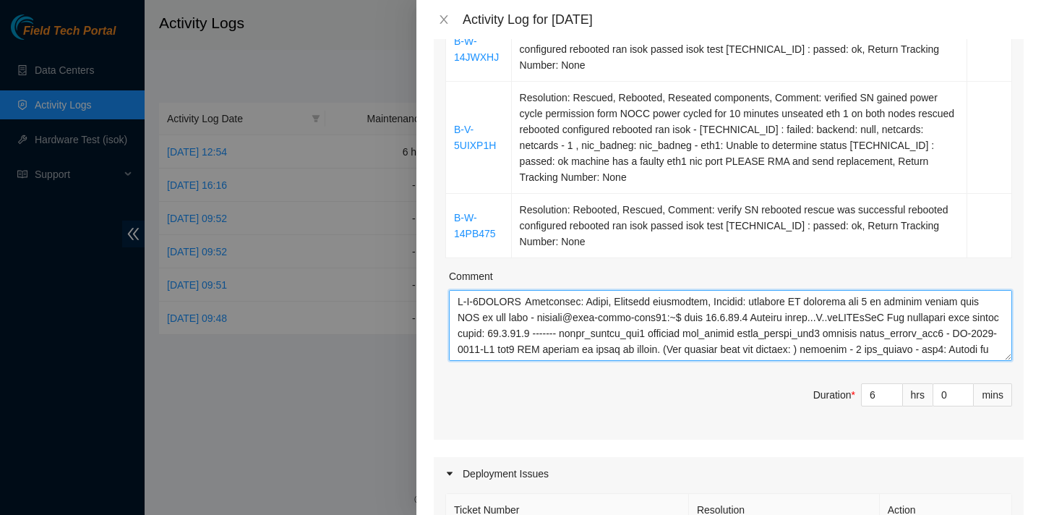
drag, startPoint x: 955, startPoint y: 352, endPoint x: 621, endPoint y: 270, distance: 343.4
click at [621, 270] on div "Comment" at bounding box center [730, 314] width 563 height 93
type textarea "B-V-5UIXMJI Resolution: Other, Reseated components, Comment: verified SN reseat…"
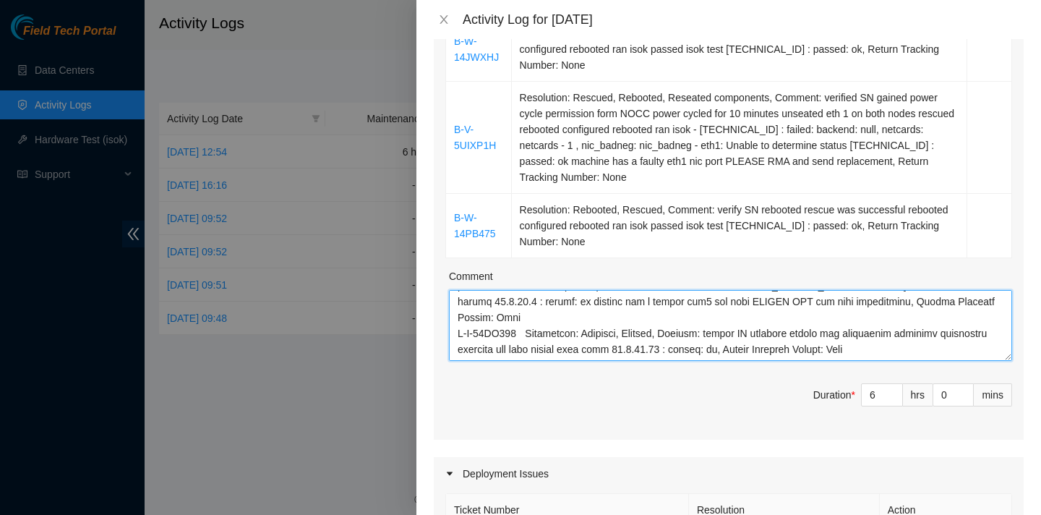
scroll to position [902, 0]
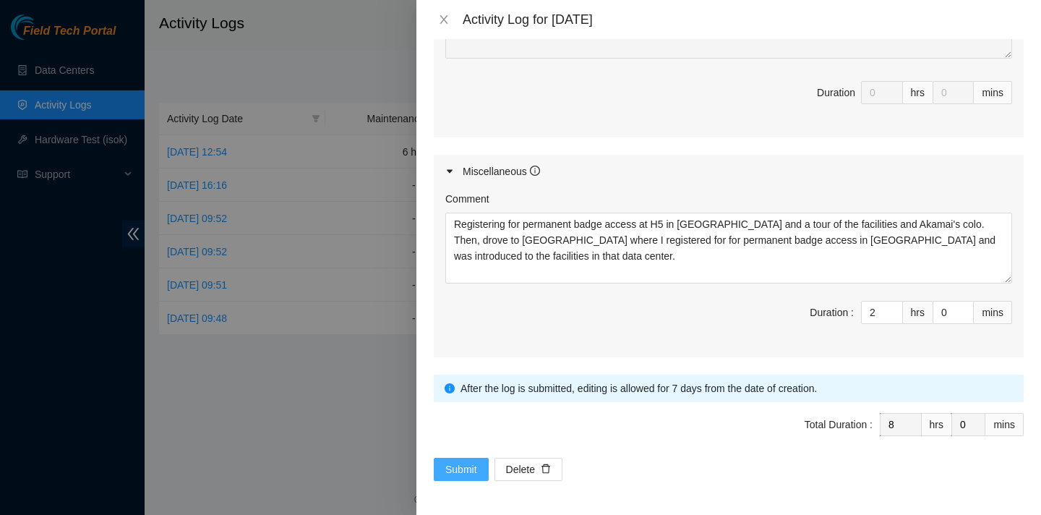
click at [457, 465] on span "Submit" at bounding box center [461, 469] width 32 height 16
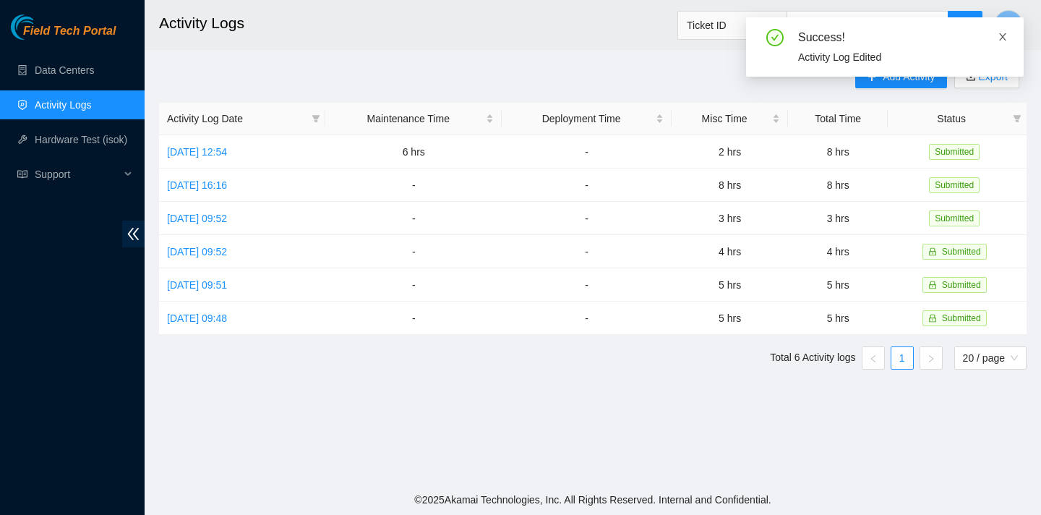
click at [1006, 38] on icon "close" at bounding box center [1003, 37] width 10 height 10
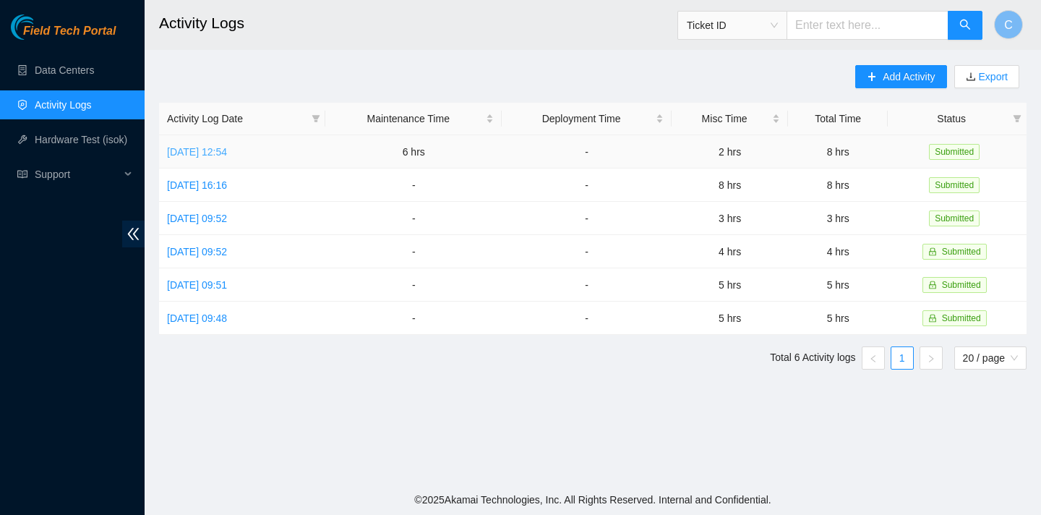
click at [180, 151] on link "[DATE] 12:54" at bounding box center [197, 152] width 60 height 12
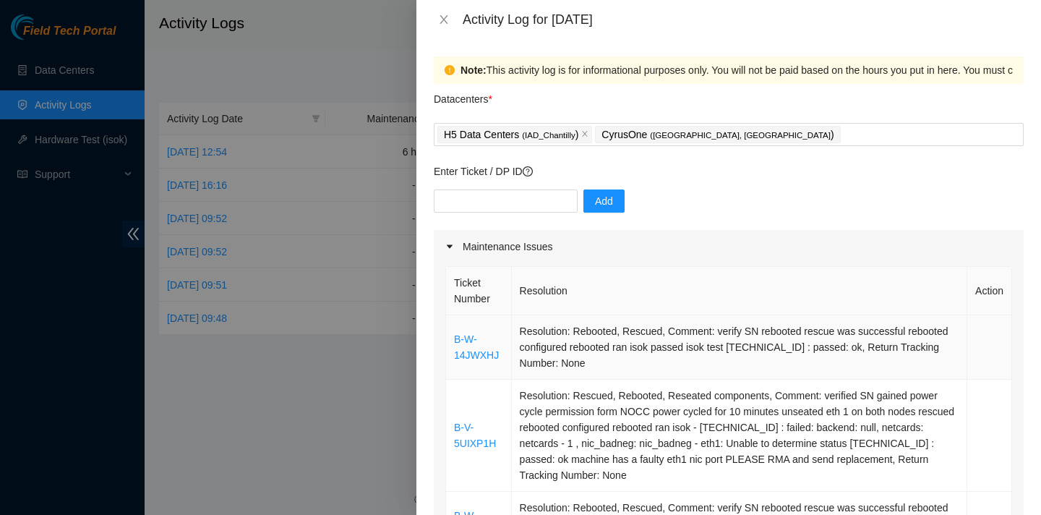
scroll to position [902, 0]
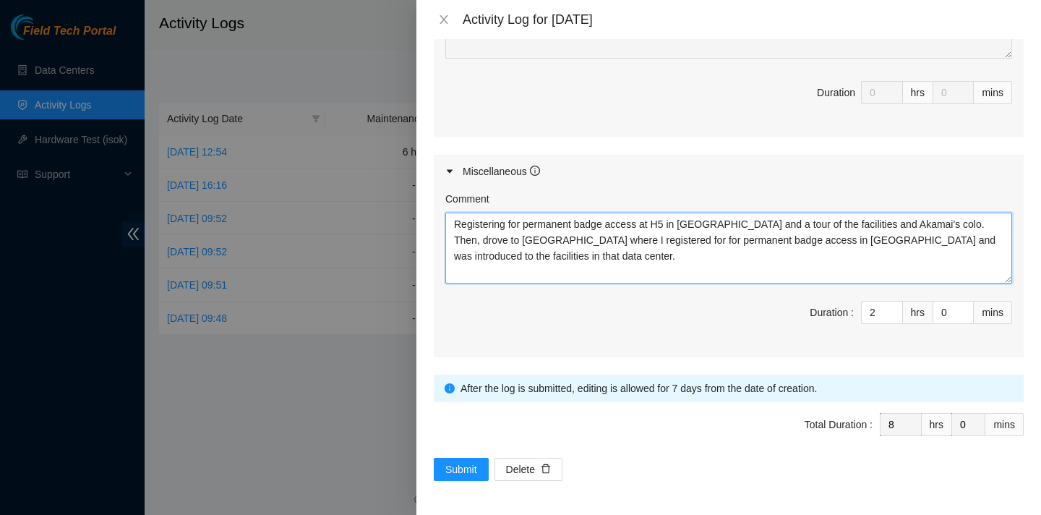
click at [570, 263] on textarea "Registering for permanent badge access at H5 in [GEOGRAPHIC_DATA] and a tour of…" at bounding box center [728, 248] width 567 height 71
click at [890, 255] on textarea "Registering for permanent badge access at H5 in [GEOGRAPHIC_DATA] and a tour of…" at bounding box center [728, 248] width 567 height 71
type textarea "Registering for permanent badge access at H5 in [GEOGRAPHIC_DATA] and a tour of…"
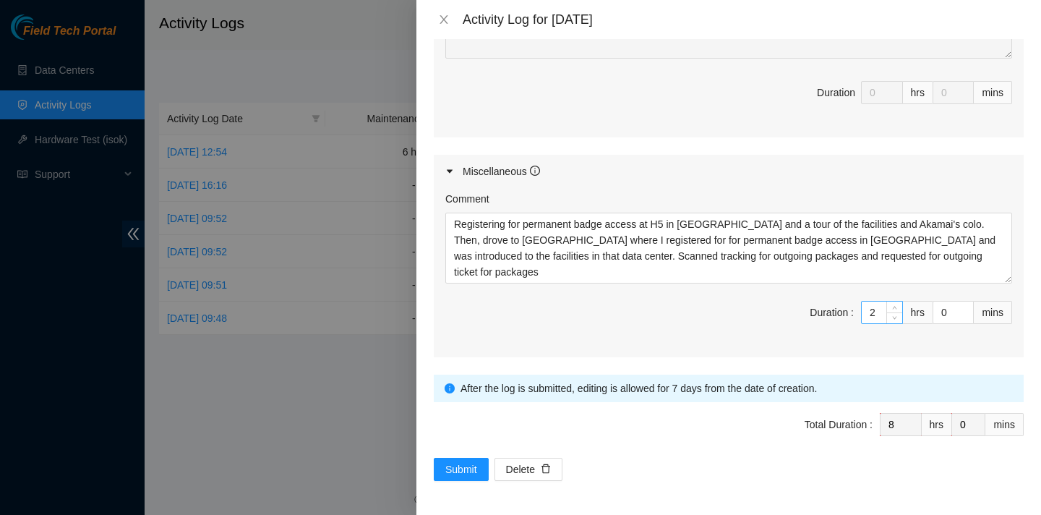
click at [880, 311] on input "2" at bounding box center [882, 313] width 40 height 22
type input "6"
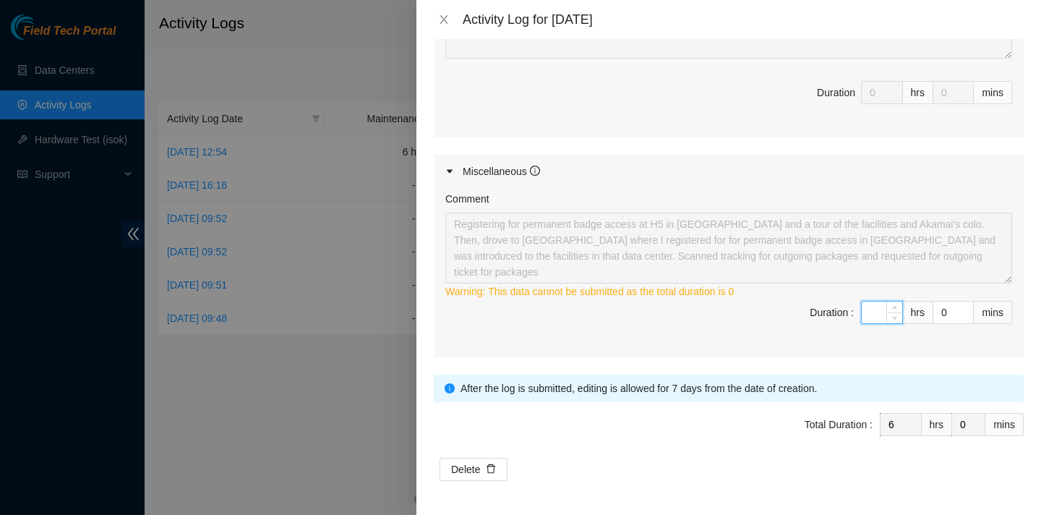
type input "3"
type input "9"
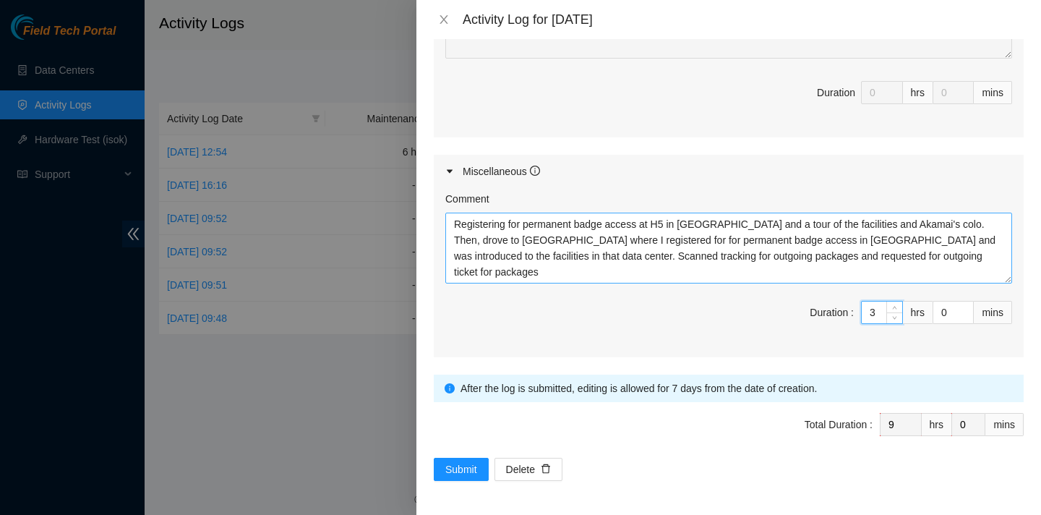
type input "3"
click at [855, 271] on textarea "Registering for permanent badge access at H5 in [GEOGRAPHIC_DATA] and a tour of…" at bounding box center [728, 248] width 567 height 71
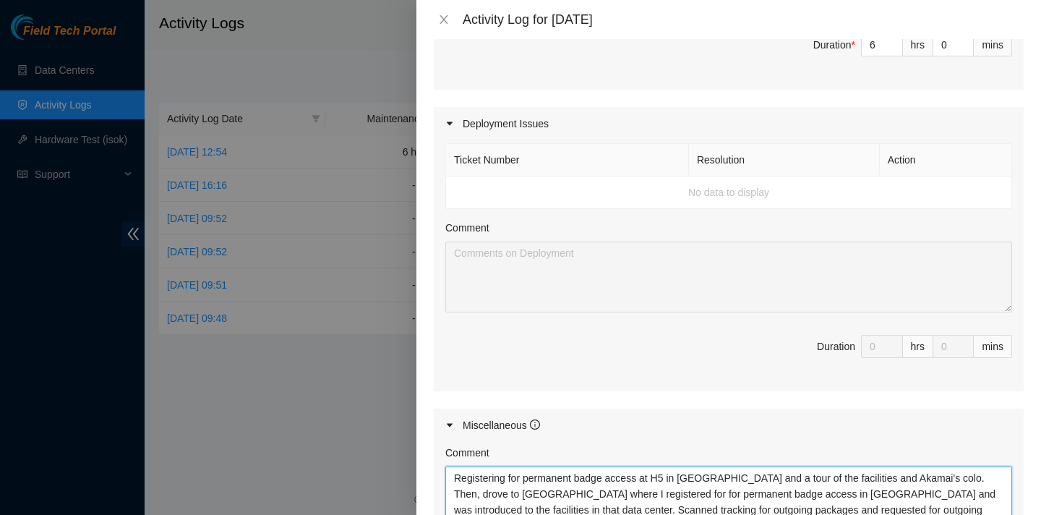
scroll to position [526, 0]
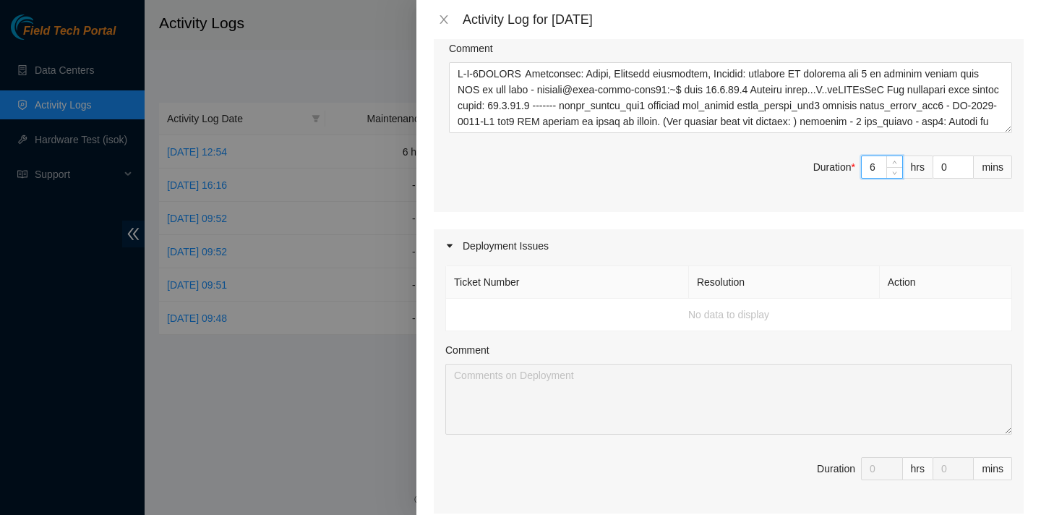
click at [878, 166] on input "6" at bounding box center [882, 167] width 40 height 22
type input "3"
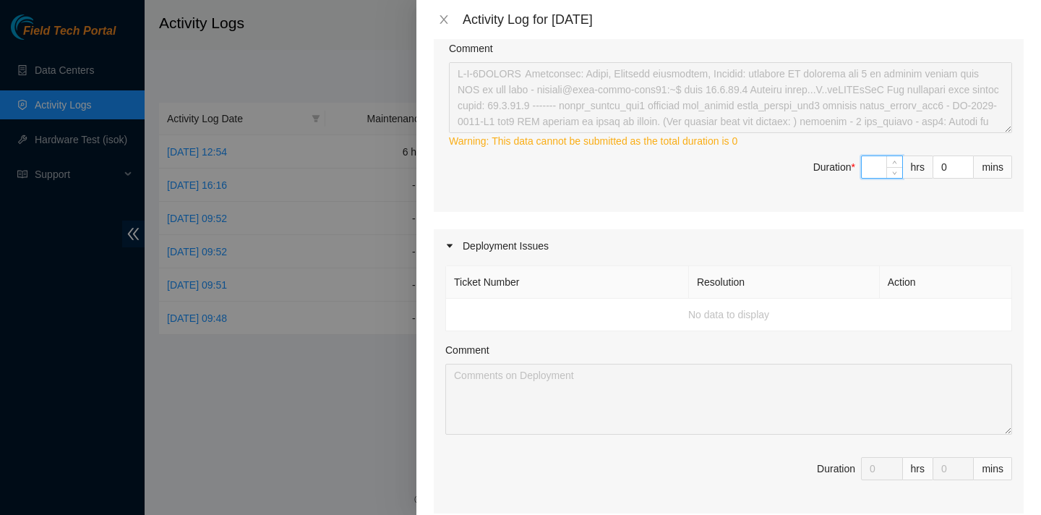
type input "5"
type input "8"
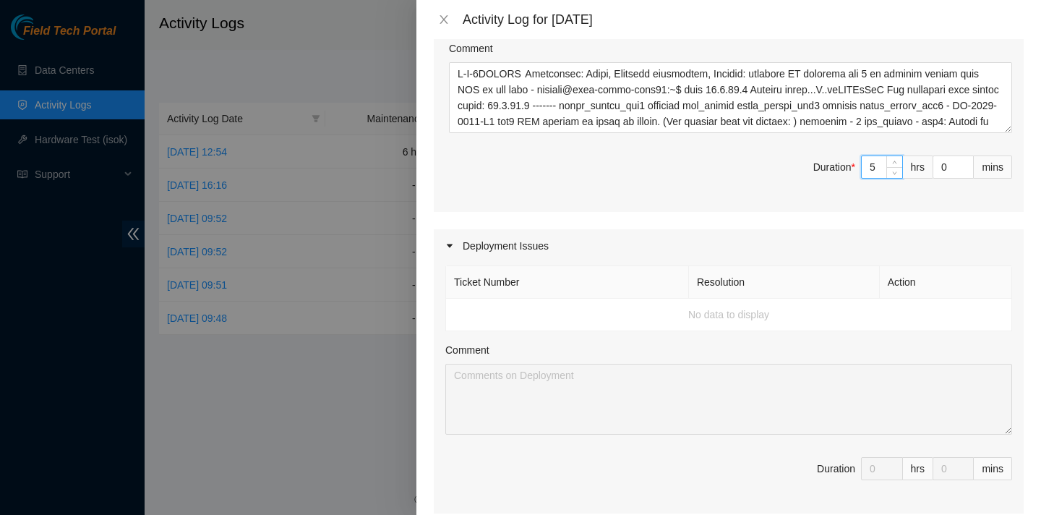
type input "5"
click at [756, 219] on div "Maintenance Issues Ticket Number Resolution Action B-W-14JWXHJ Resolution: Rebo…" at bounding box center [729, 218] width 590 height 1029
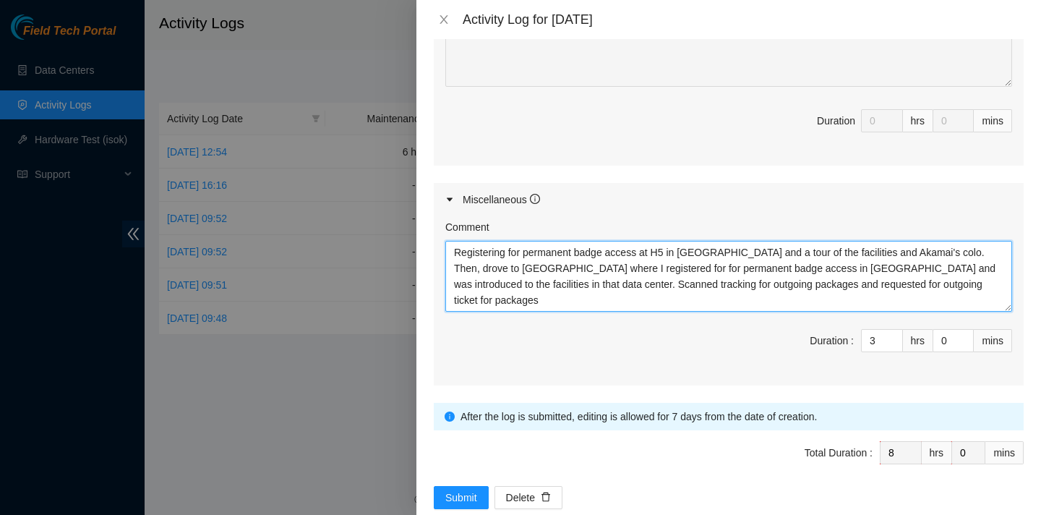
click at [515, 280] on textarea "Registering for permanent badge access at H5 in [GEOGRAPHIC_DATA] and a tour of…" at bounding box center [728, 276] width 567 height 71
click at [679, 285] on textarea "Registering for permanent badge access at H5 in [GEOGRAPHIC_DATA] and a tour of…" at bounding box center [728, 276] width 567 height 71
click at [691, 282] on textarea "Registering for permanent badge access at H5 in [GEOGRAPHIC_DATA] and a tour of…" at bounding box center [728, 276] width 567 height 71
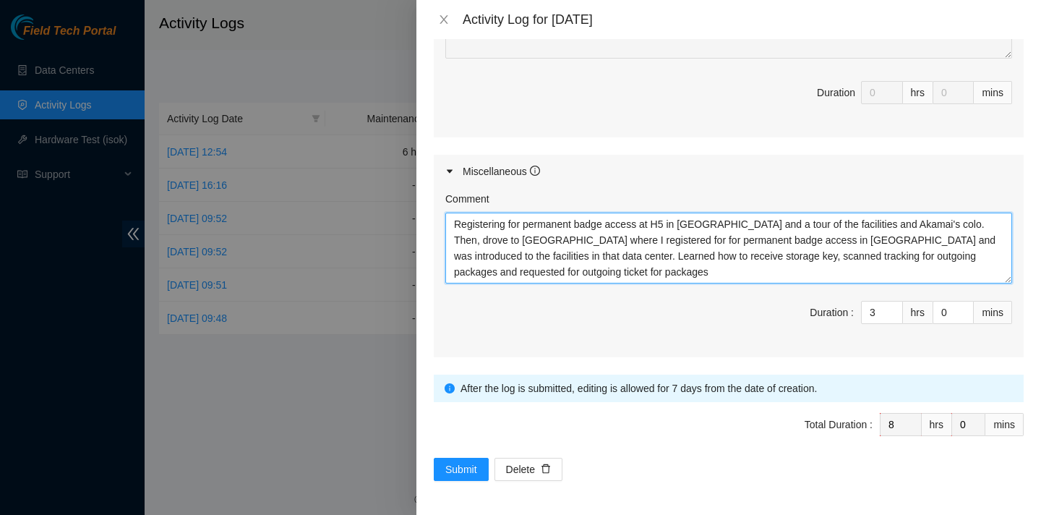
click at [555, 276] on textarea "Registering for permanent badge access at H5 in [GEOGRAPHIC_DATA] and a tour of…" at bounding box center [728, 248] width 567 height 71
type textarea "Registering for permanent badge access at H5 in [GEOGRAPHIC_DATA] and a tour of…"
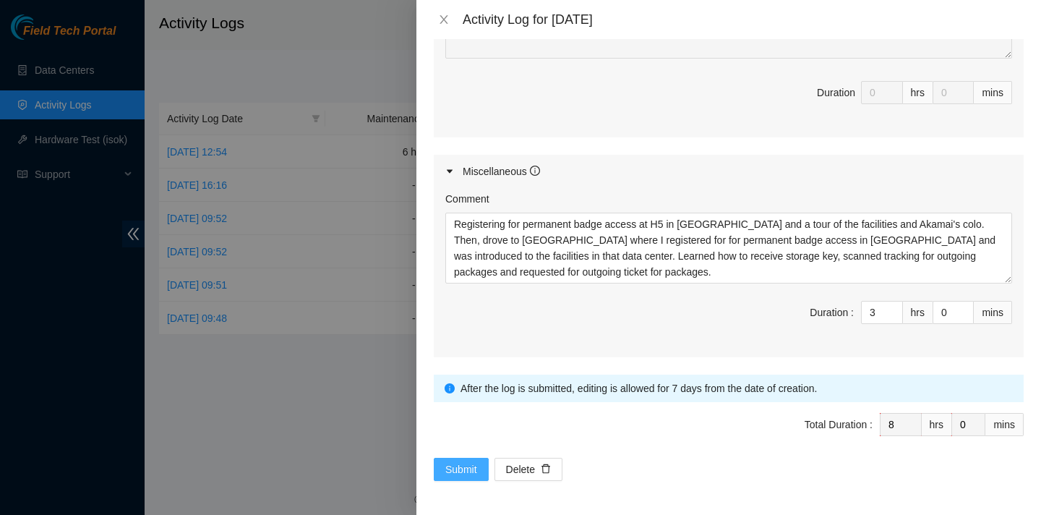
click at [455, 466] on span "Submit" at bounding box center [461, 469] width 32 height 16
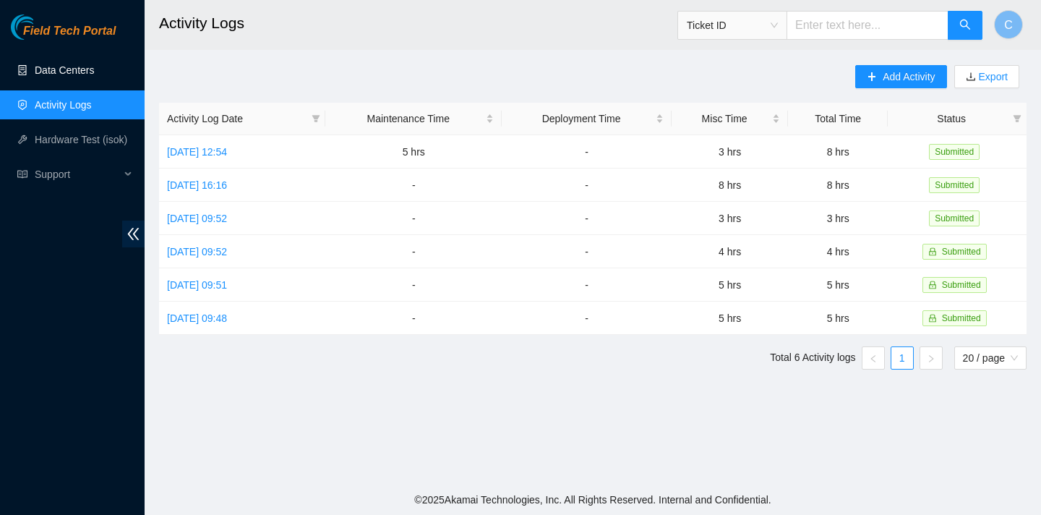
click at [76, 70] on link "Data Centers" at bounding box center [64, 70] width 59 height 12
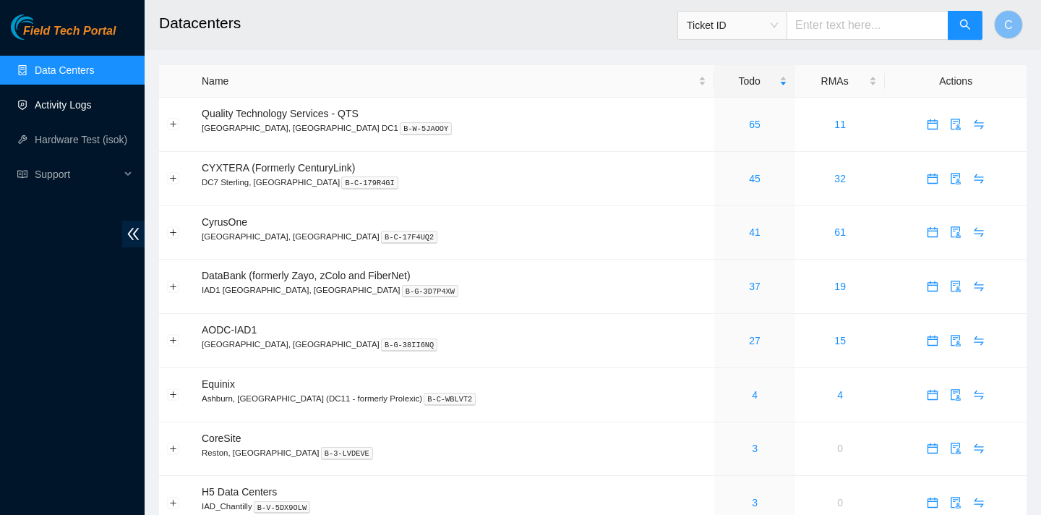
click at [82, 111] on link "Activity Logs" at bounding box center [63, 105] width 57 height 12
